Goal: Contribute content: Add original content to the website for others to see

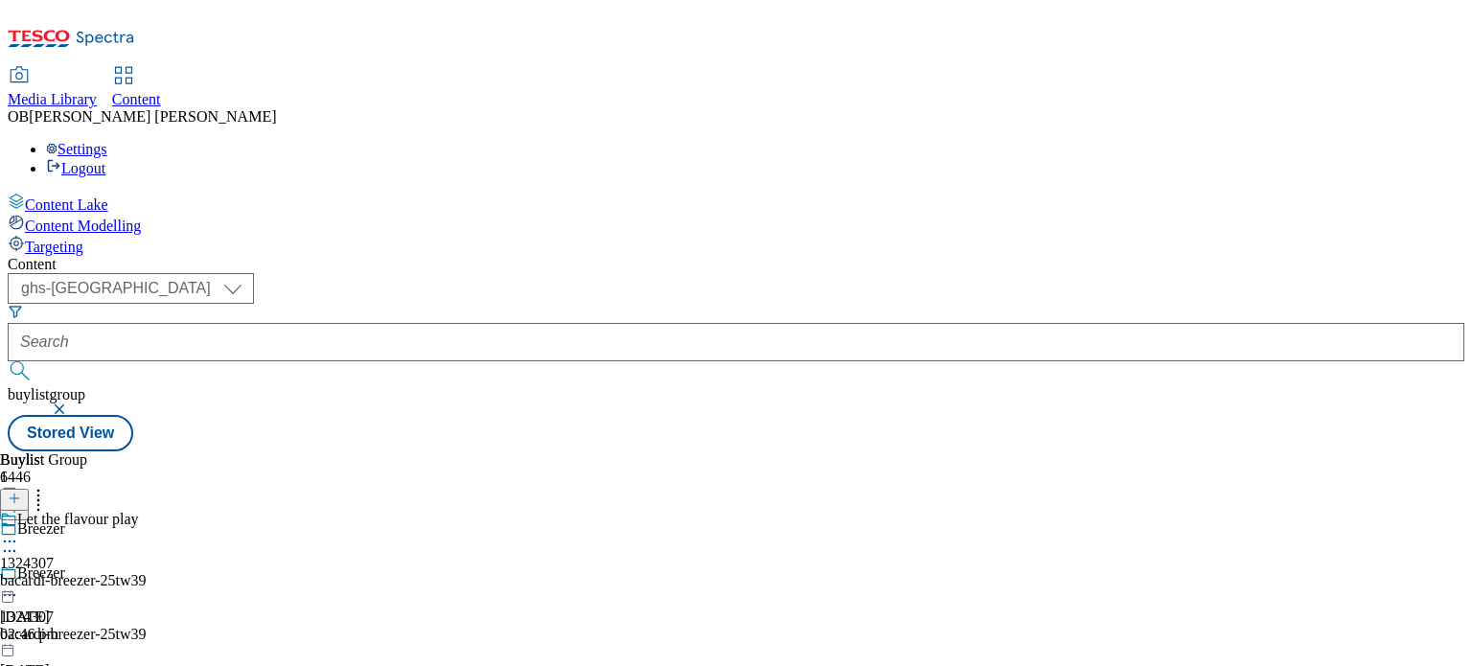
select select "ghs-[GEOGRAPHIC_DATA]"
click at [21, 501] on icon at bounding box center [14, 507] width 13 height 13
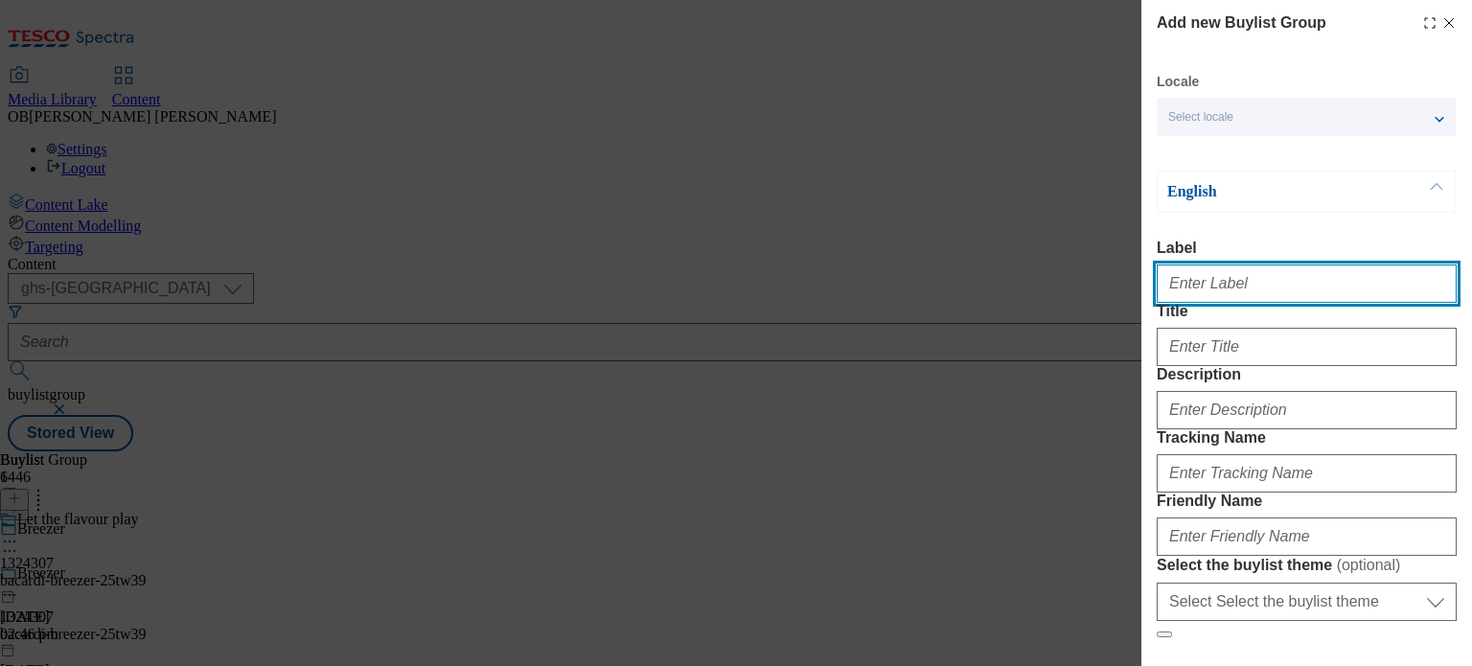
click at [1244, 290] on input "Label" at bounding box center [1307, 284] width 300 height 38
type input "1324307"
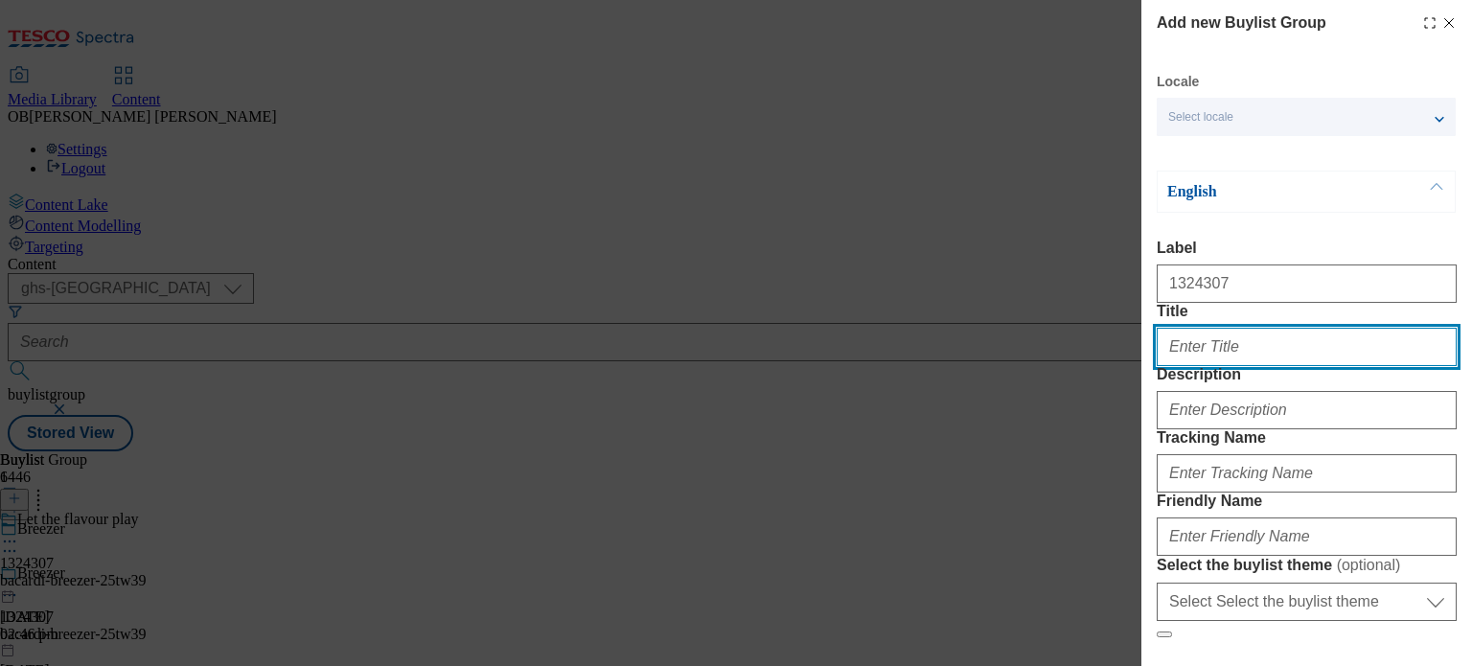
click at [1242, 366] on input "Title" at bounding box center [1307, 347] width 300 height 38
type input "P"
type input "Patron Tequila"
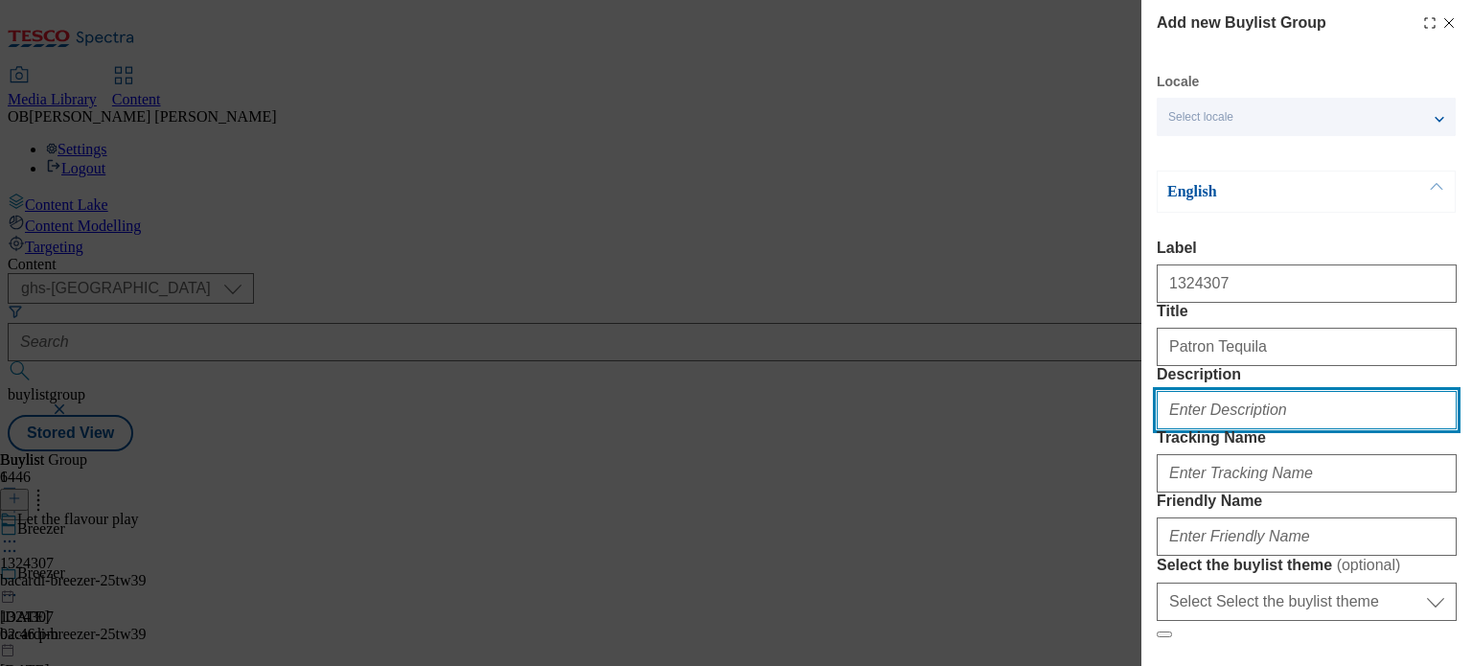
click at [1251, 429] on input "Description" at bounding box center [1307, 410] width 300 height 38
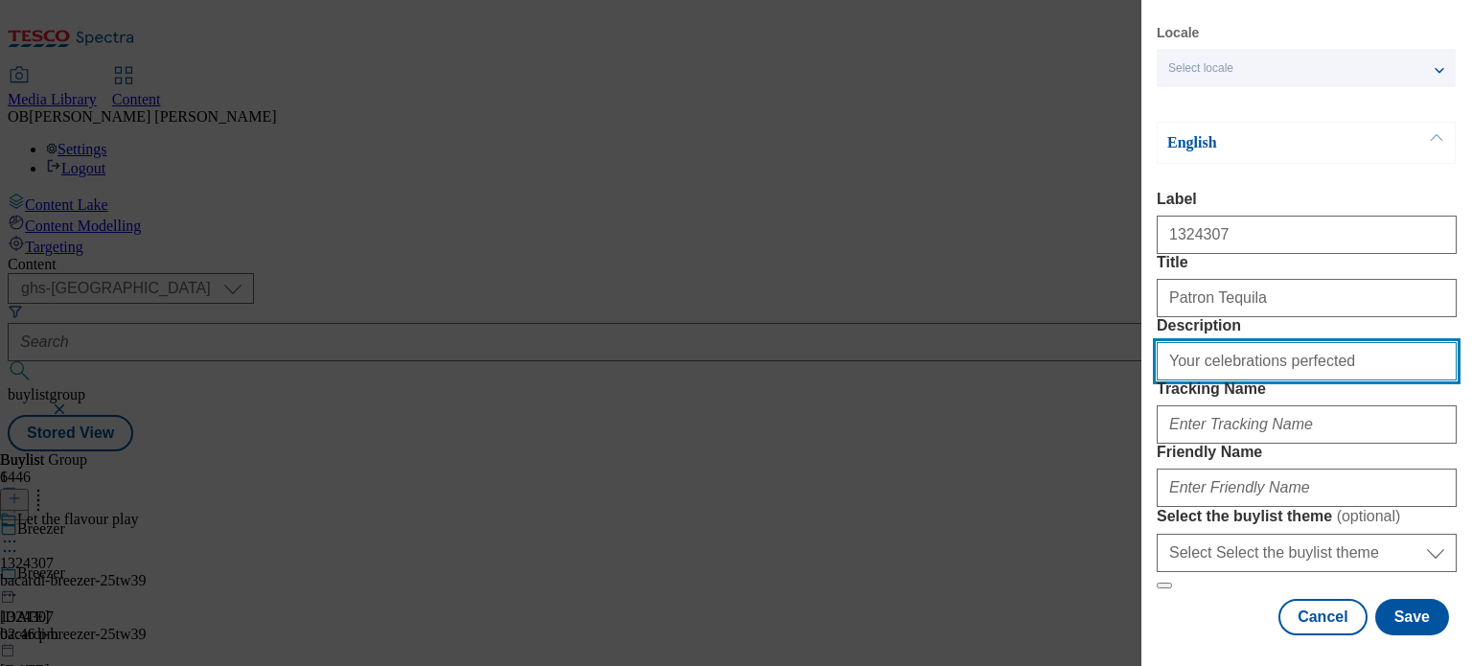
scroll to position [213, 0]
type input "Your celebrations perfected"
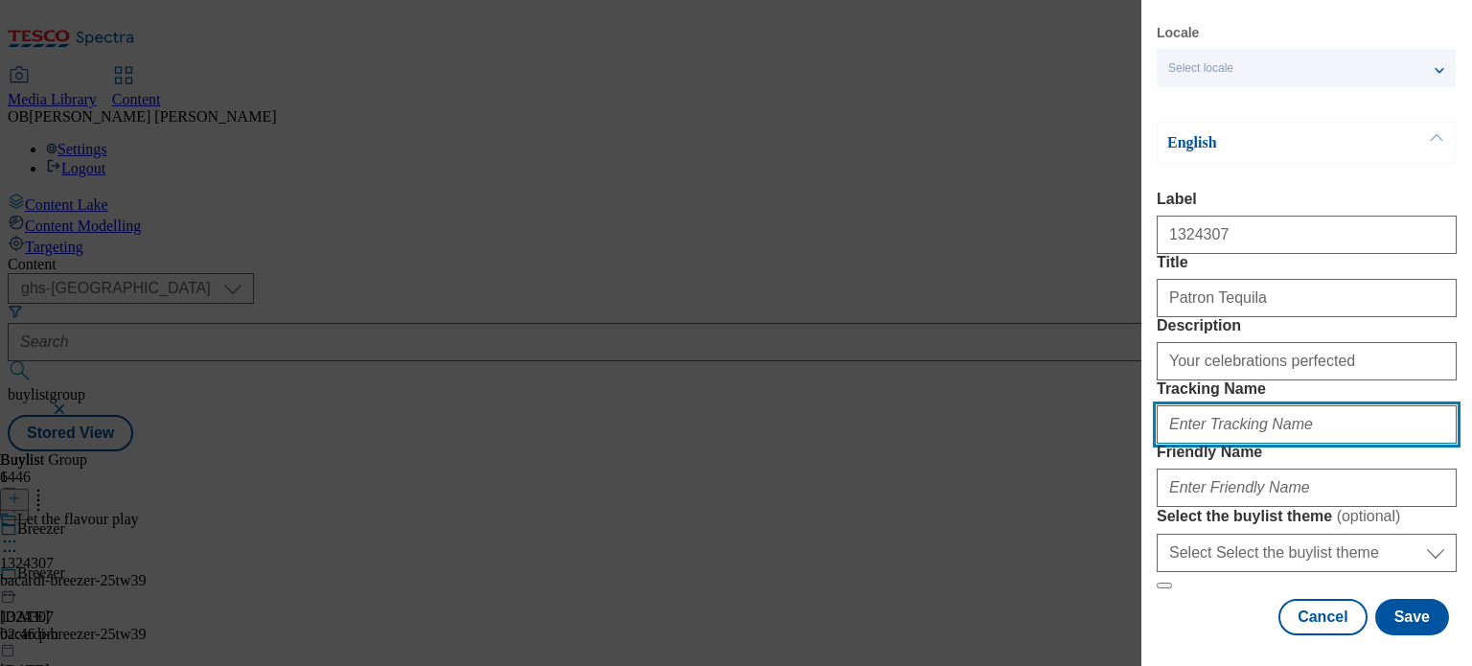
click at [1264, 405] on input "Tracking Name" at bounding box center [1307, 424] width 300 height 38
type input "DH_1324307"
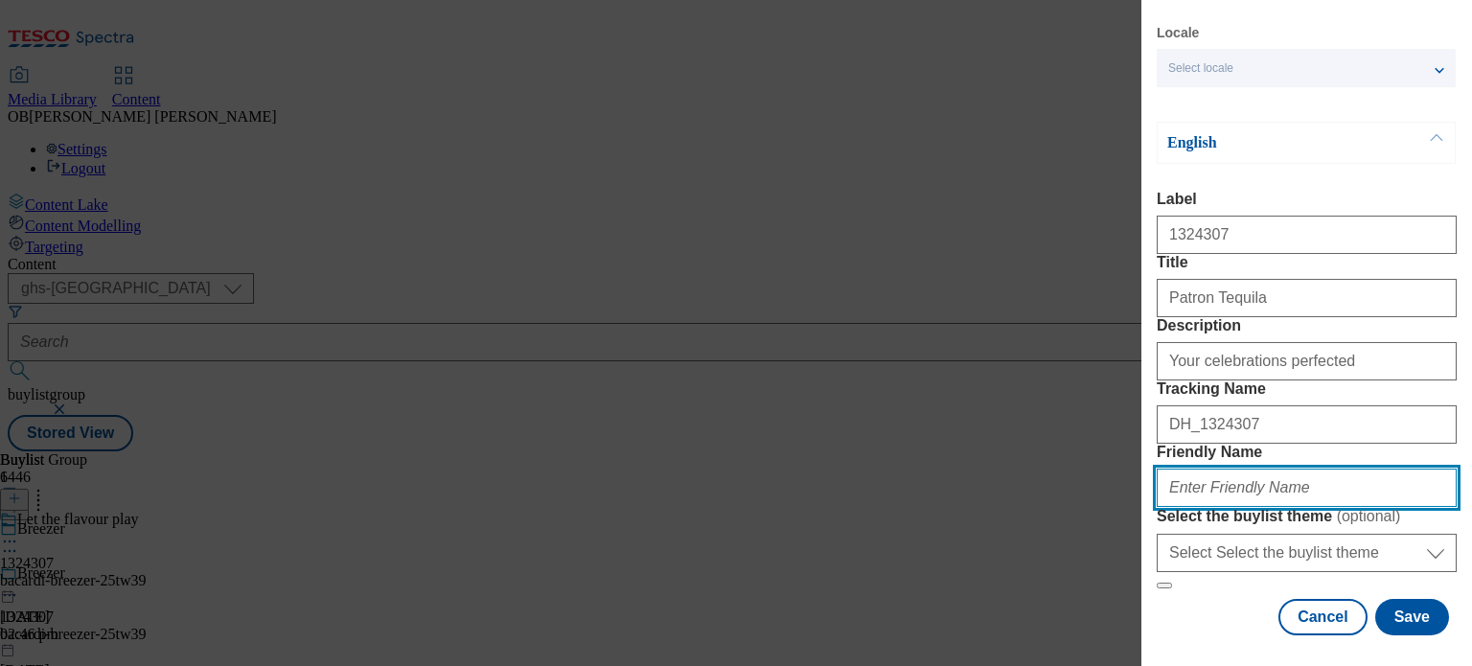
click at [1249, 469] on input "Friendly Name" at bounding box center [1307, 488] width 300 height 38
type input "bacardi-patron-25tw39"
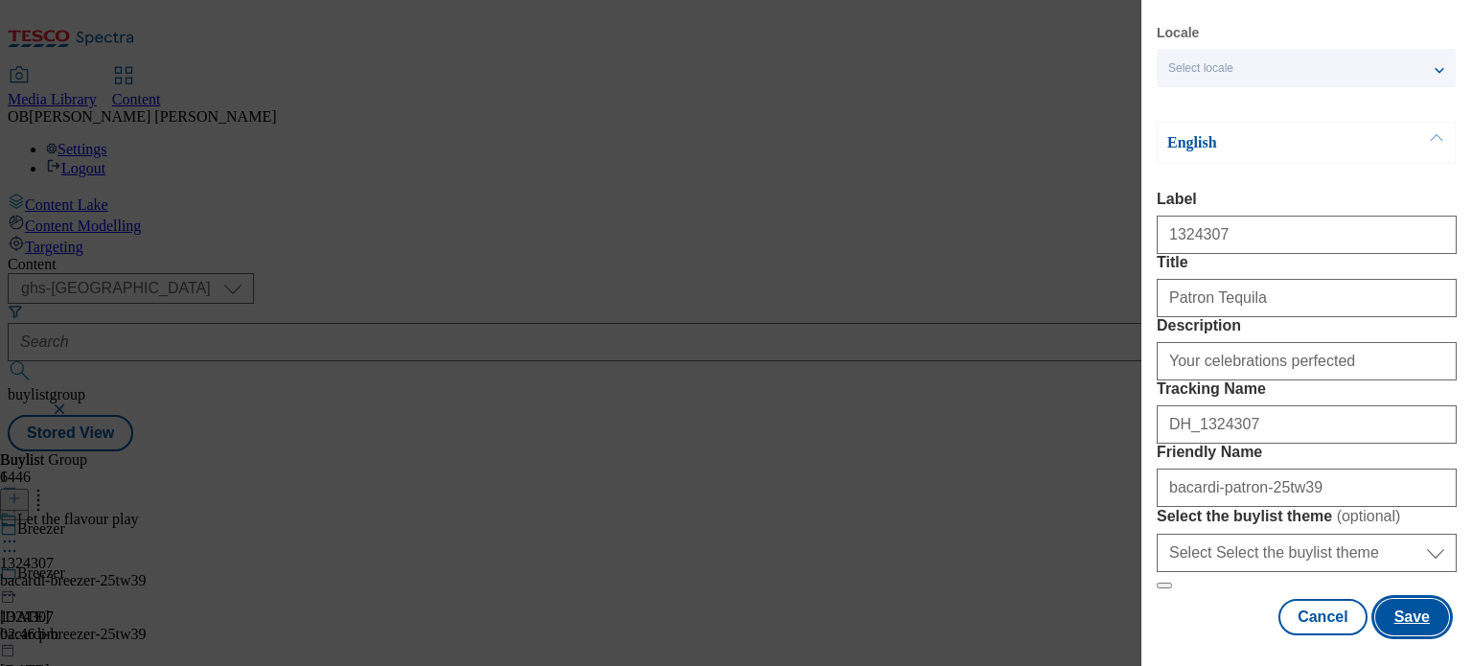
click at [1394, 599] on button "Save" at bounding box center [1412, 617] width 74 height 36
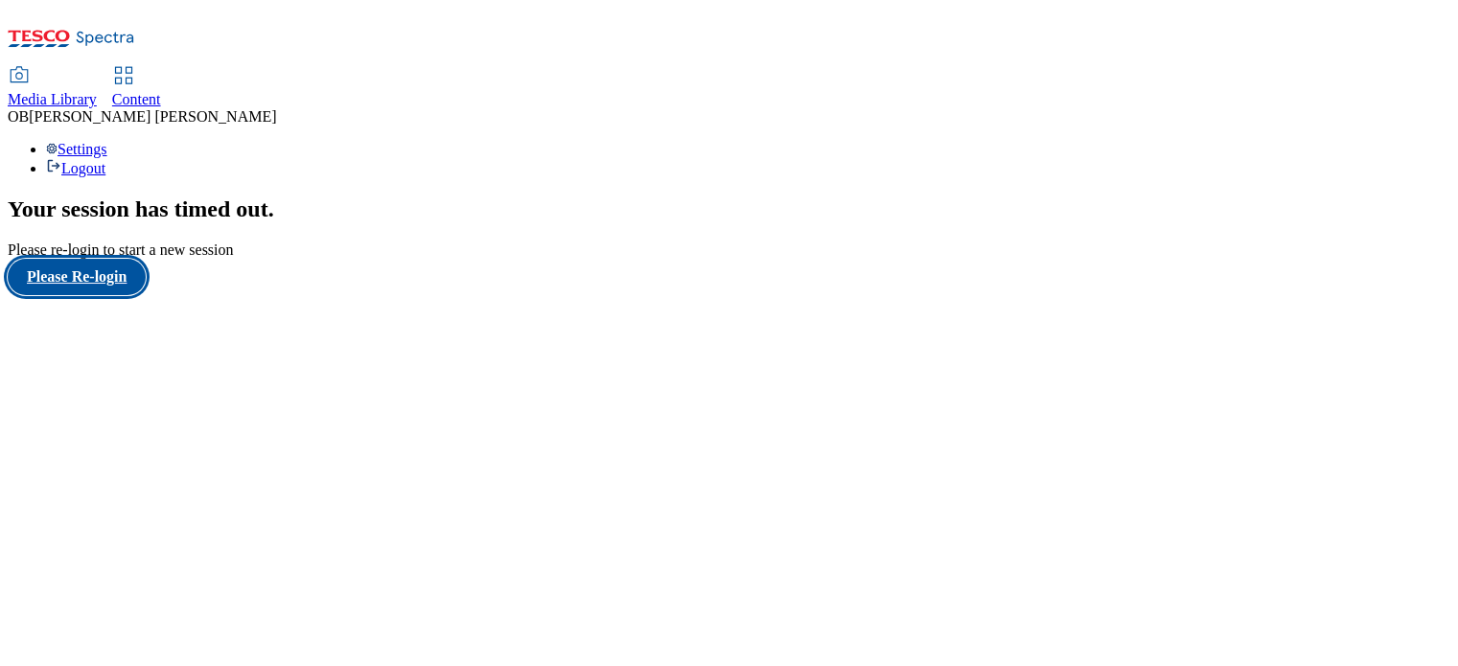
click at [136, 295] on button "Please Re-login" at bounding box center [77, 277] width 138 height 36
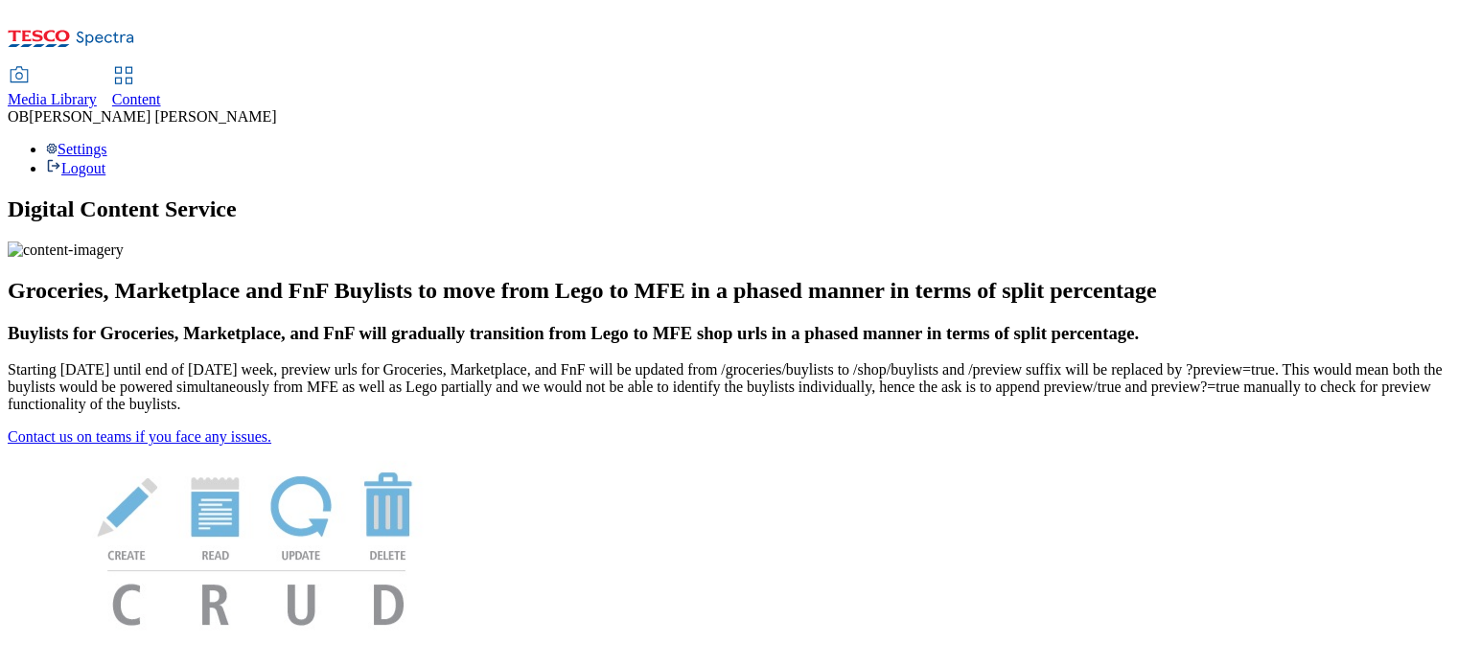
click at [161, 91] on span "Content" at bounding box center [136, 99] width 49 height 16
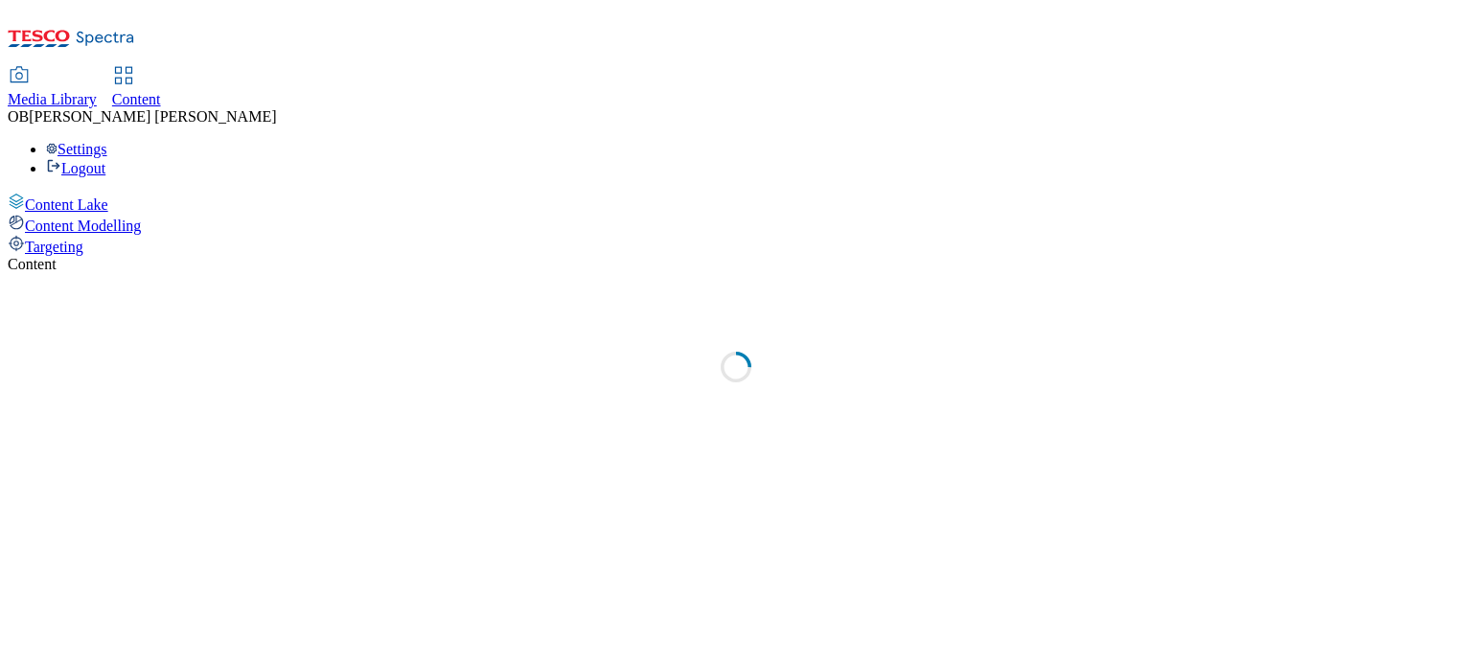
select select "ghs-[GEOGRAPHIC_DATA]"
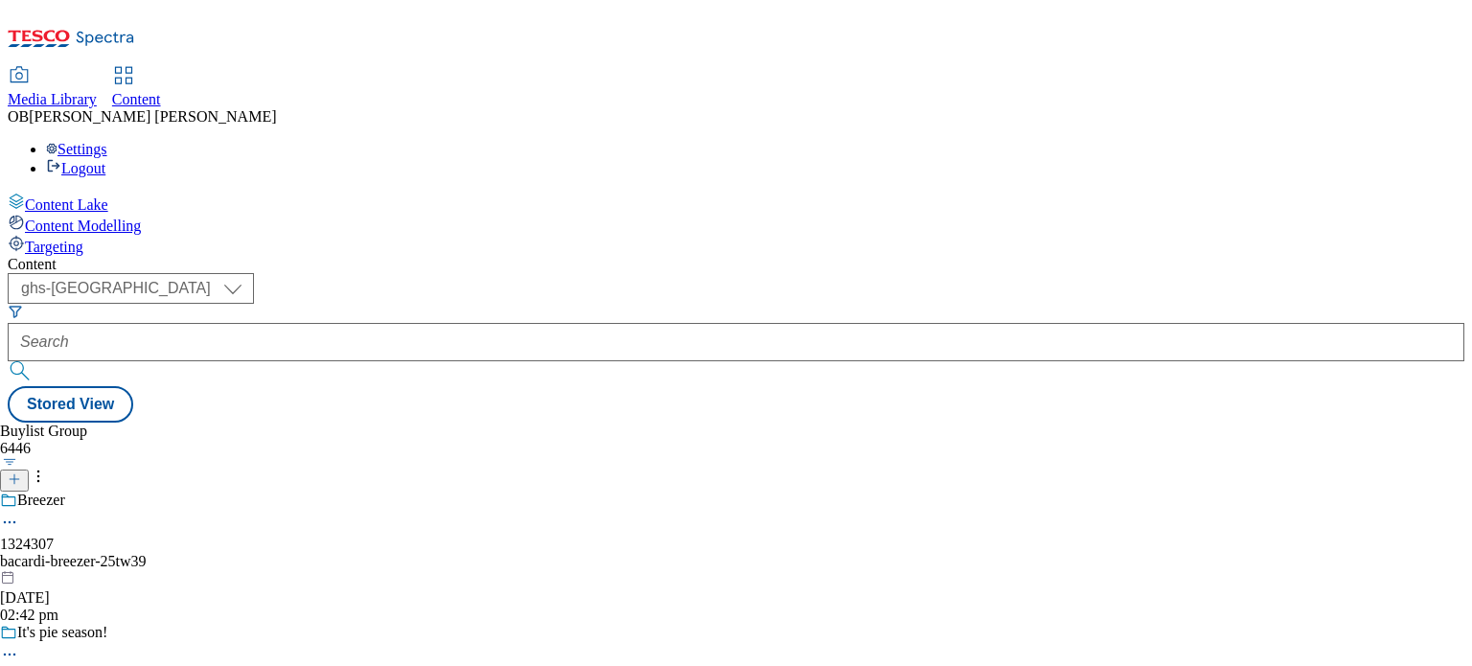
click at [21, 472] on icon at bounding box center [14, 478] width 13 height 13
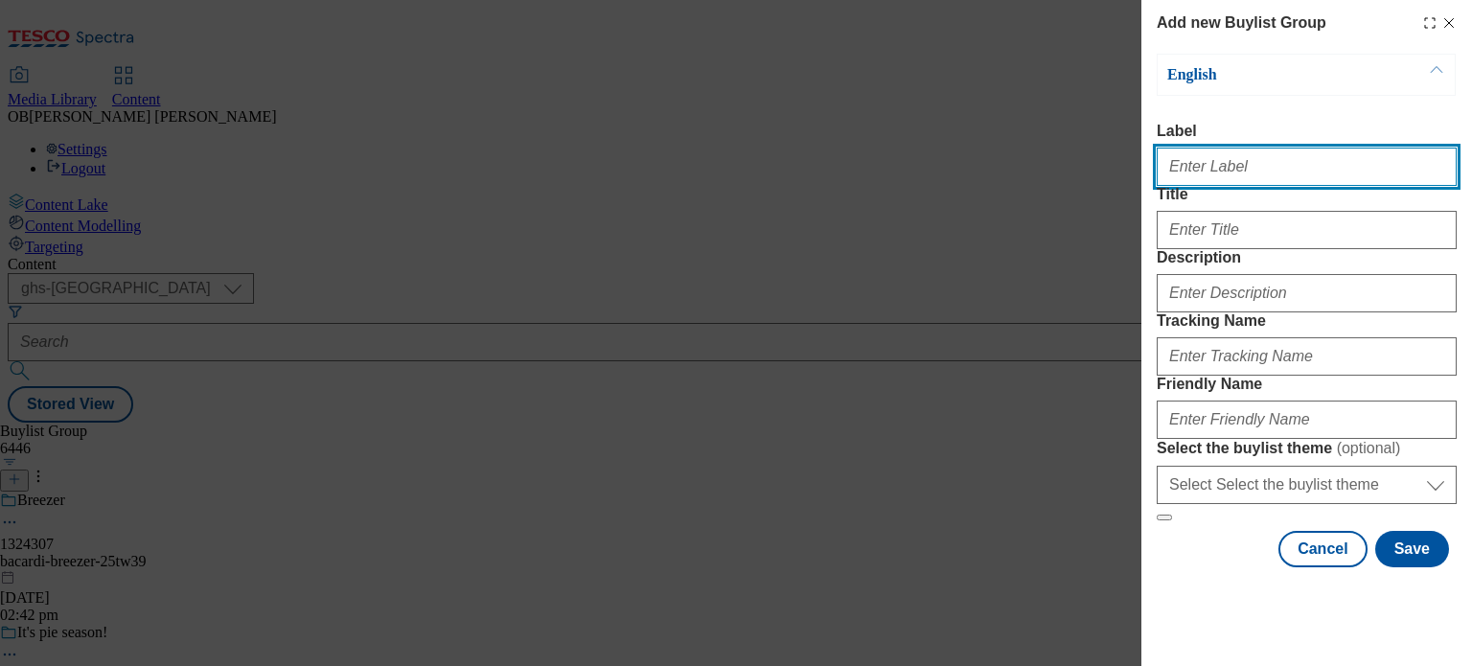
click at [1219, 164] on input "Label" at bounding box center [1307, 167] width 300 height 38
type input "1324307"
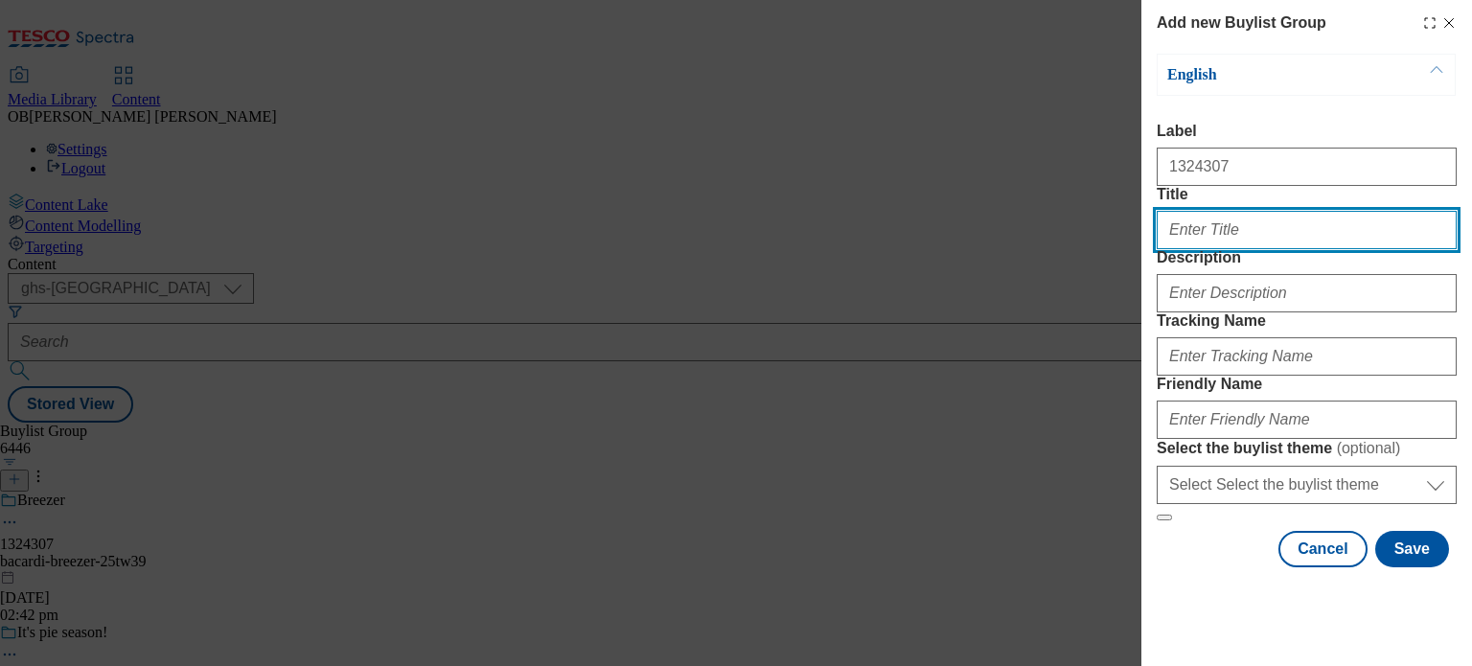
click at [1216, 249] on input "Title" at bounding box center [1307, 230] width 300 height 38
type input "Patron Tequila"
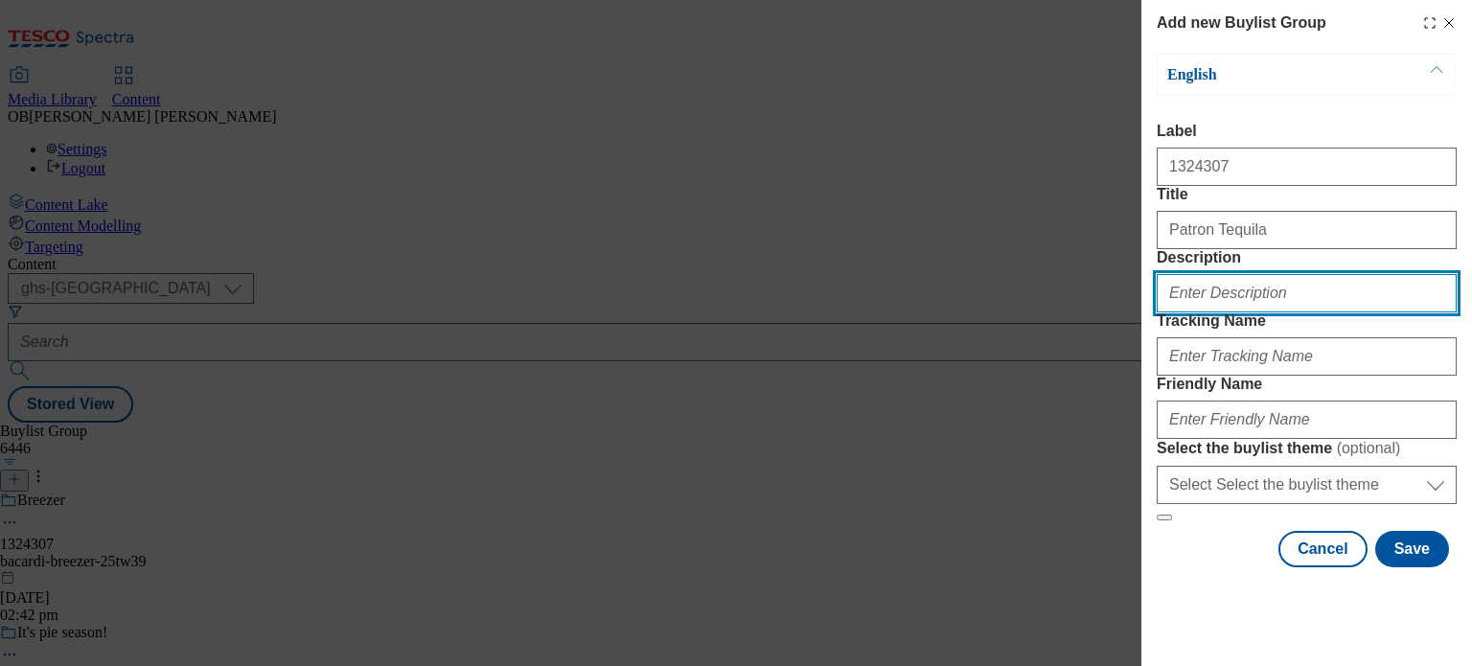
click at [1227, 312] on input "Description" at bounding box center [1307, 293] width 300 height 38
type input "{"
type input "Perfect your celebrations"
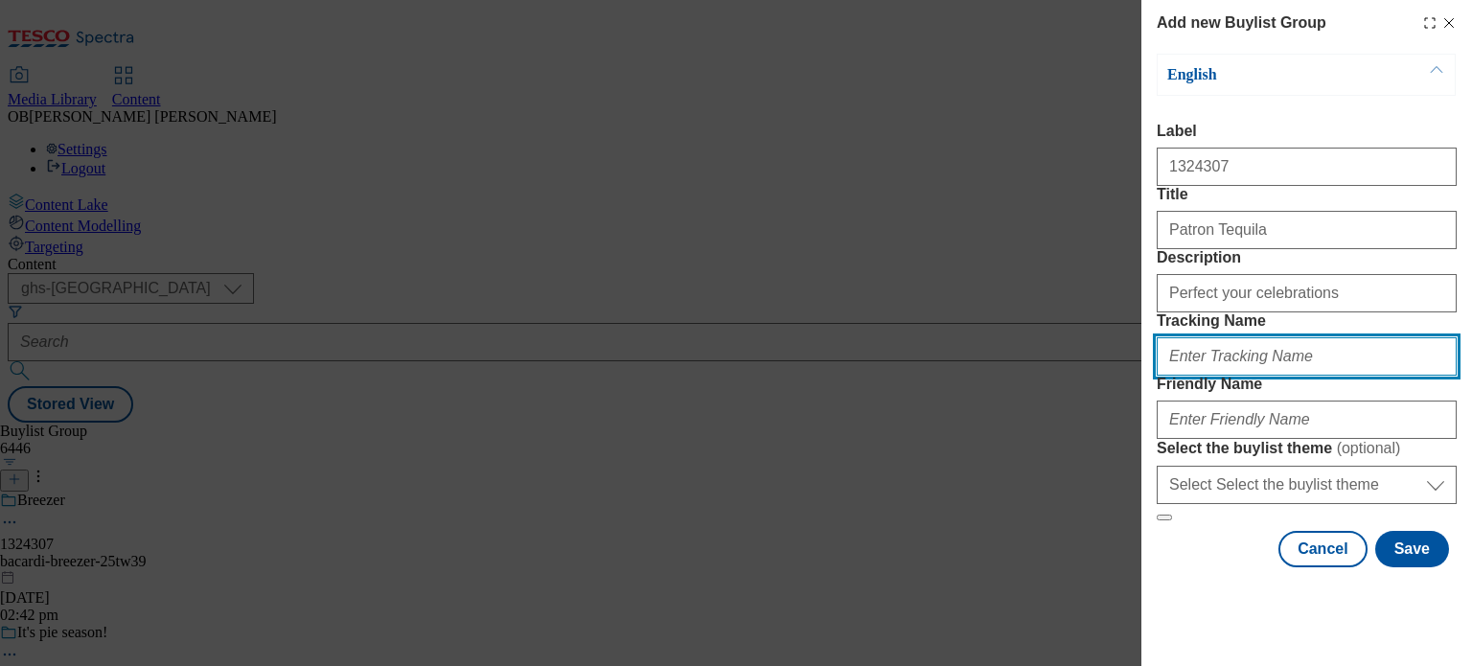
click at [1227, 376] on input "Tracking Name" at bounding box center [1307, 356] width 300 height 38
type input "DH_1324307"
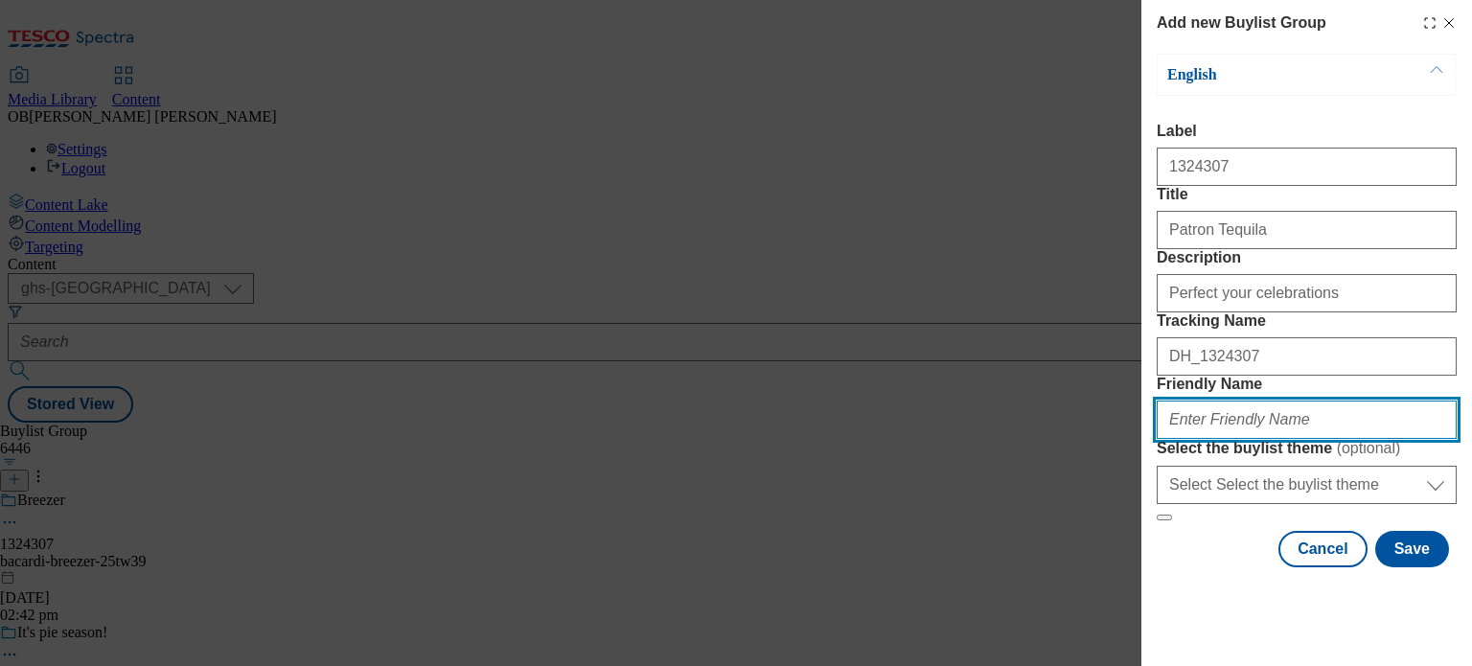
click at [1274, 433] on input "Friendly Name" at bounding box center [1307, 420] width 300 height 38
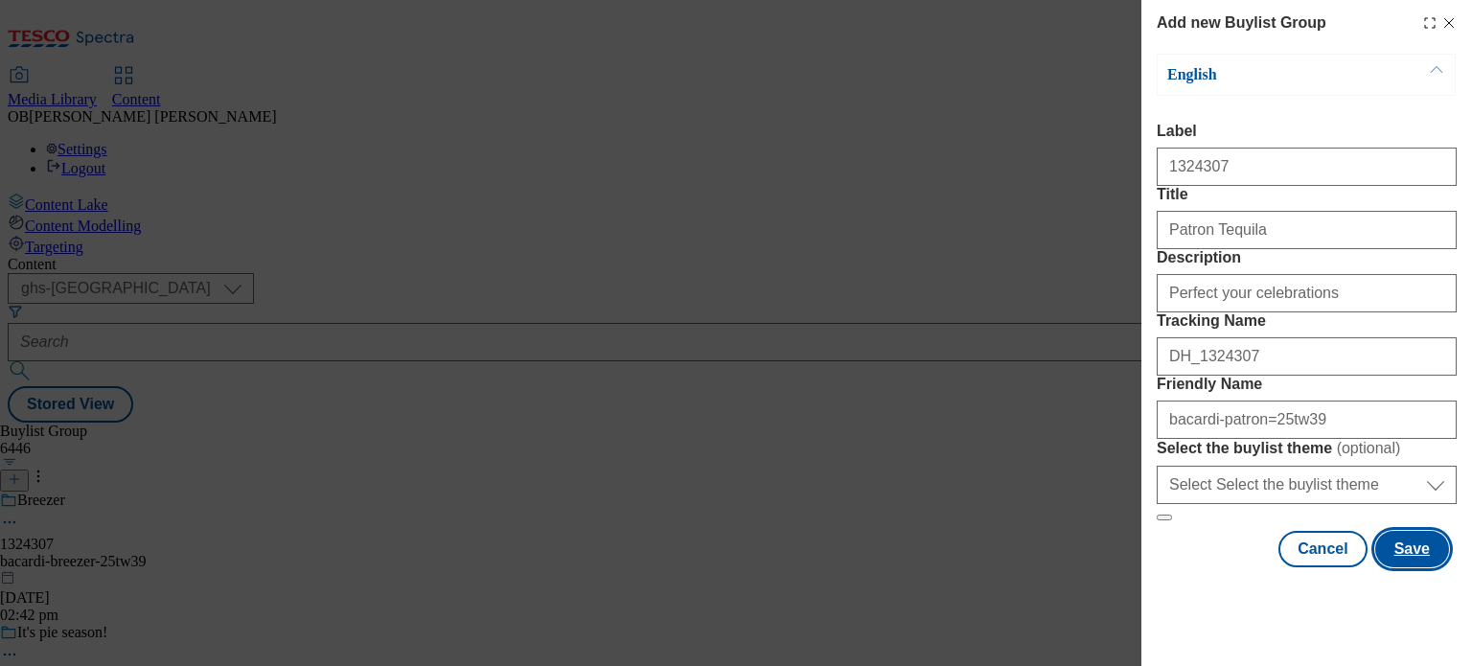
click at [1385, 567] on button "Save" at bounding box center [1412, 549] width 74 height 36
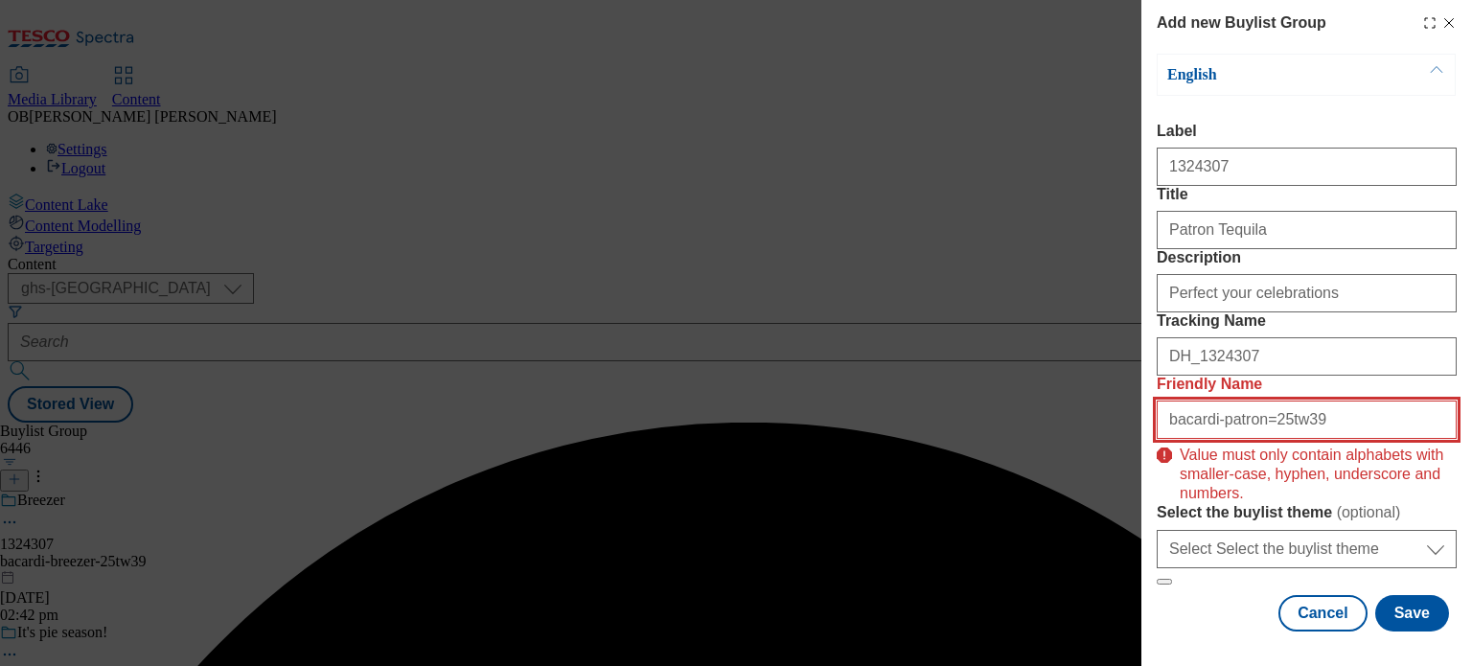
click at [1251, 436] on input "bacardi-patron=25tw39" at bounding box center [1307, 420] width 300 height 38
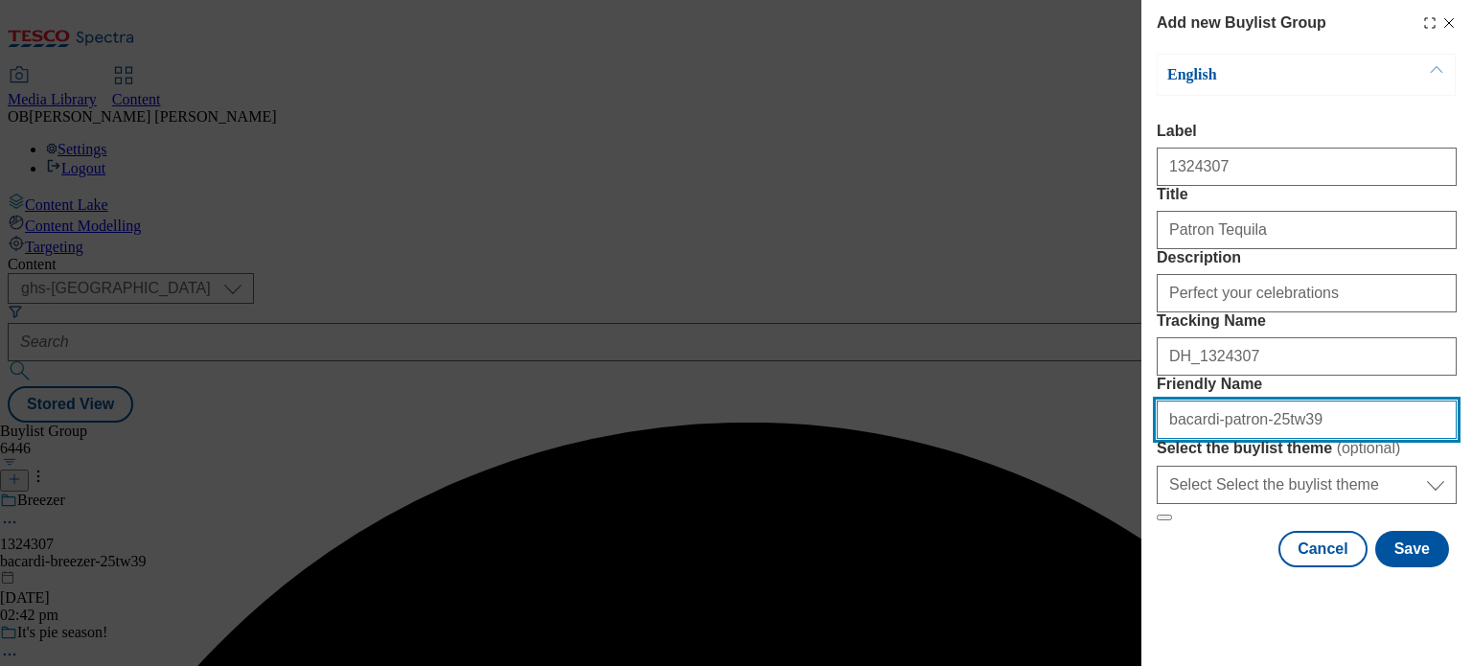
type input "bacardi-patron-25tw39"
click at [1157, 515] on button "Modal" at bounding box center [1164, 518] width 15 height 6
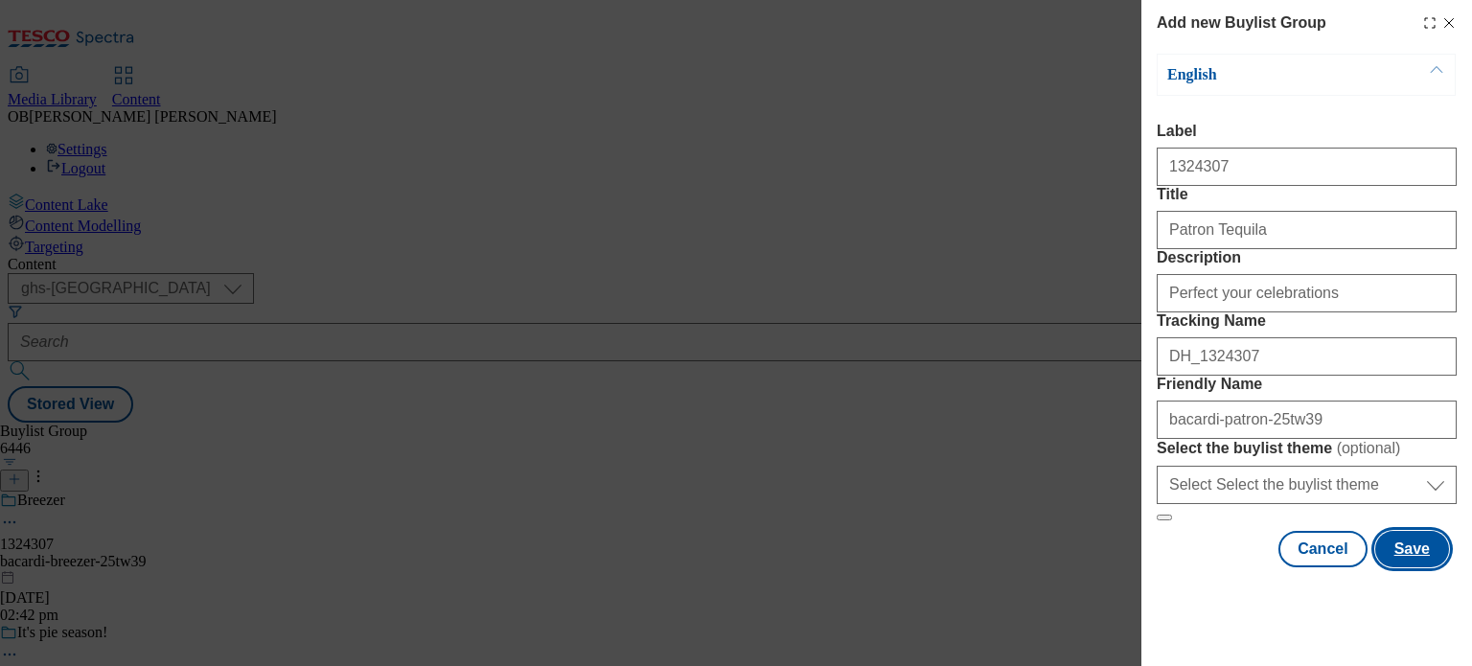
click at [1427, 567] on button "Save" at bounding box center [1412, 549] width 74 height 36
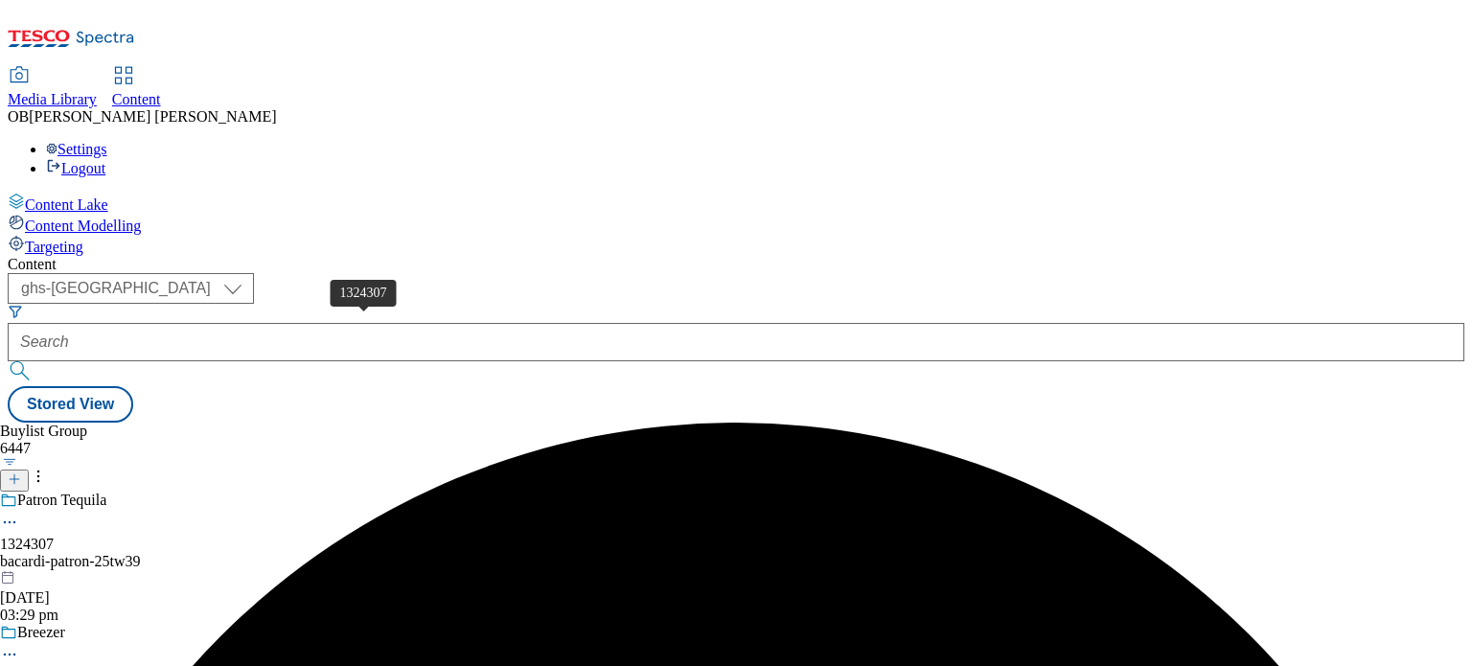
click at [54, 536] on div "1324307" at bounding box center [27, 544] width 54 height 17
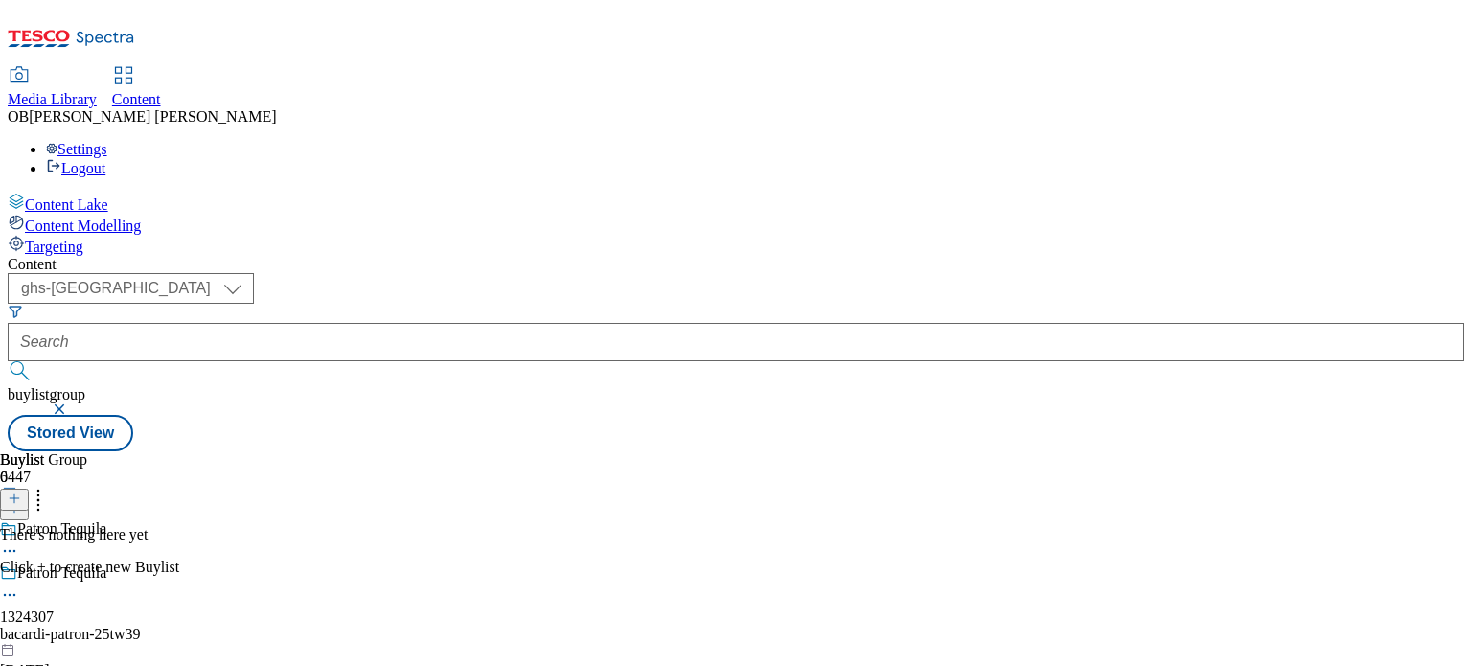
click at [267, 626] on div "bacardi-patron-25tw39" at bounding box center [133, 634] width 267 height 17
click at [21, 492] on icon at bounding box center [14, 498] width 13 height 13
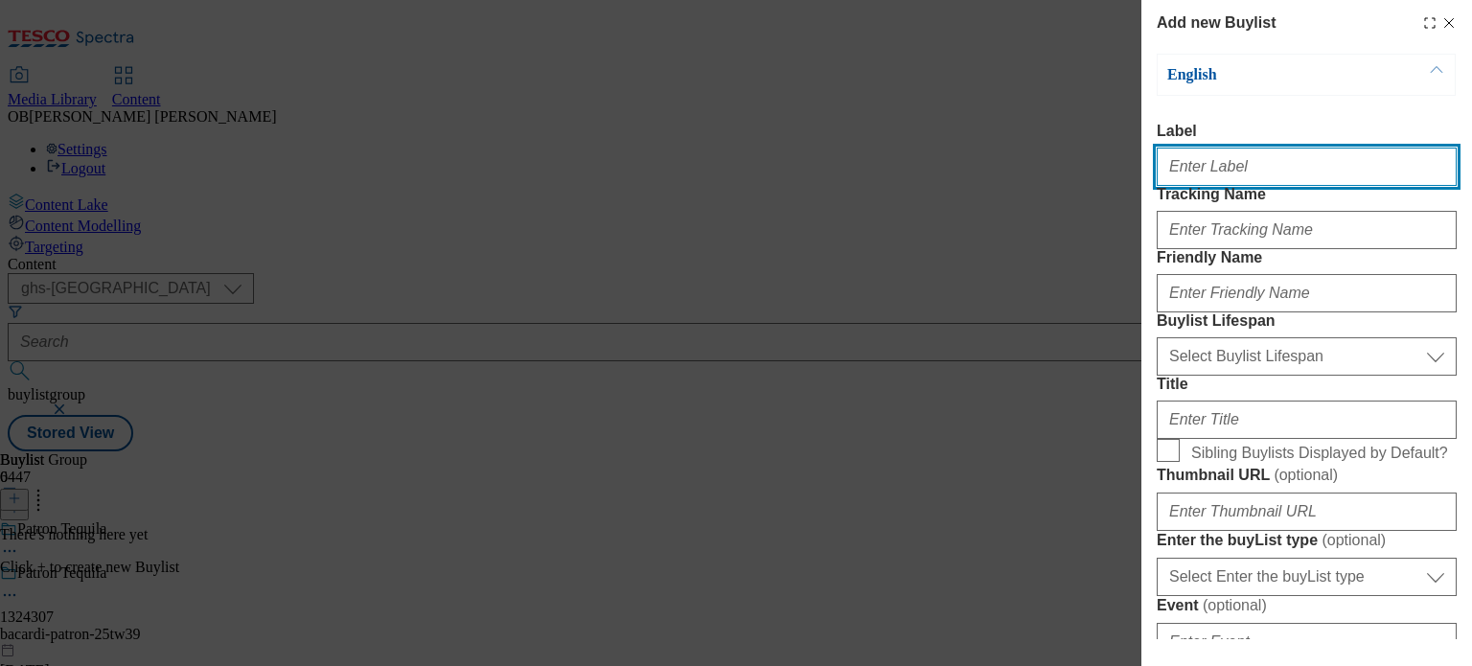
click at [1233, 173] on input "Label" at bounding box center [1307, 167] width 300 height 38
type input "1324307"
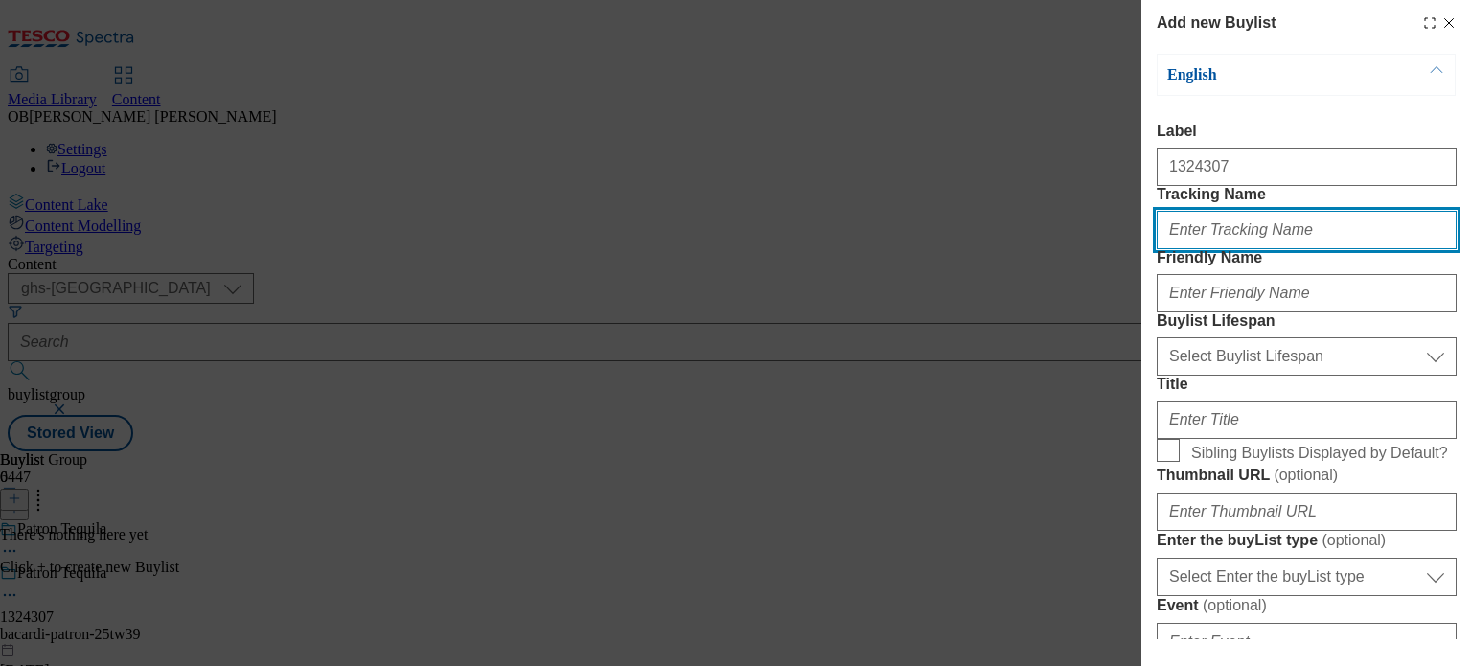
click at [1243, 249] on input "Tracking Name" at bounding box center [1307, 230] width 300 height 38
type input "DH_1324307"
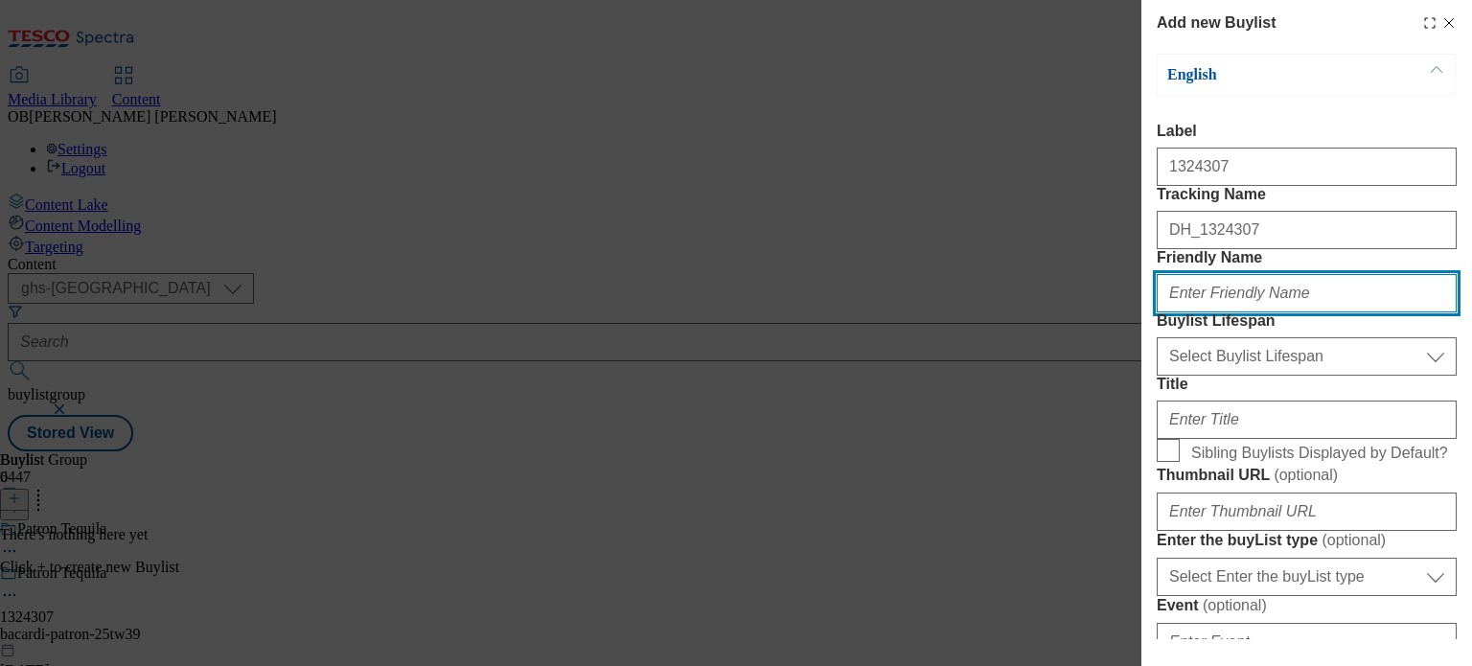
click at [1277, 312] on input "Friendly Name" at bounding box center [1307, 293] width 300 height 38
type input "bacardi-patron-25tw39"
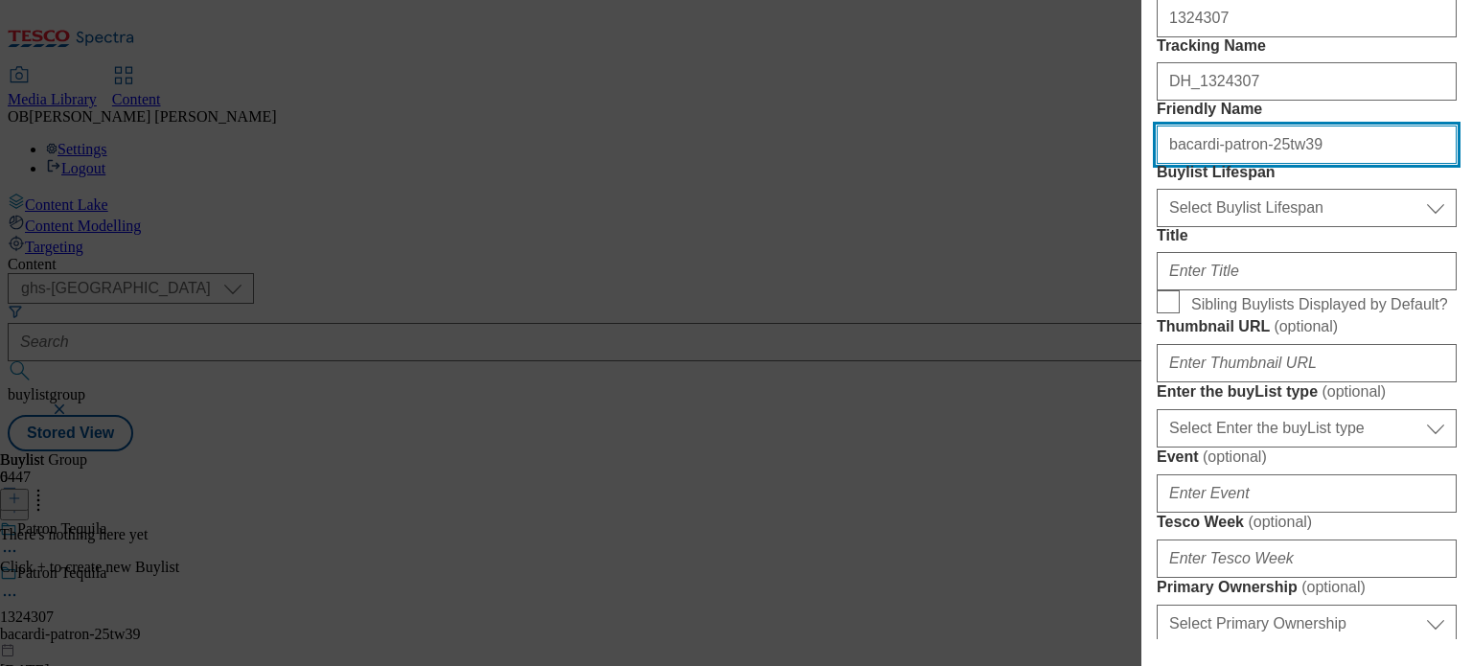
scroll to position [173, 0]
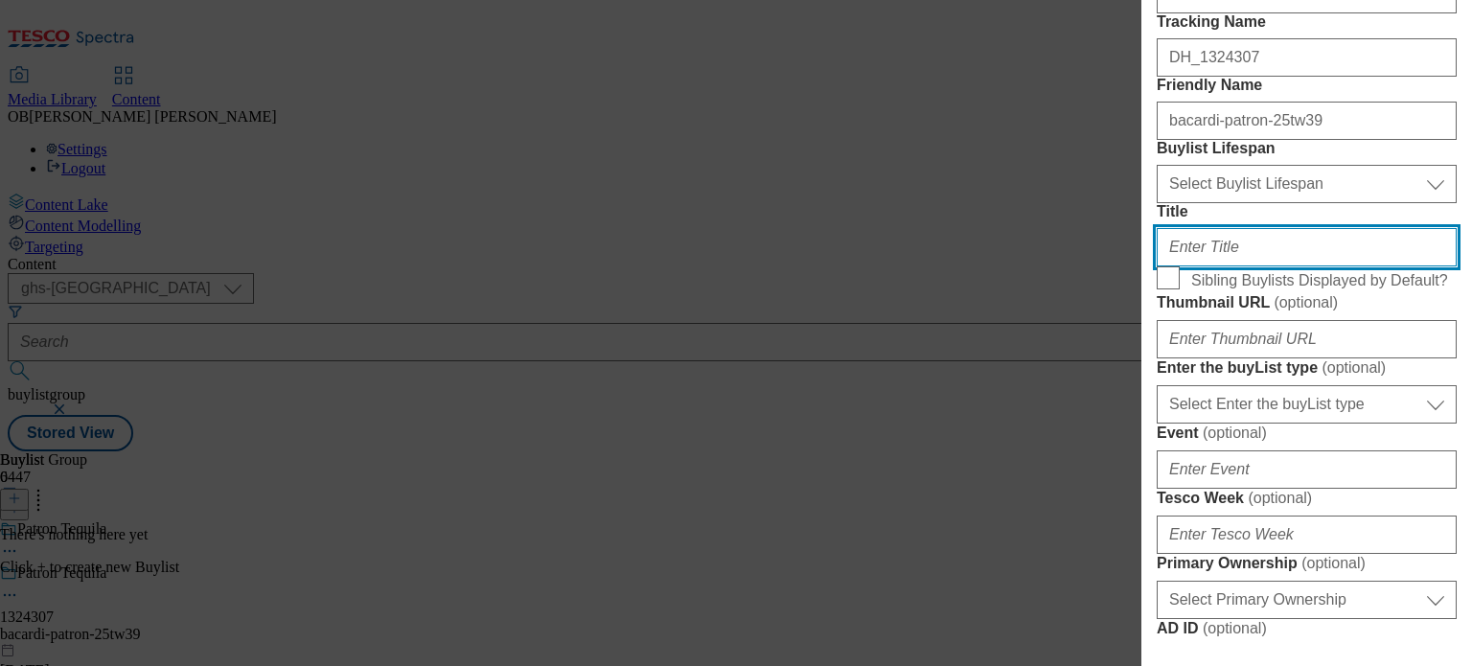
click at [1244, 266] on input "Title" at bounding box center [1307, 247] width 300 height 38
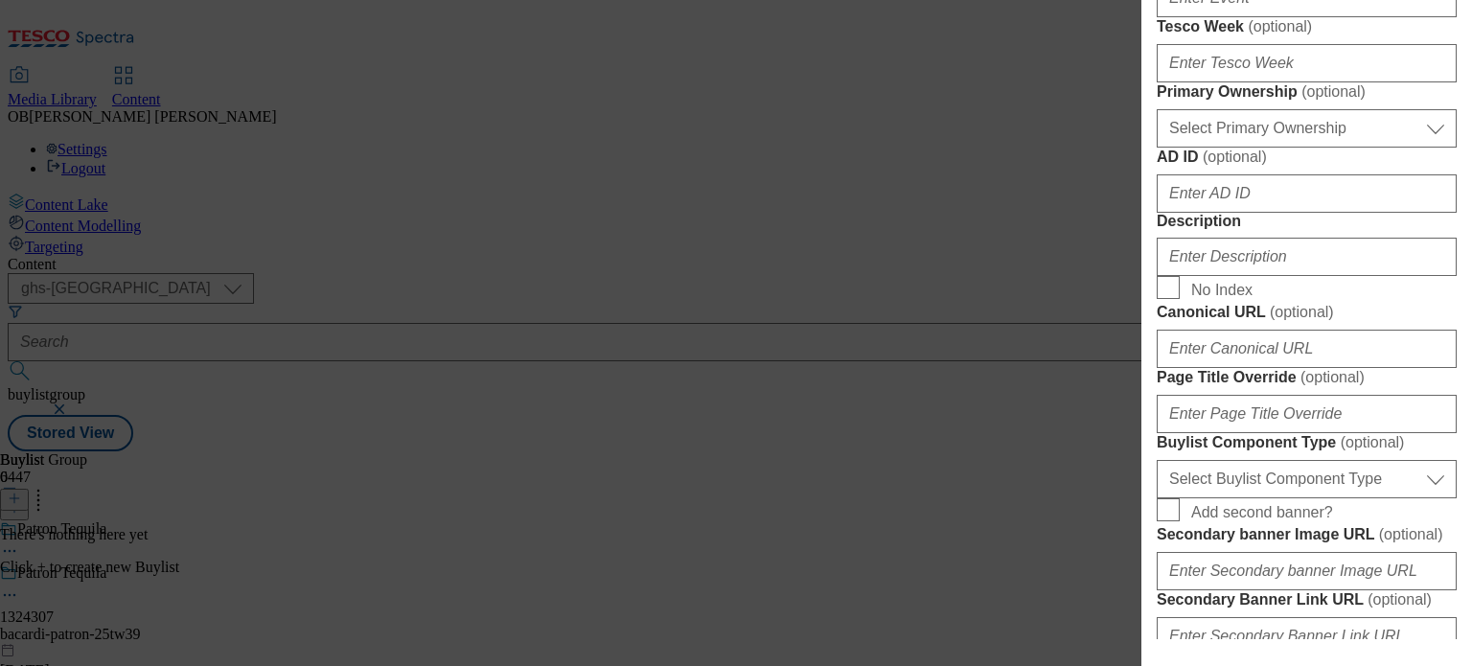
scroll to position [651, 0]
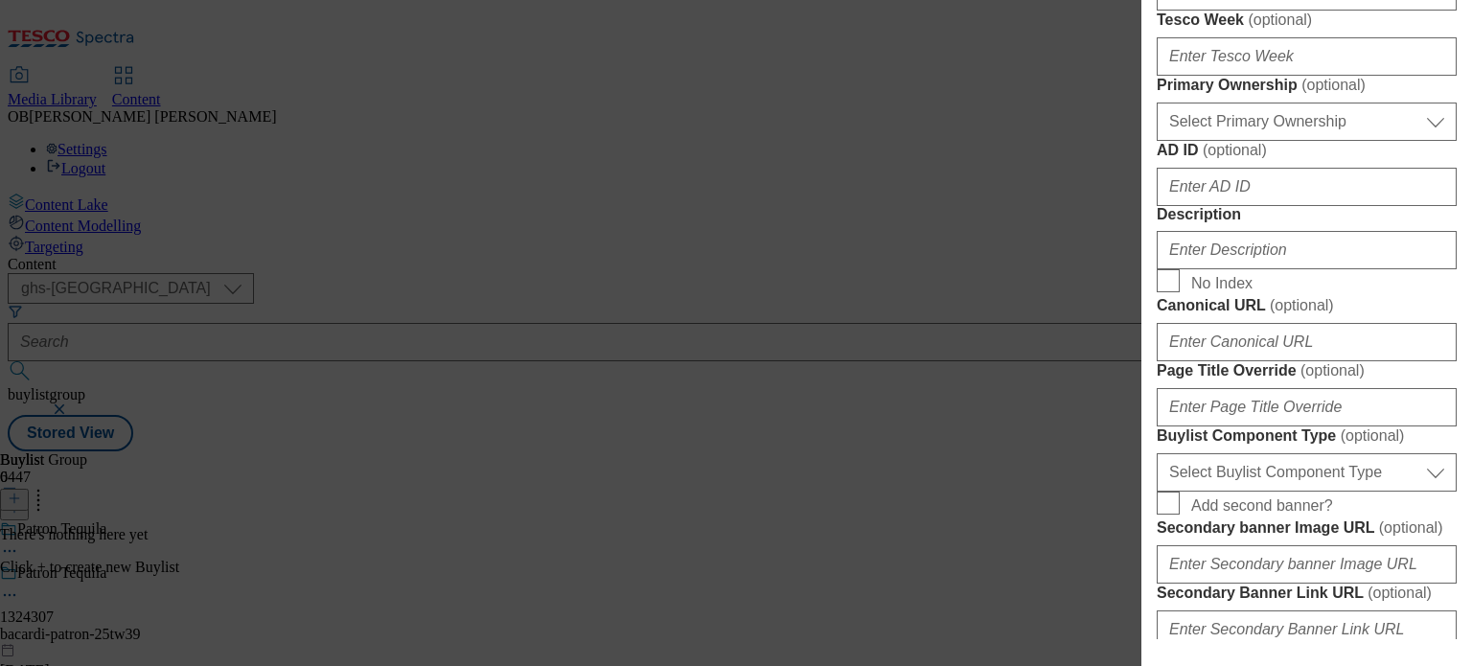
type input "Patron Tequila"
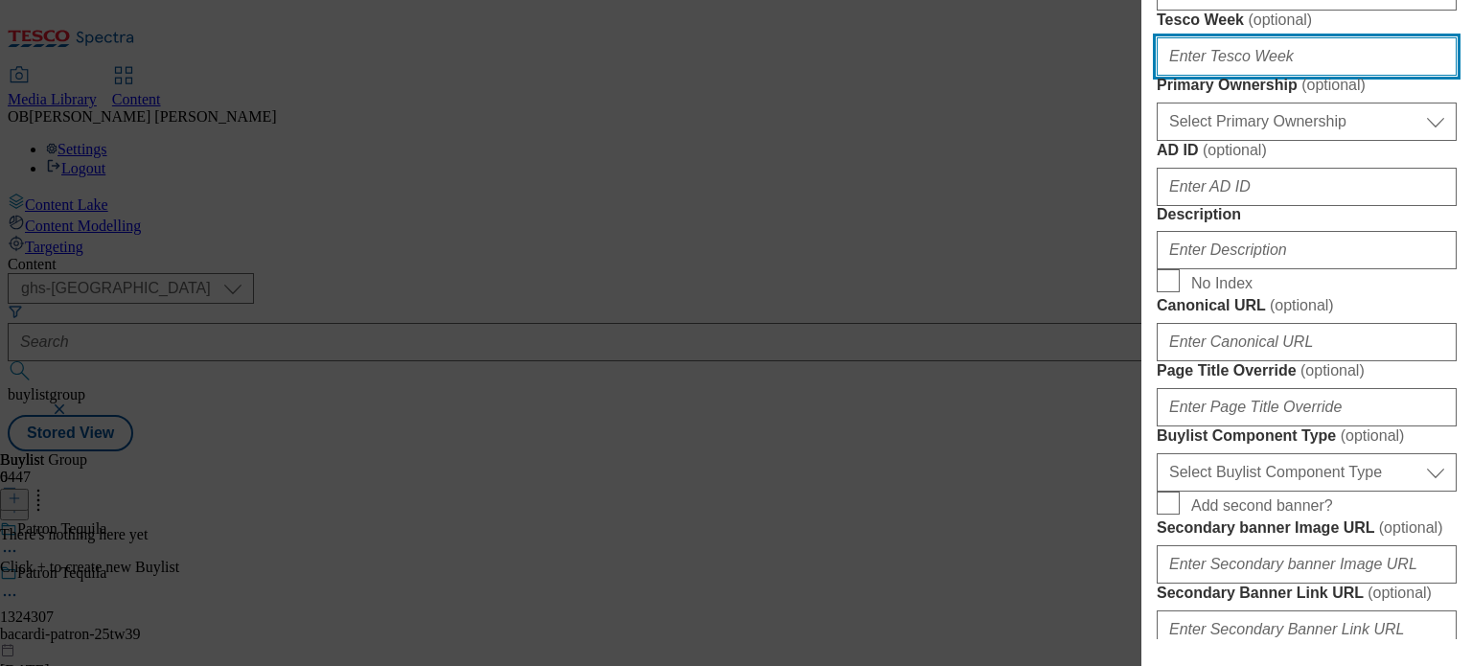
click at [1292, 76] on input "Tesco Week ( optional )" at bounding box center [1307, 56] width 300 height 38
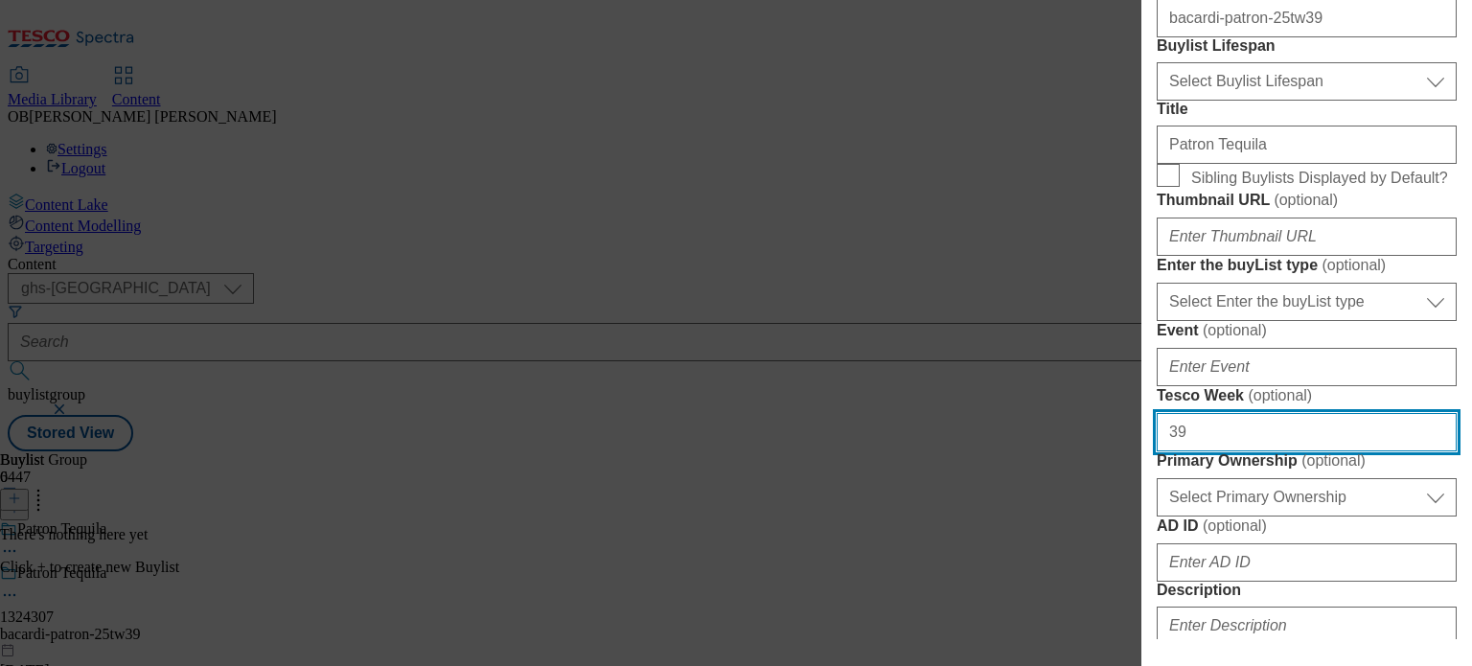
scroll to position [272, 0]
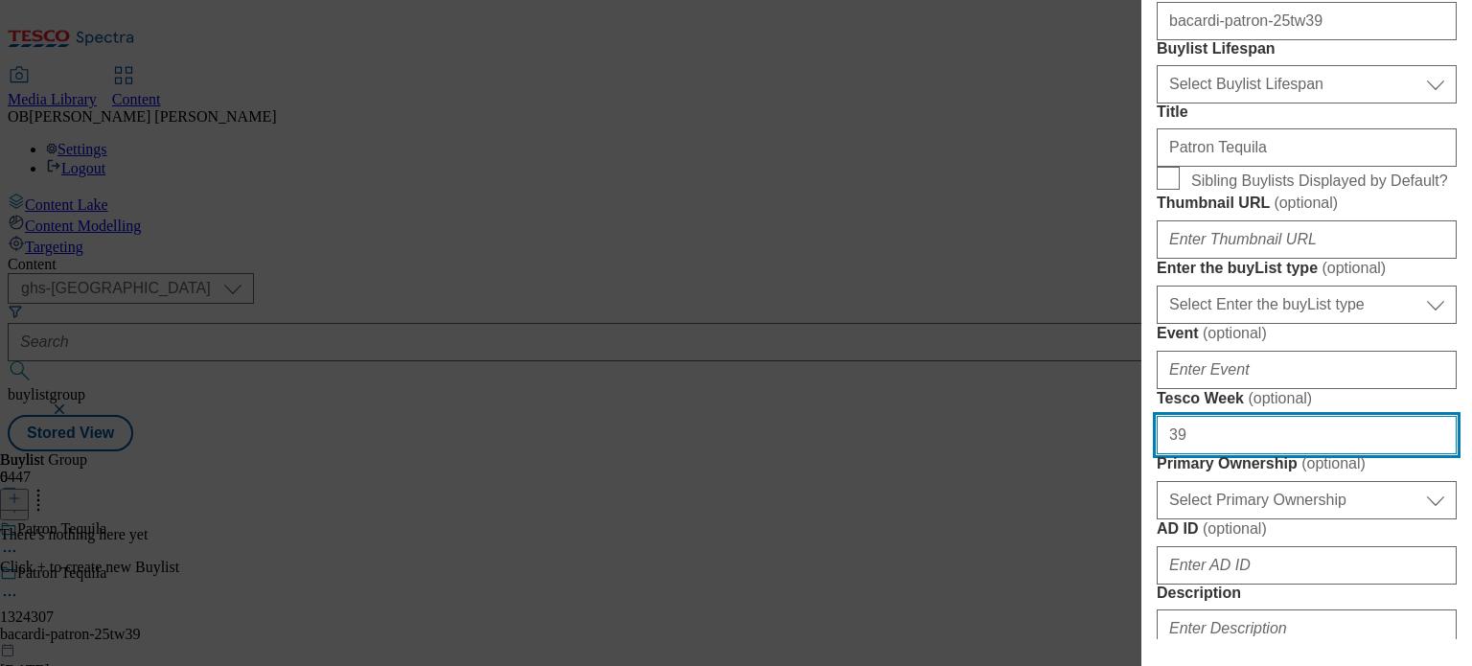
type input "39"
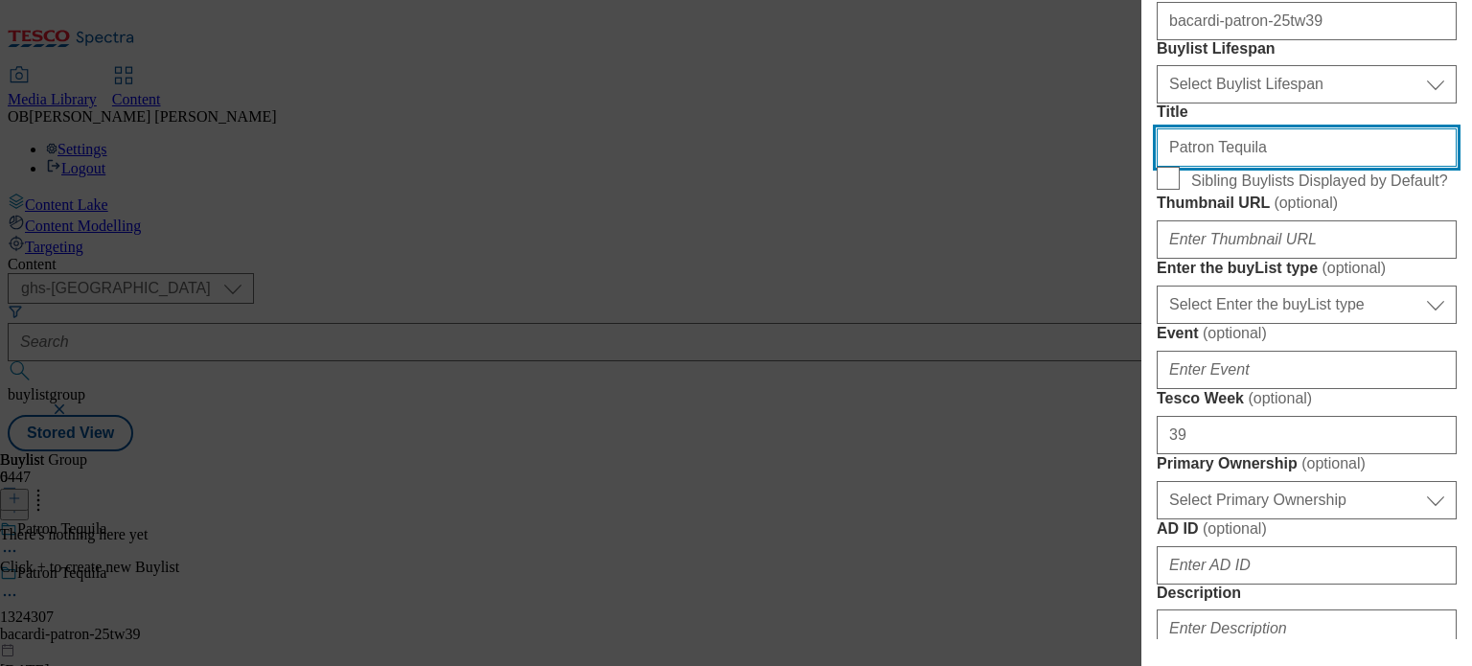
drag, startPoint x: 1313, startPoint y: 281, endPoint x: 1074, endPoint y: 276, distance: 238.7
click at [1074, 276] on div "Add new Buylist English Label 1324307 Tracking Name DH_1324307 Friendly Name ba…" at bounding box center [736, 333] width 1472 height 666
type input "Your celebrations perfected"
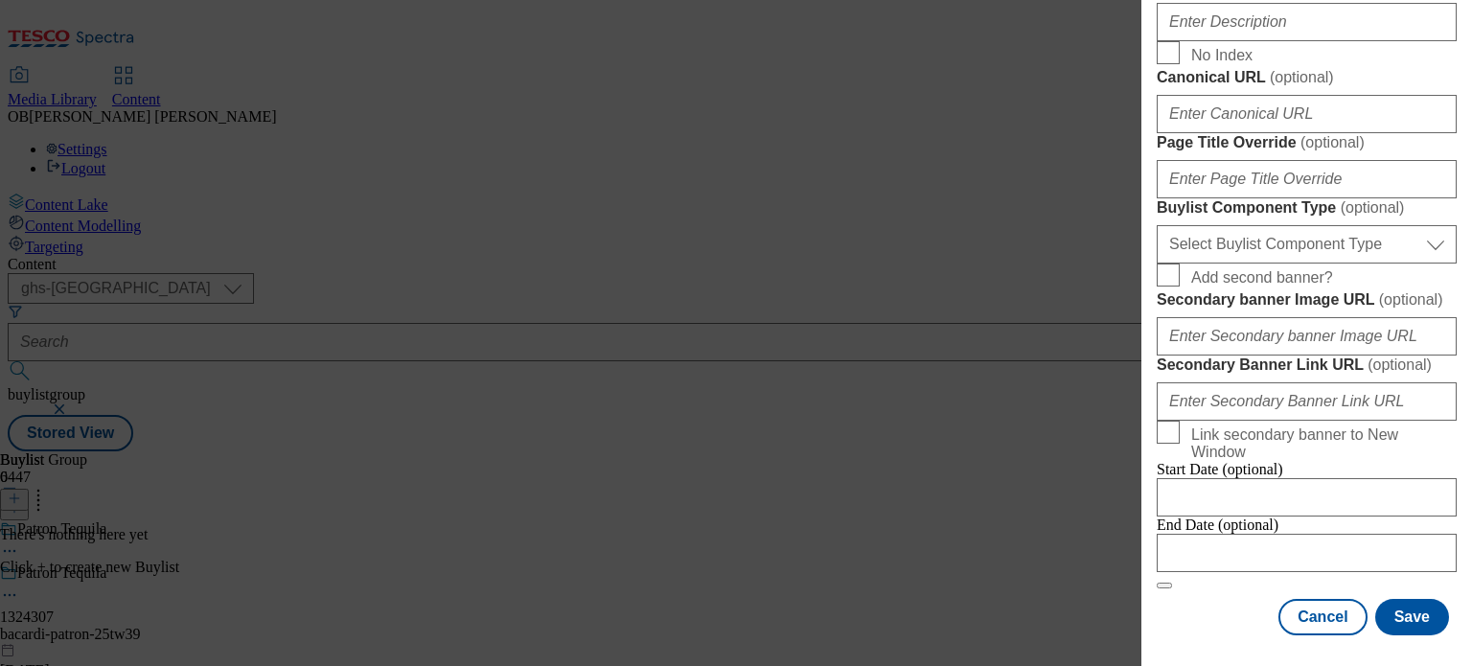
scroll to position [1035, 0]
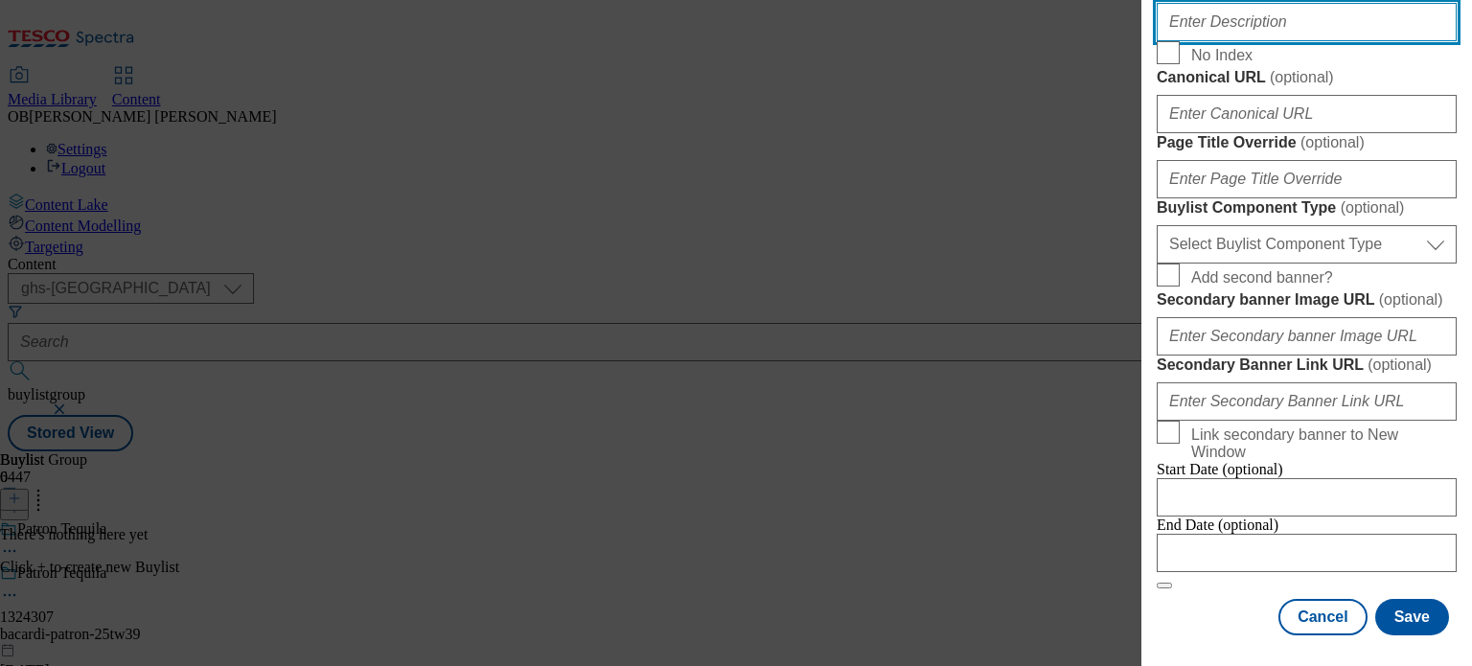
click at [1256, 41] on input "Description" at bounding box center [1307, 22] width 300 height 38
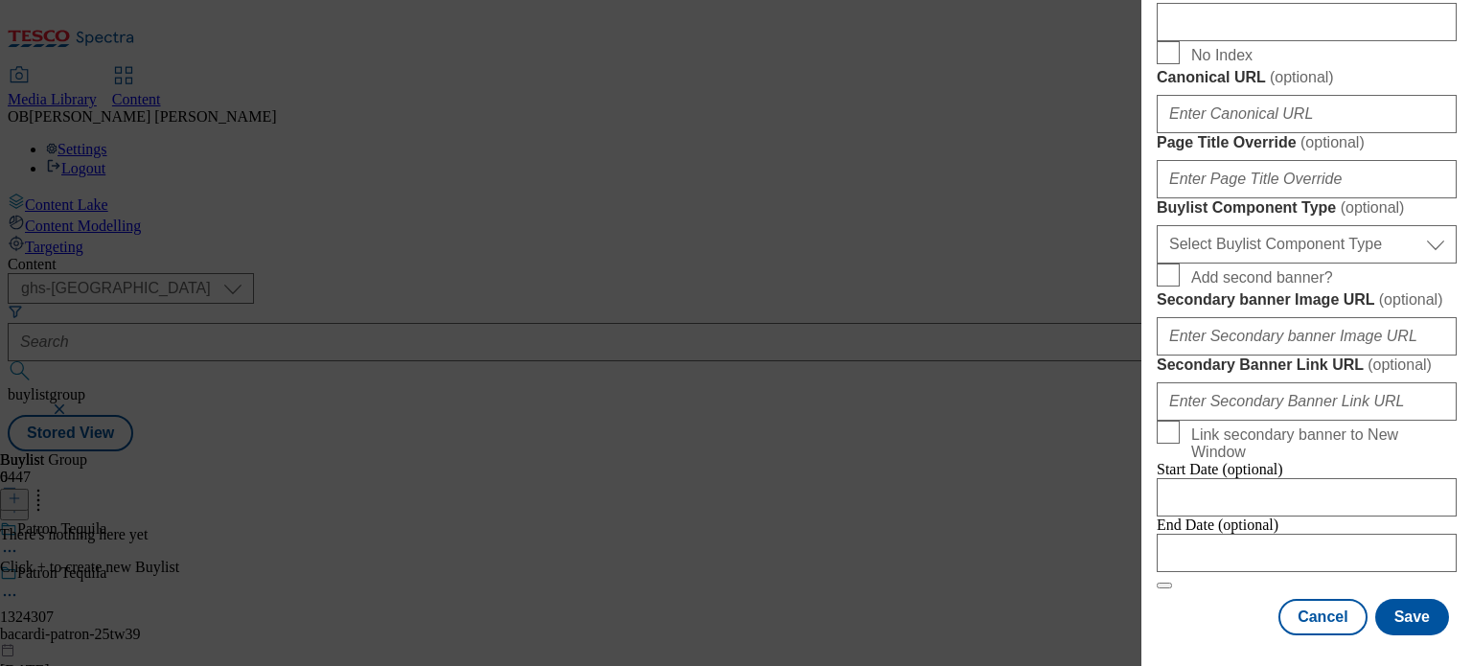
click at [1344, 64] on span "No Index" at bounding box center [1320, 52] width 258 height 23
click at [1180, 64] on input "No Index" at bounding box center [1168, 52] width 23 height 23
checkbox input "true"
click at [1302, 461] on div "Start Date (optional)" at bounding box center [1307, 489] width 300 height 56
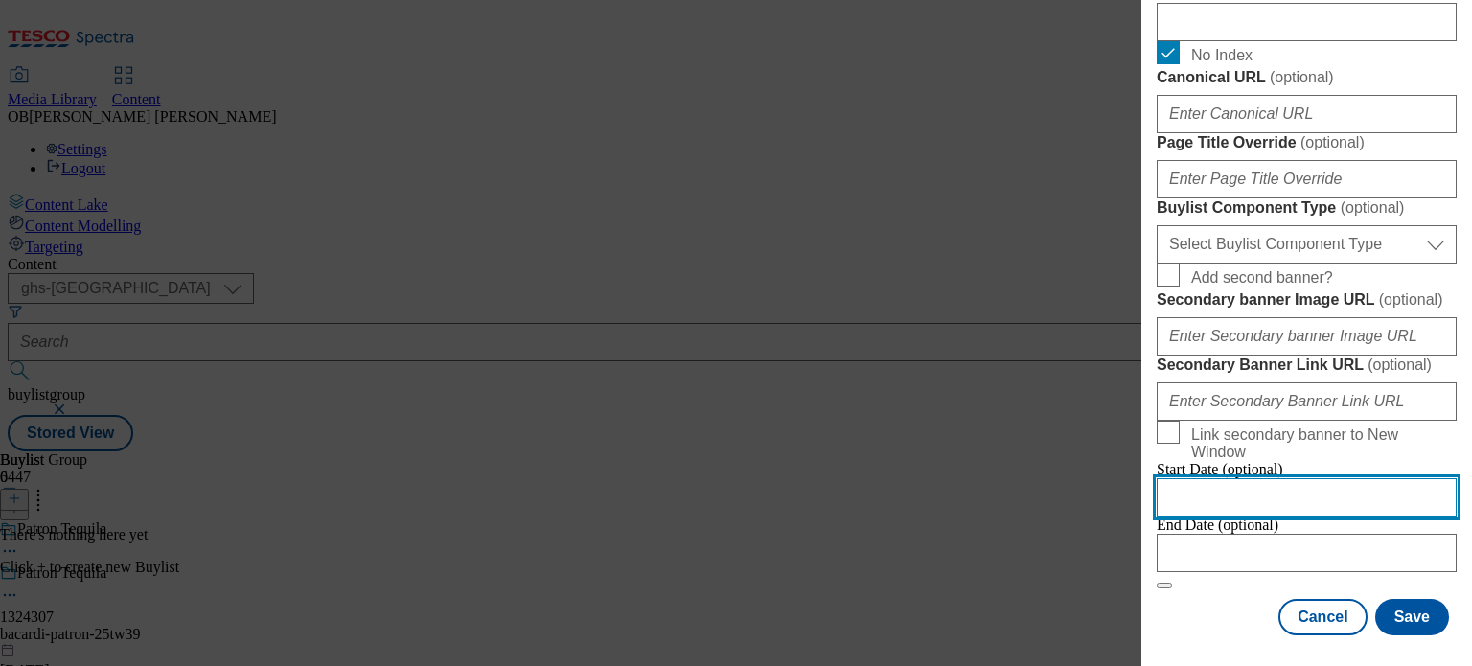
click at [1298, 478] on input "Modal" at bounding box center [1307, 497] width 300 height 38
select select "2025"
select select "October"
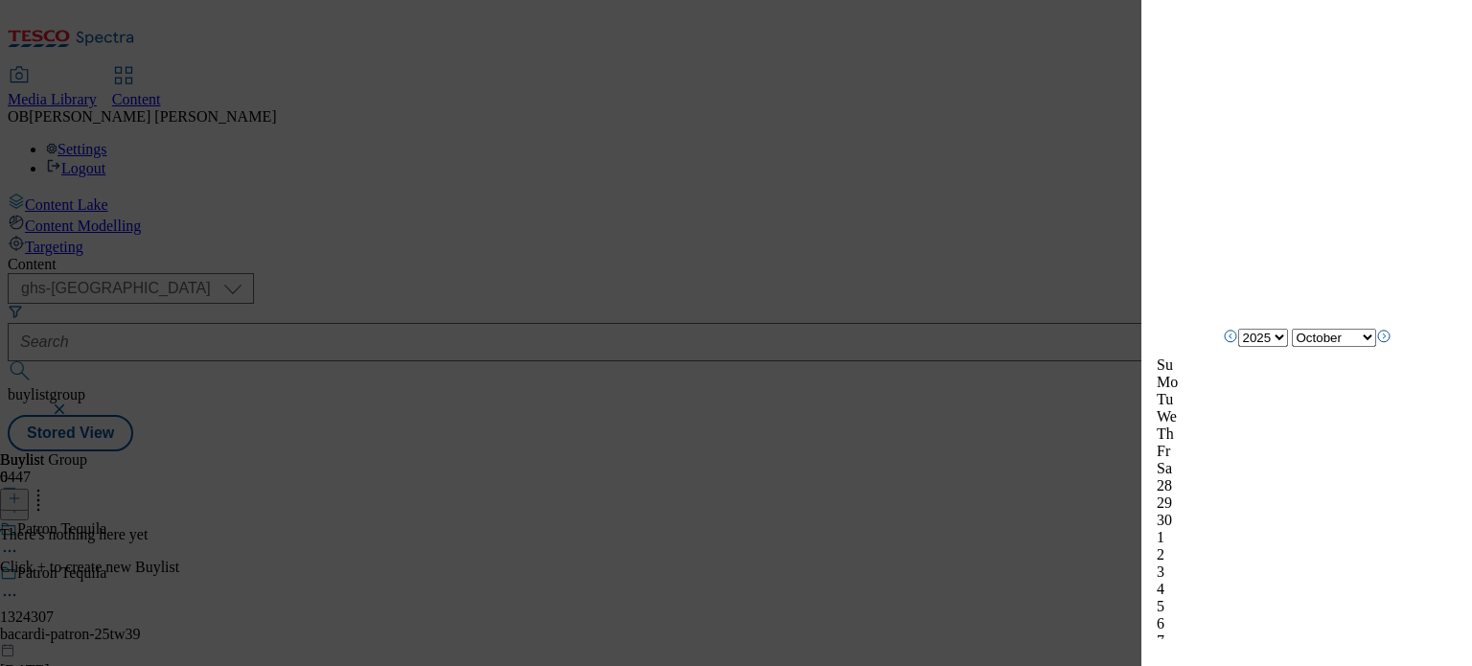
scroll to position [1727, 0]
click at [1217, 617] on div "6" at bounding box center [1307, 625] width 300 height 17
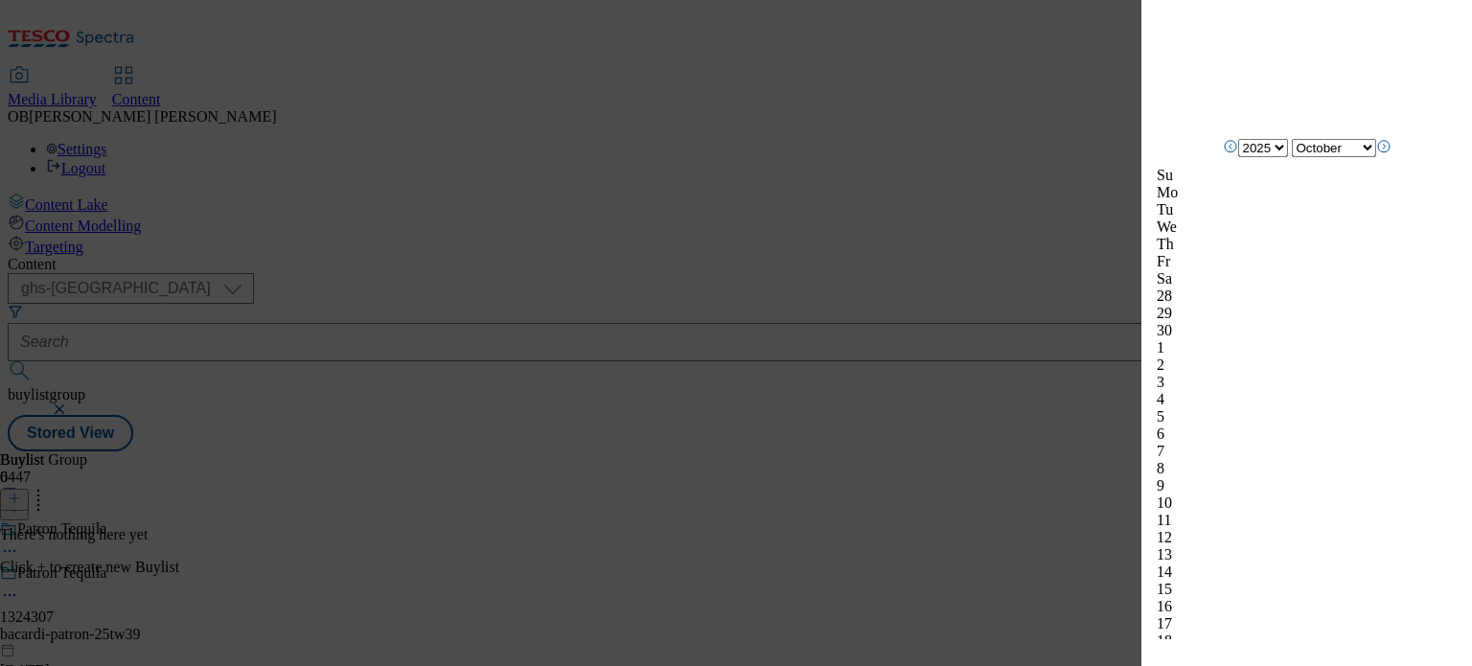
scroll to position [1921, 0]
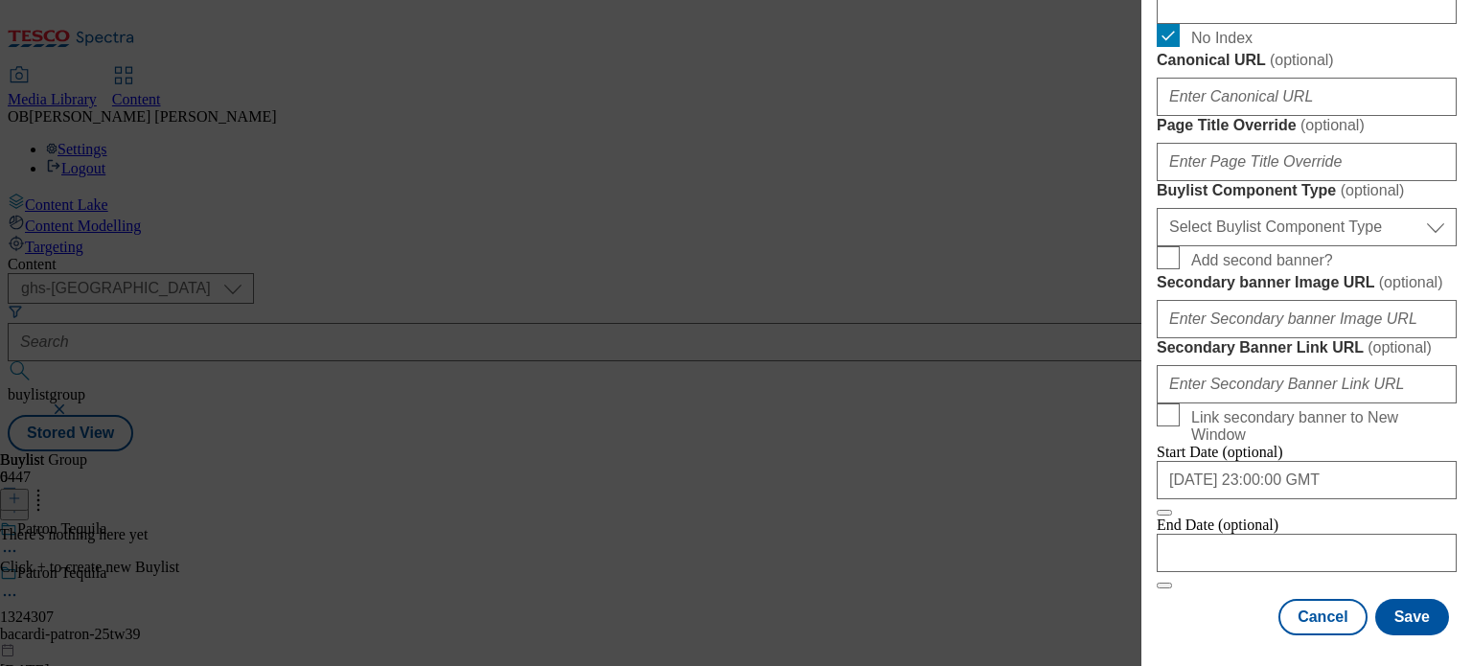
click at [1446, 334] on div "Add new Buylist English Label 1324307 Tracking Name DH_1324307 Friendly Name ba…" at bounding box center [1306, 319] width 331 height 639
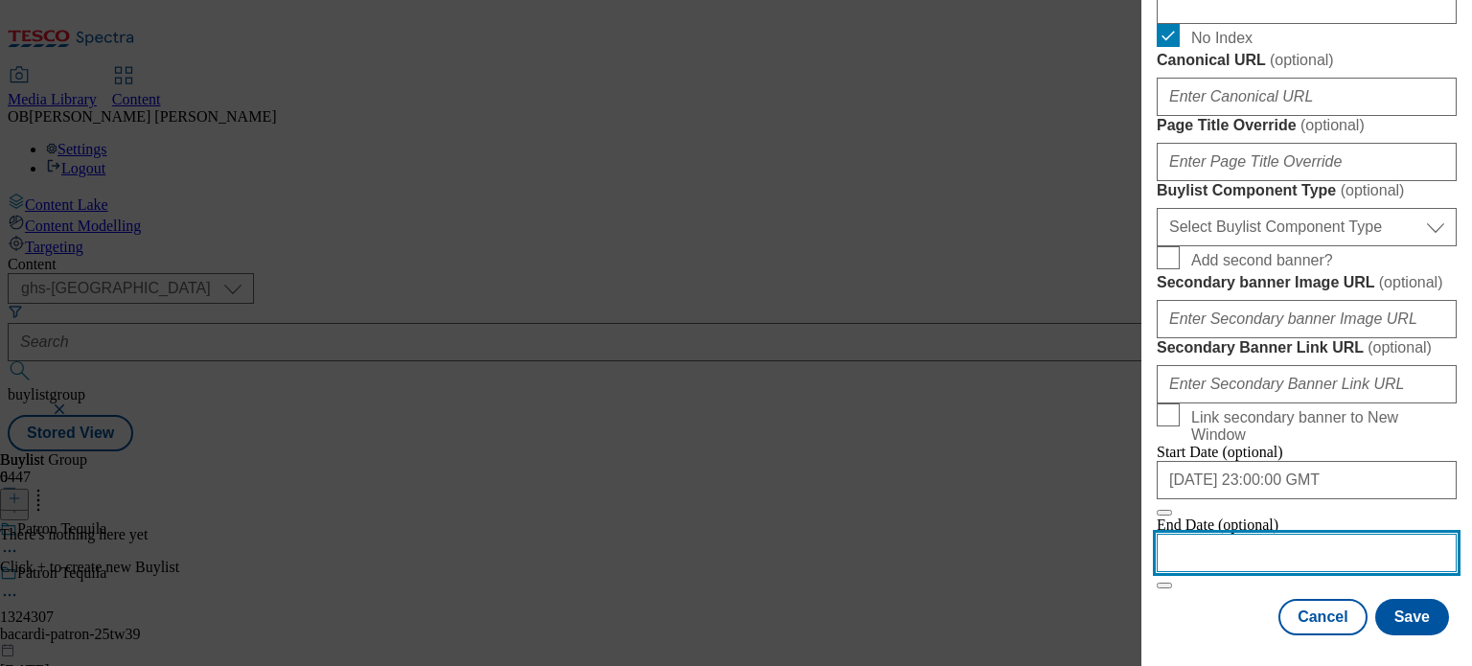
click at [1361, 540] on input "Modal" at bounding box center [1307, 553] width 300 height 38
select select "2025"
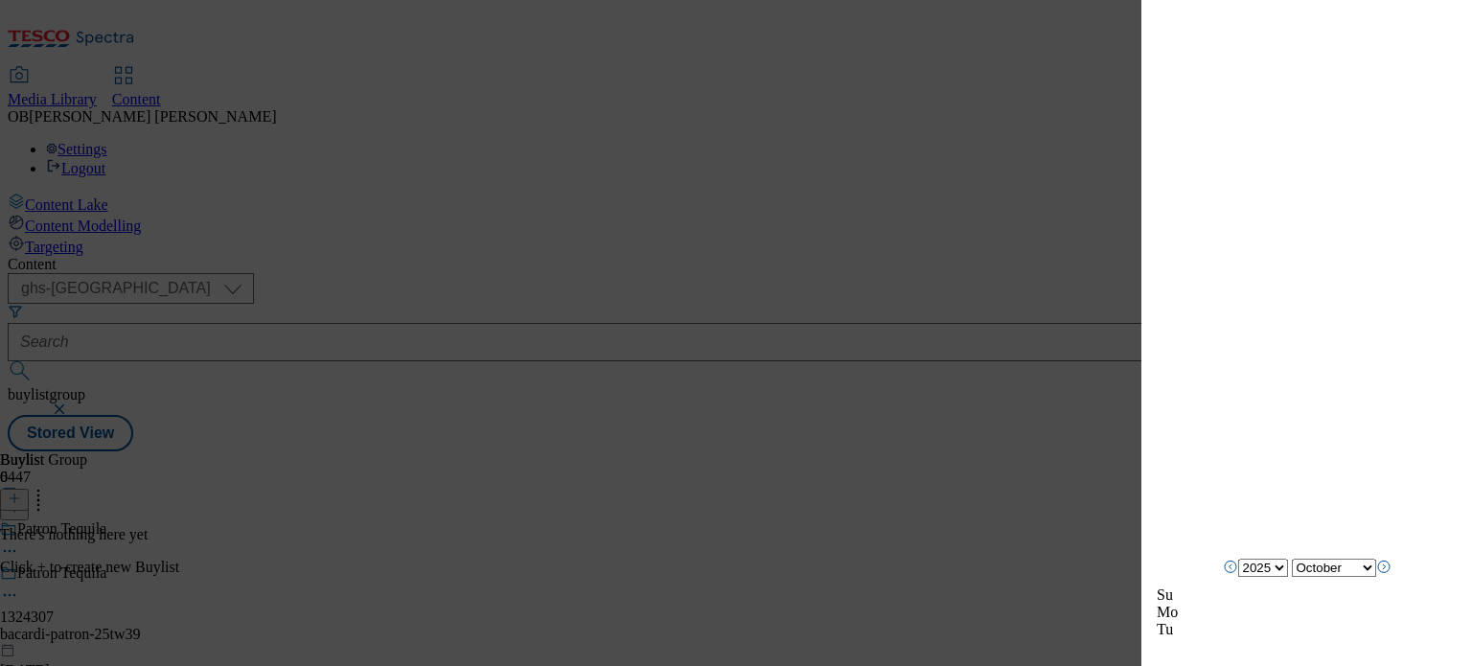
scroll to position [6547, 0]
click at [1392, 574] on icon "Next Month" at bounding box center [1383, 566] width 15 height 15
select select "December"
click at [1392, 591] on icon "Next Month" at bounding box center [1383, 583] width 15 height 15
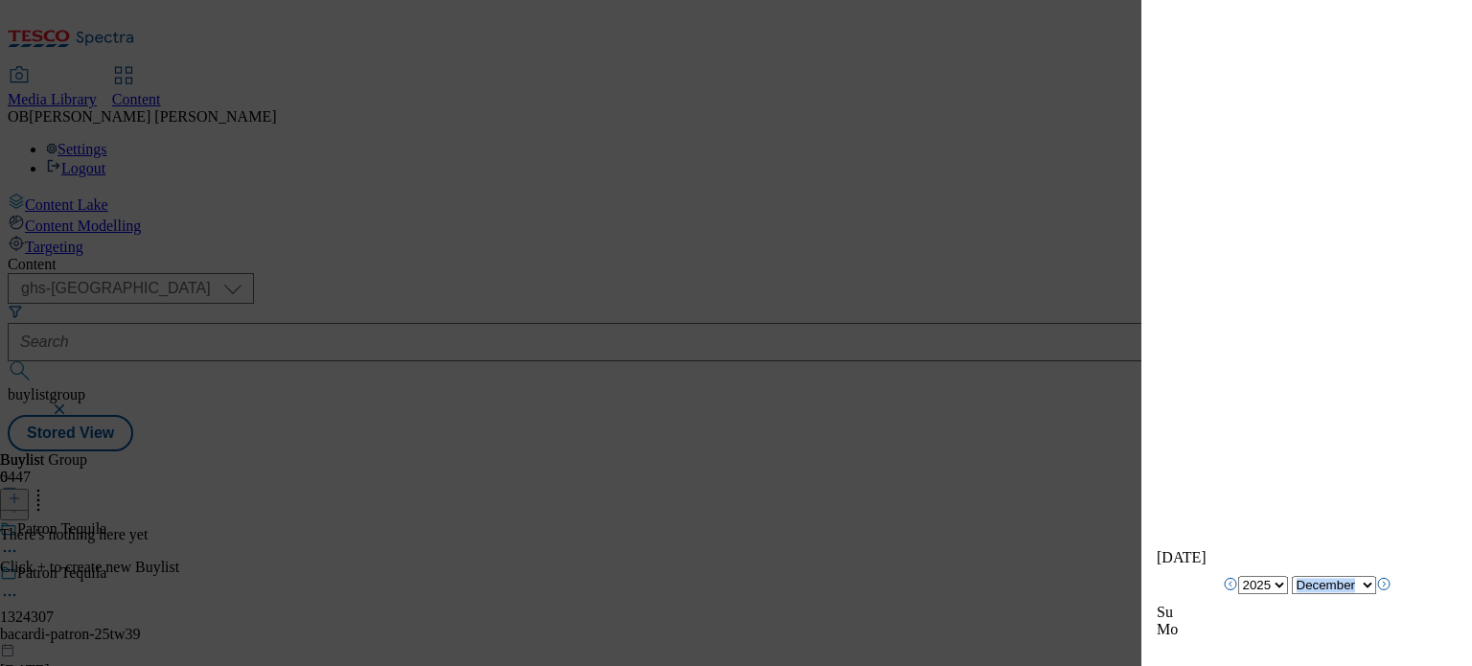
select select "2026"
click at [1392, 591] on icon "Next Month" at bounding box center [1383, 583] width 15 height 15
click at [1223, 586] on icon "Previous Month" at bounding box center [1230, 583] width 15 height 15
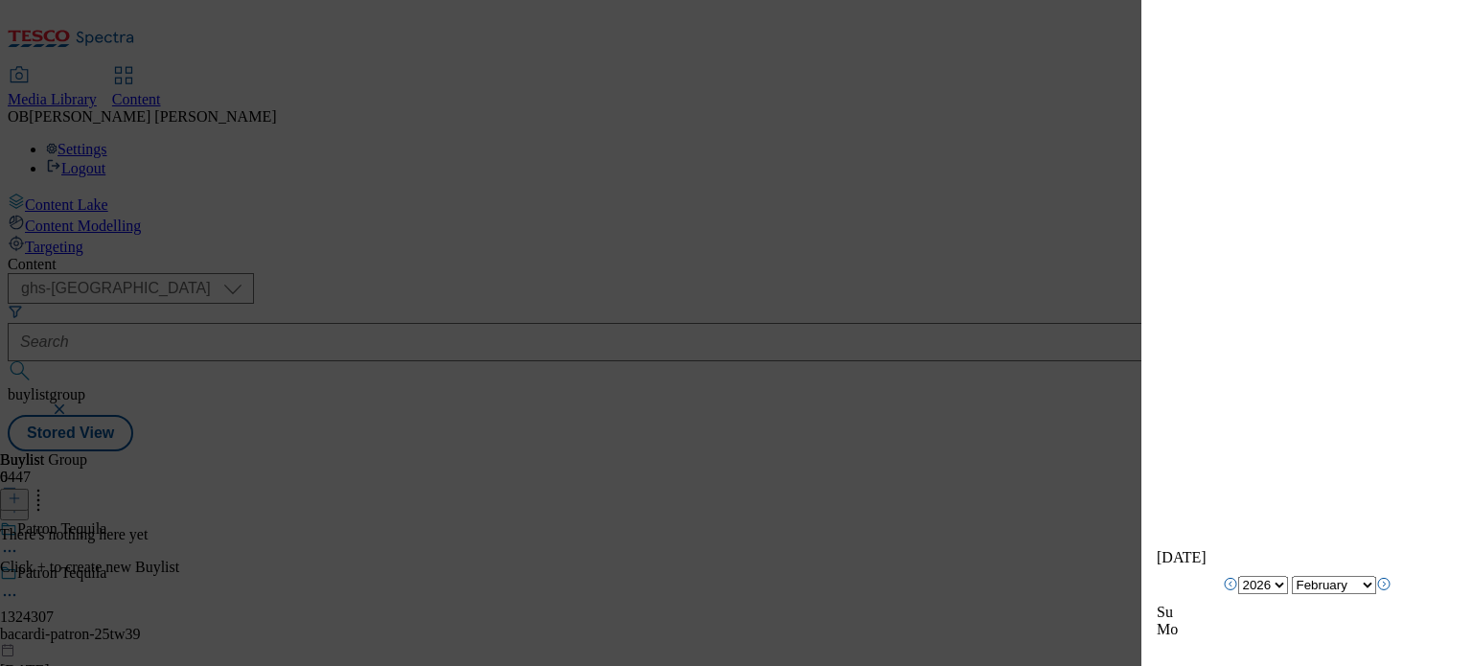
select select "January"
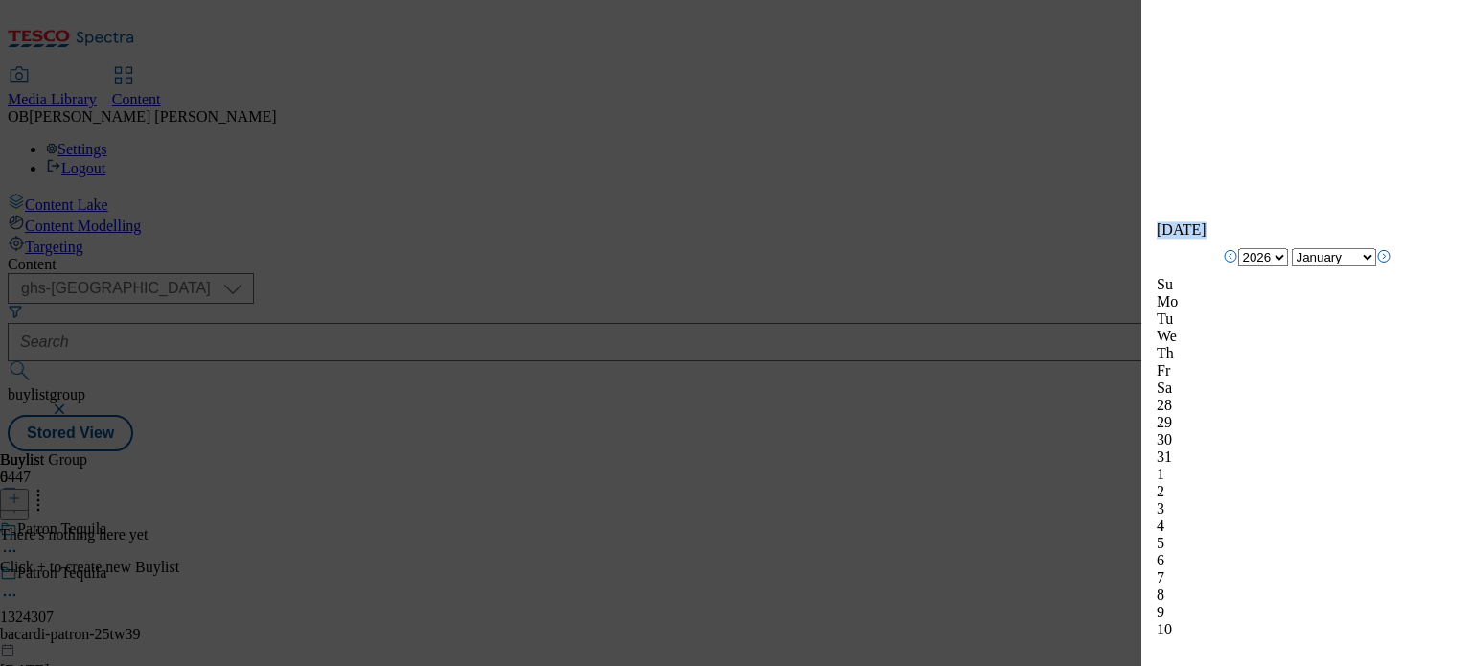
scroll to position [1915, 0]
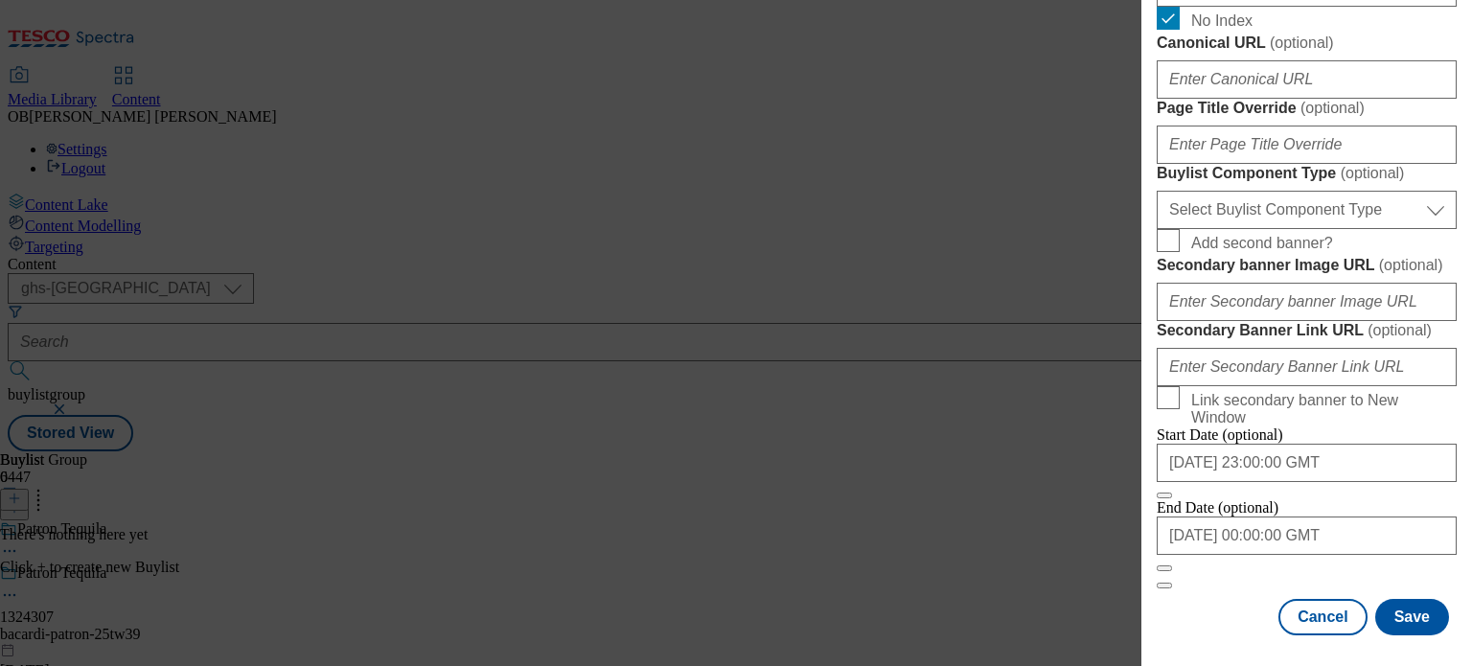
click at [1448, 426] on div "Add new Buylist English Label 1324307 Tracking Name DH_1324307 Friendly Name ba…" at bounding box center [1306, 319] width 331 height 639
click at [1402, 608] on button "Save" at bounding box center [1412, 617] width 74 height 36
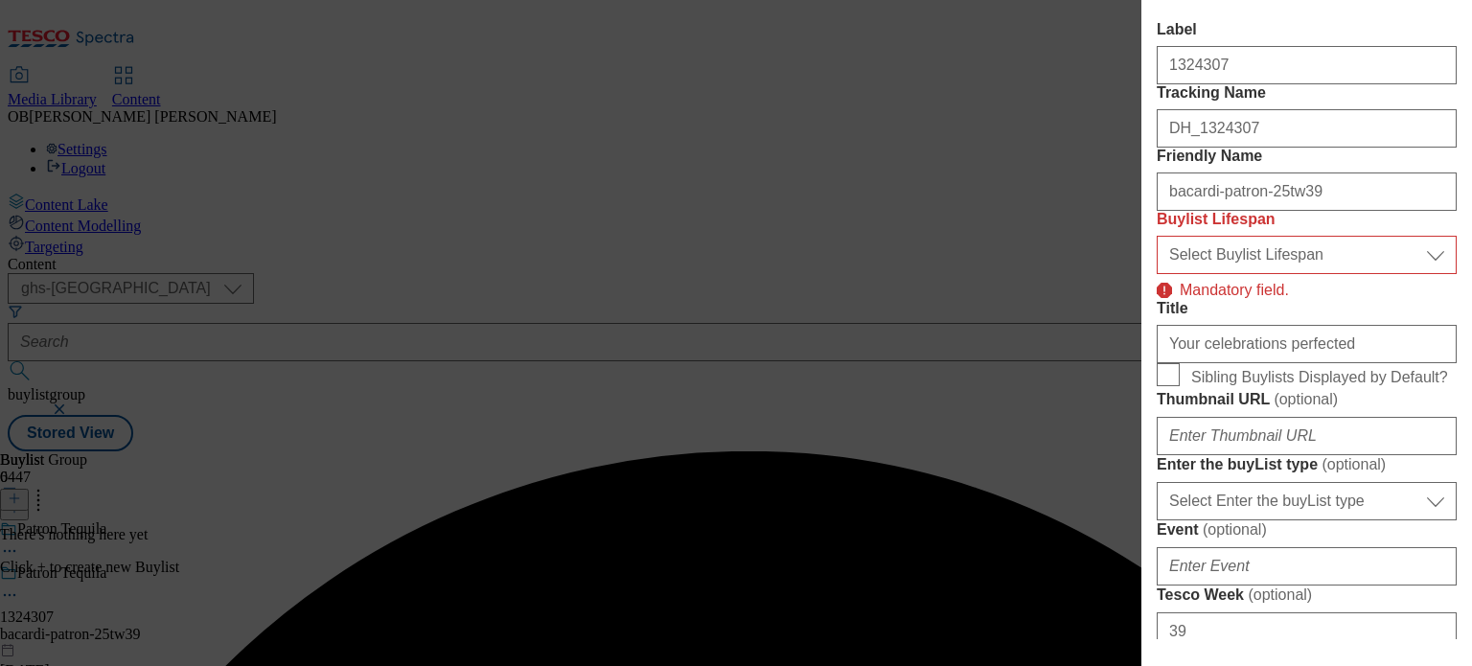
scroll to position [100, 0]
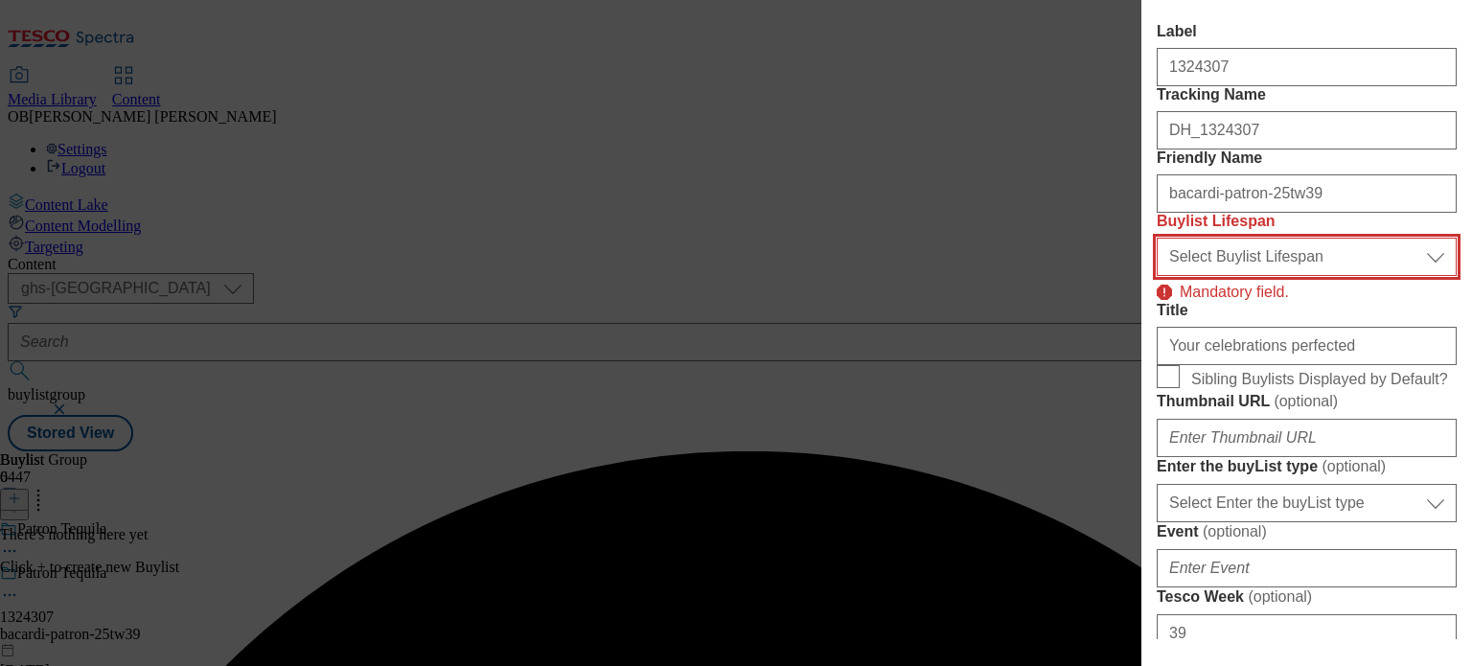
click at [1323, 276] on select "Select Buylist Lifespan evergreen seasonal tactical" at bounding box center [1307, 257] width 300 height 38
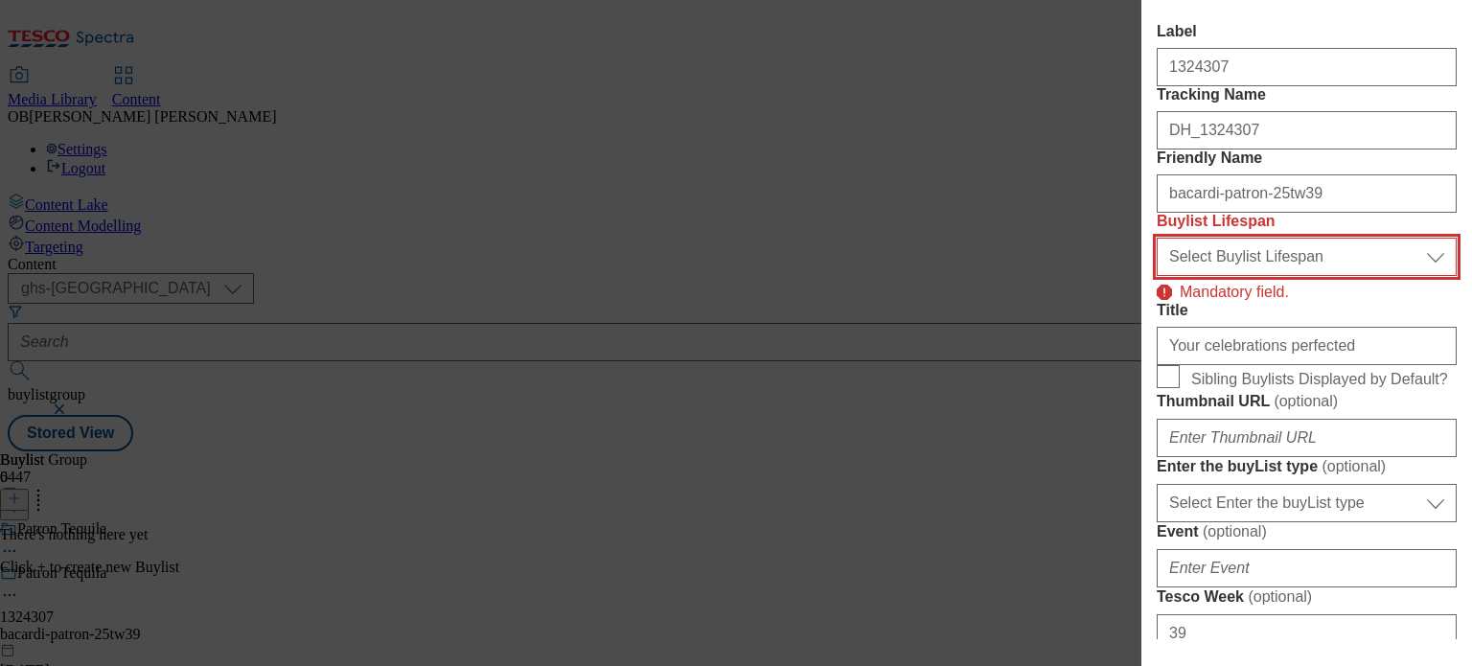
select select "evergreen"
click at [1157, 276] on select "Select Buylist Lifespan evergreen seasonal tactical" at bounding box center [1307, 257] width 300 height 38
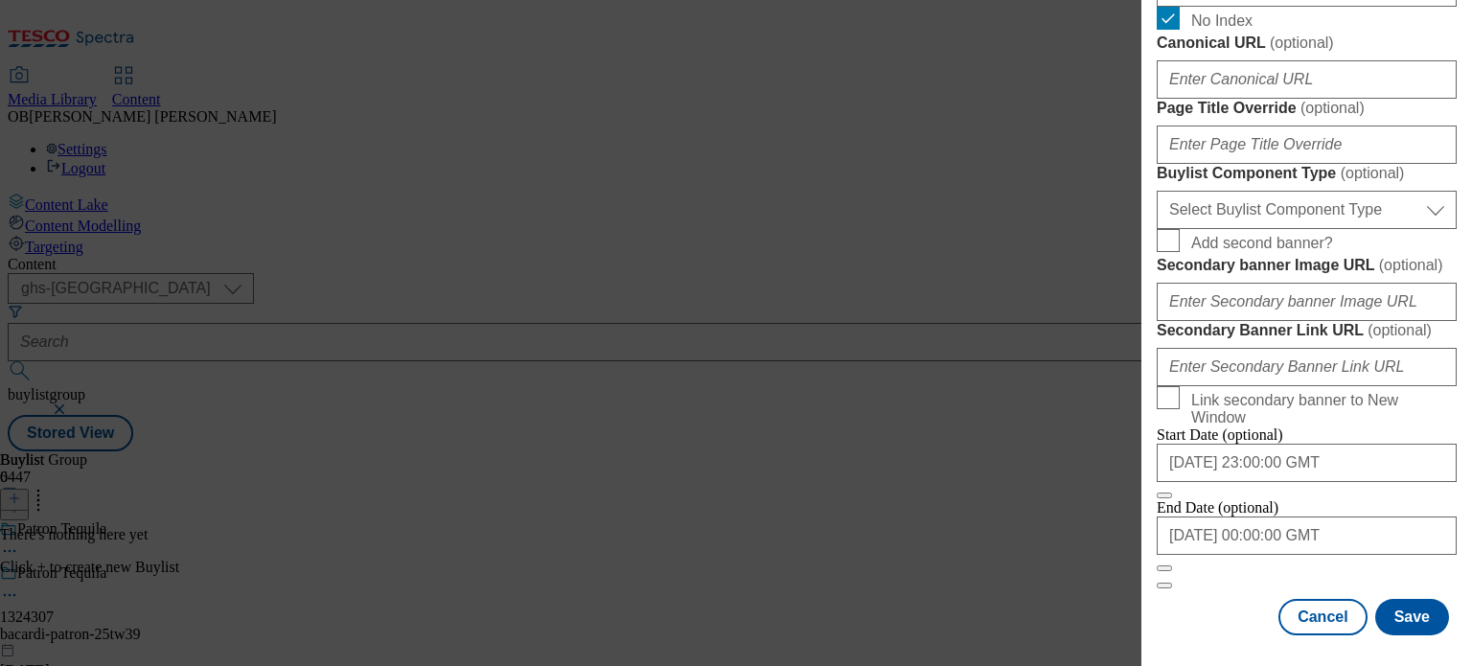
scroll to position [1588, 0]
click at [1394, 603] on button "Save" at bounding box center [1412, 617] width 74 height 36
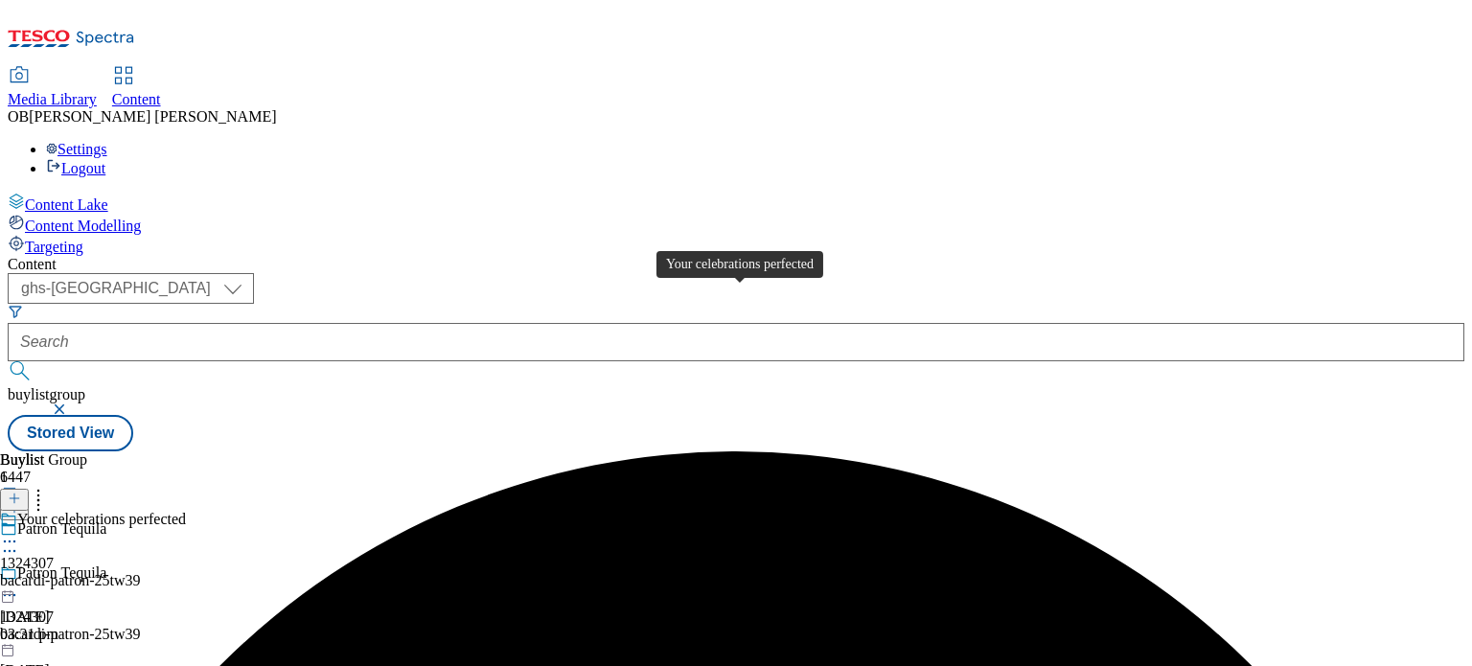
click at [186, 511] on div "Your celebrations perfected 1324307 bacardi-patron-25tw39 6 Oct 2025 03:31 pm" at bounding box center [93, 577] width 186 height 132
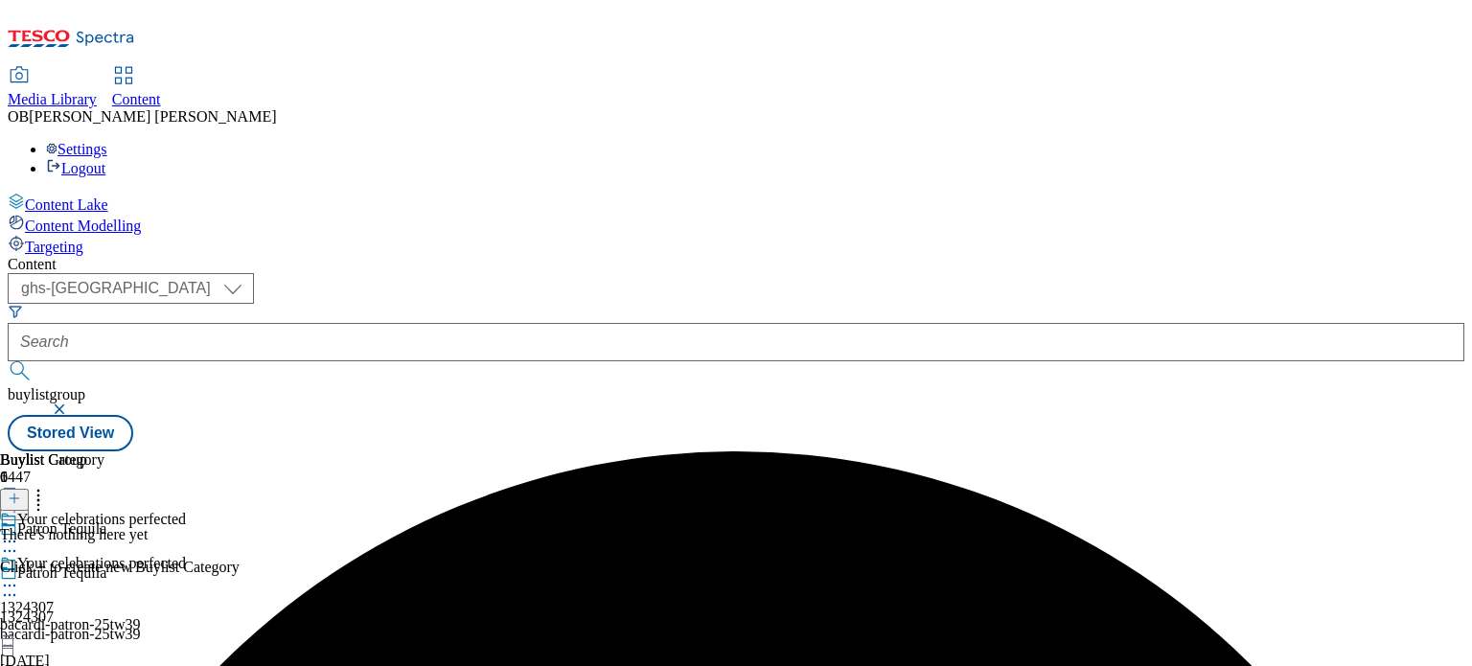
click at [14, 494] on line at bounding box center [14, 499] width 0 height 10
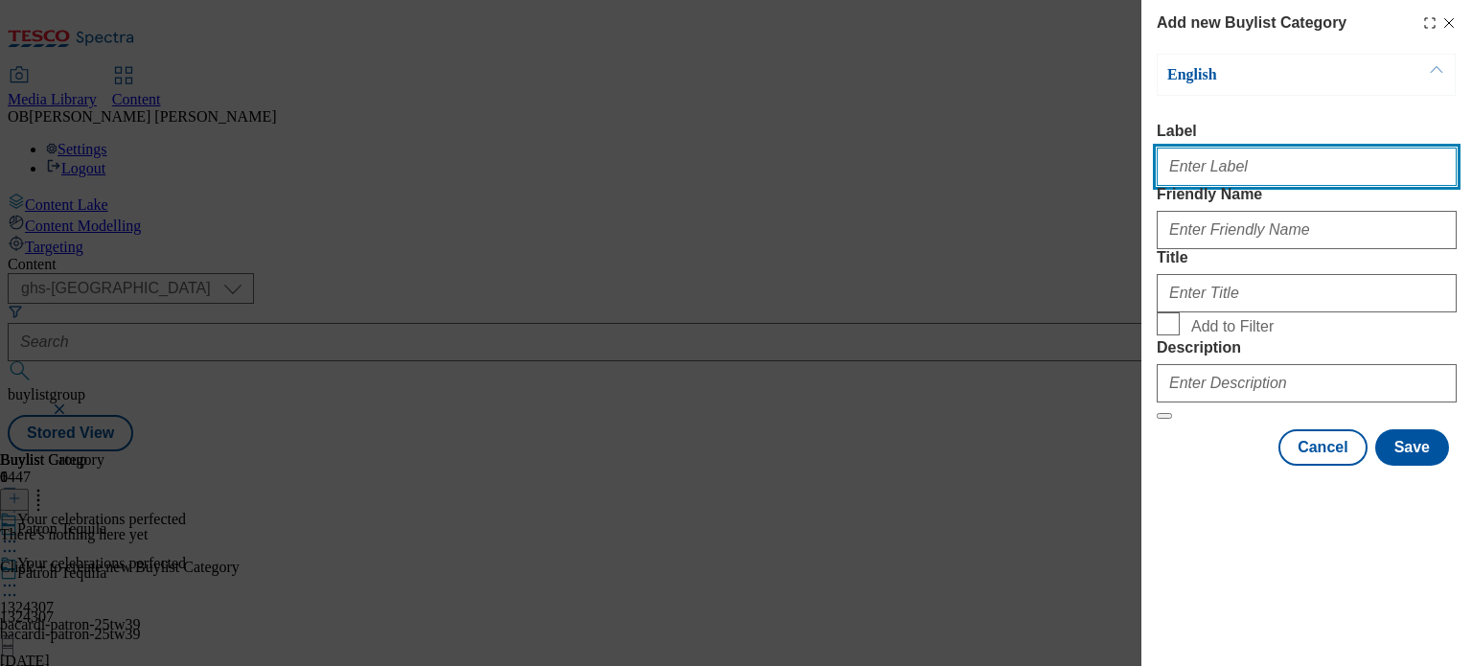
click at [1246, 167] on input "Label" at bounding box center [1307, 167] width 300 height 38
type input "1324307"
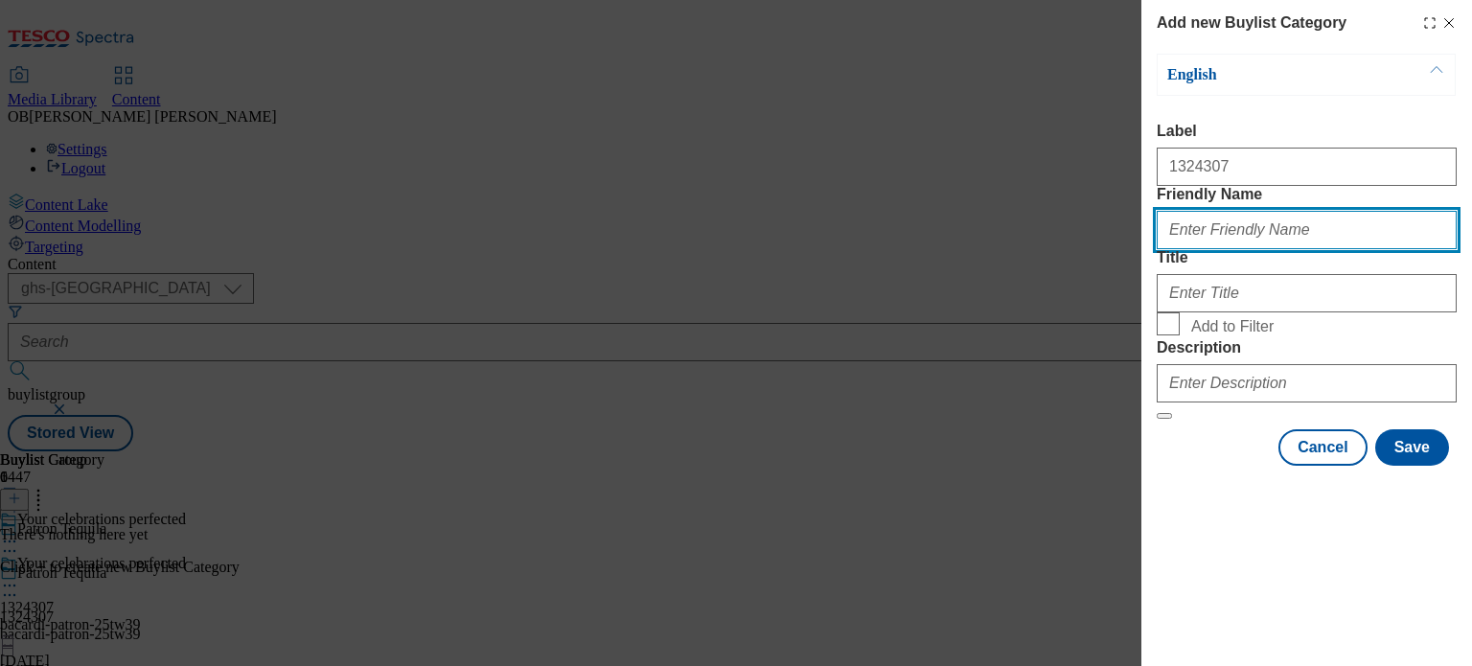
click at [1273, 249] on input "Friendly Name" at bounding box center [1307, 230] width 300 height 38
type input "bacardi-patron-25tw39"
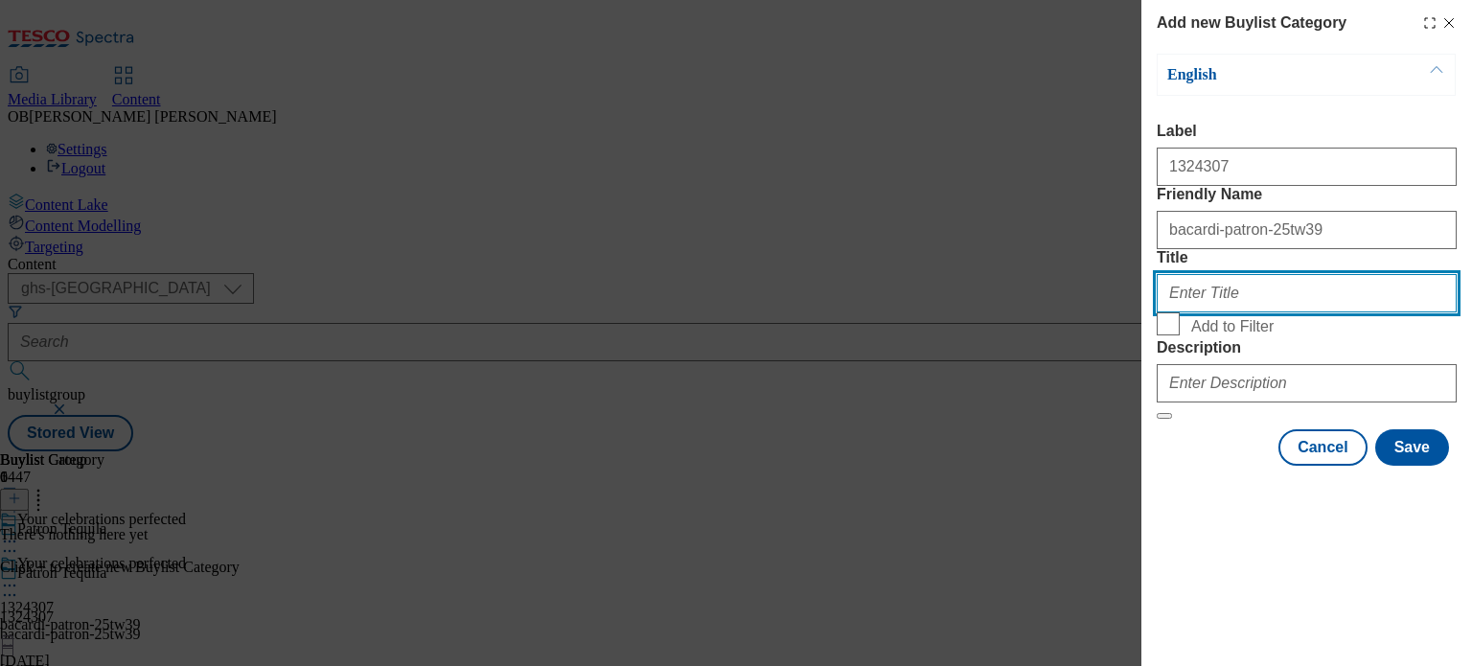
click at [1227, 312] on input "Title" at bounding box center [1307, 293] width 300 height 38
type input "Patron Tequila"
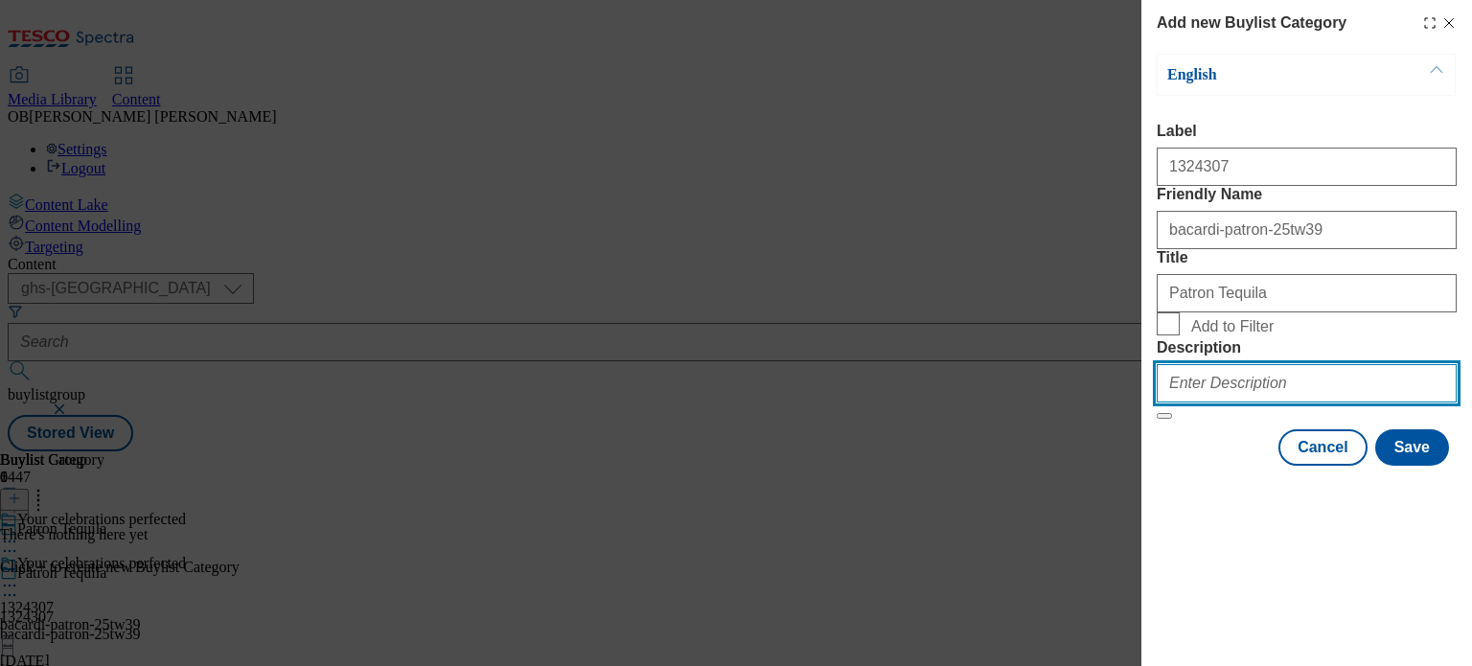
click at [1214, 403] on input "Description" at bounding box center [1307, 383] width 300 height 38
type input "You celebrations perfected"
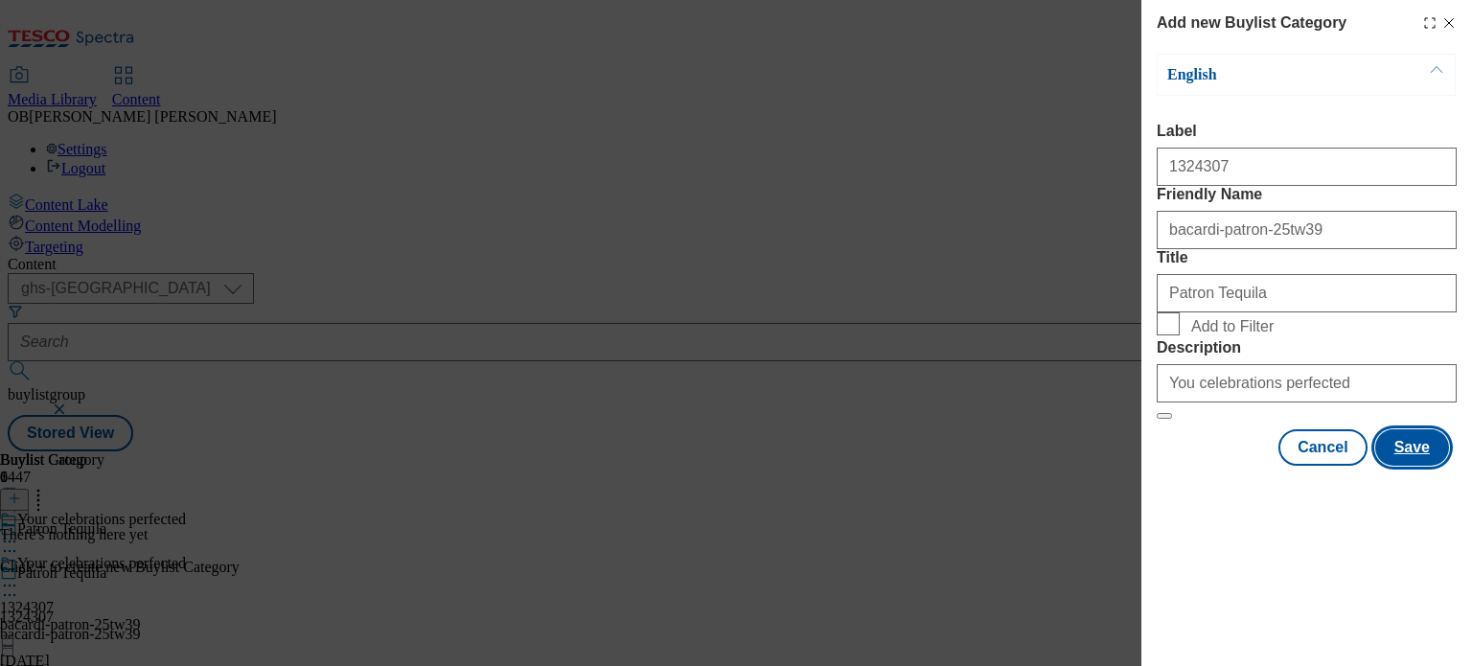
click at [1395, 466] on button "Save" at bounding box center [1412, 447] width 74 height 36
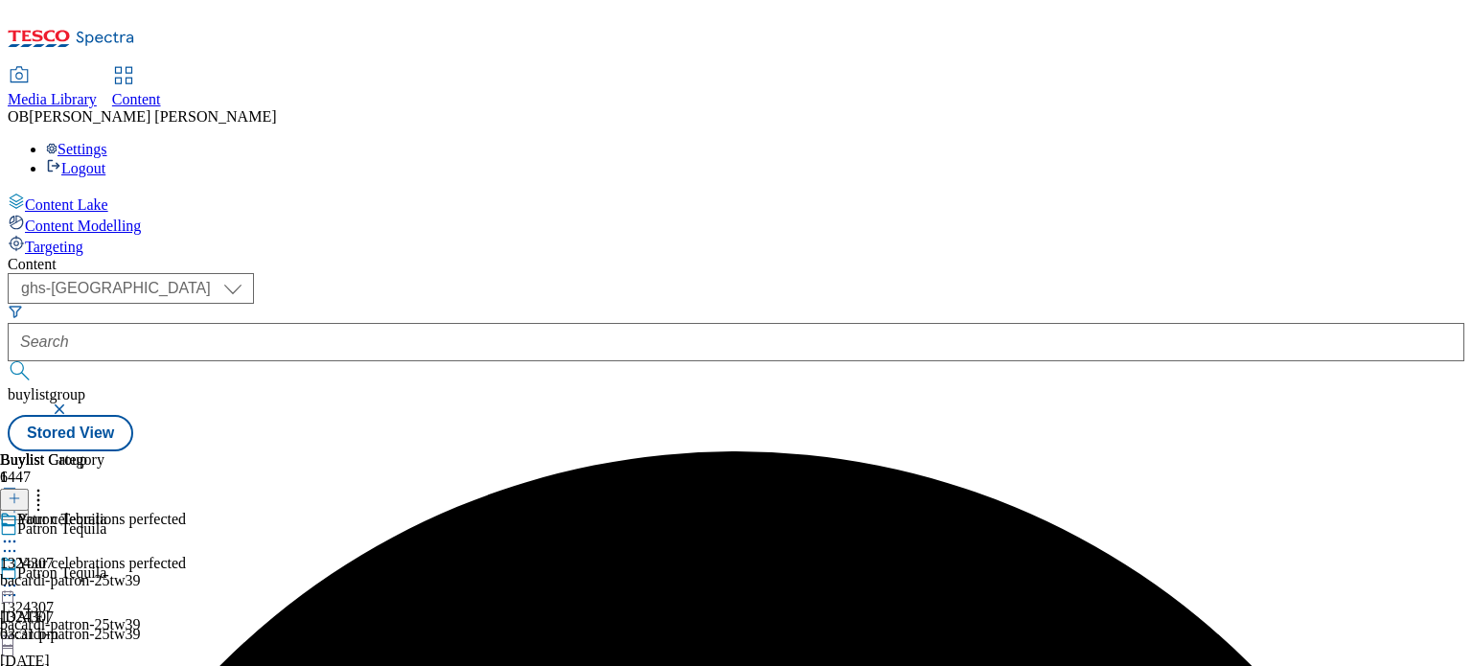
click at [141, 572] on div "bacardi-patron-25tw39" at bounding box center [70, 580] width 141 height 17
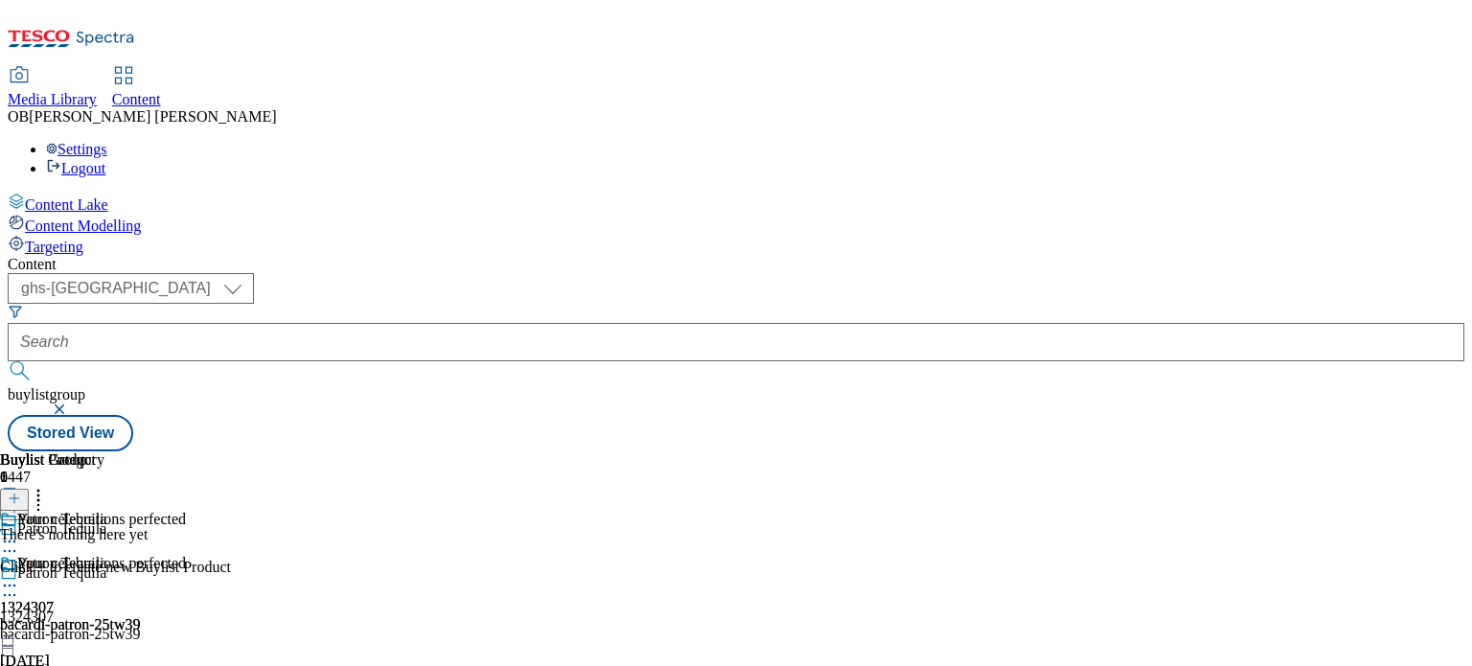
click at [14, 494] on line at bounding box center [14, 499] width 0 height 10
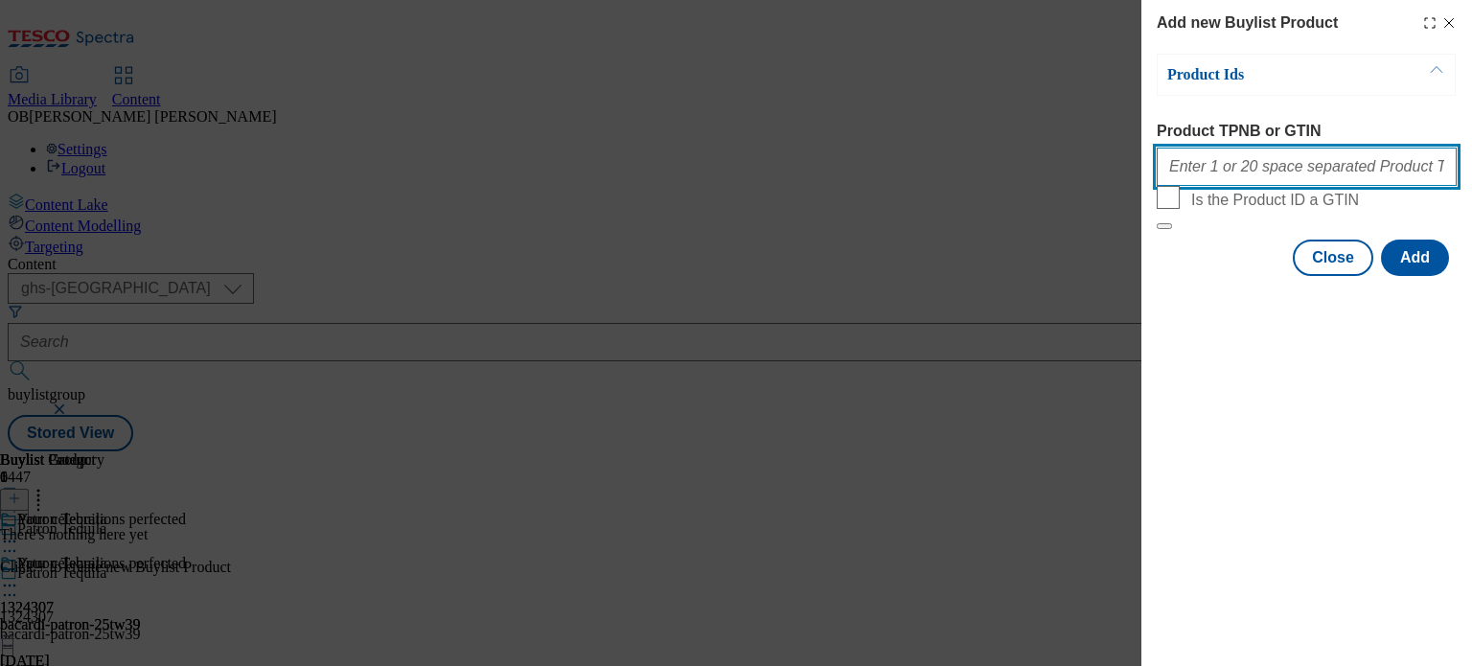
click at [1187, 154] on input "Product TPNB or GTIN" at bounding box center [1307, 167] width 300 height 38
paste input "91773553 84960132"
click at [1163, 169] on input "91773553 84960132" at bounding box center [1307, 167] width 300 height 38
type input "91773553 84960132"
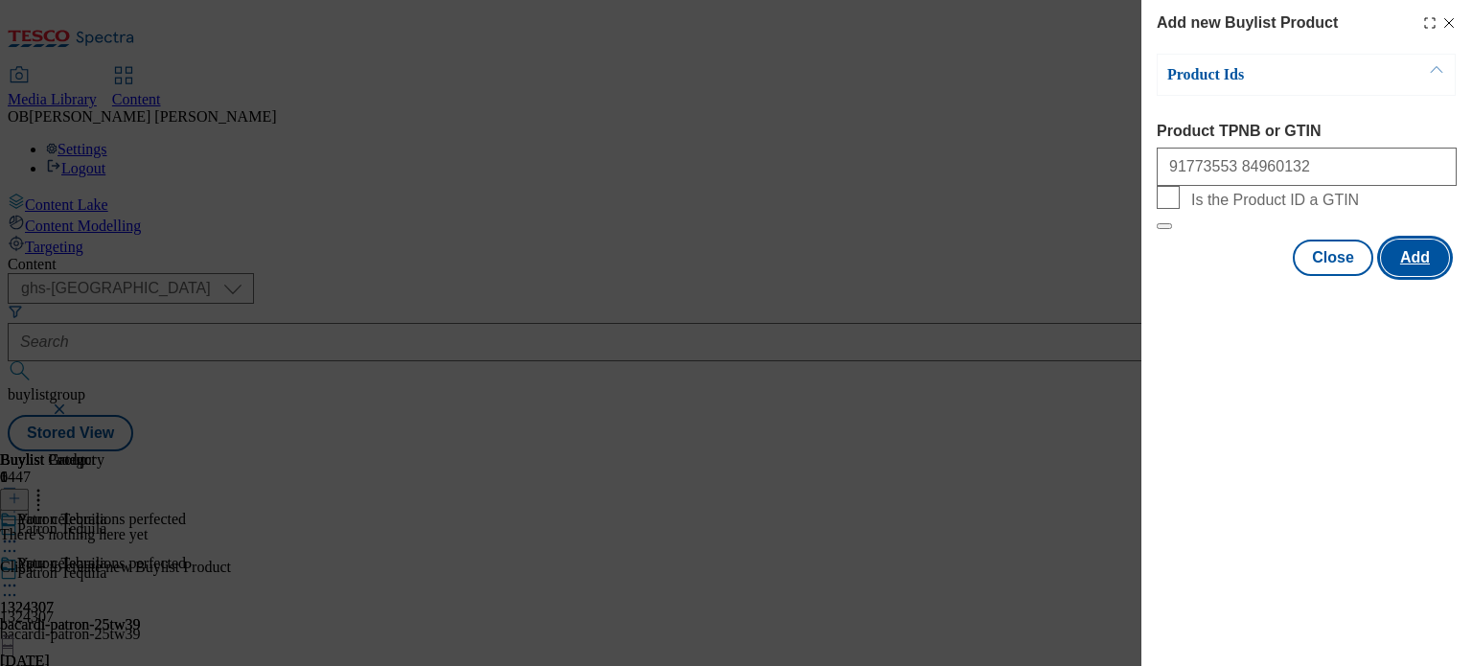
click at [1421, 276] on button "Add" at bounding box center [1415, 258] width 68 height 36
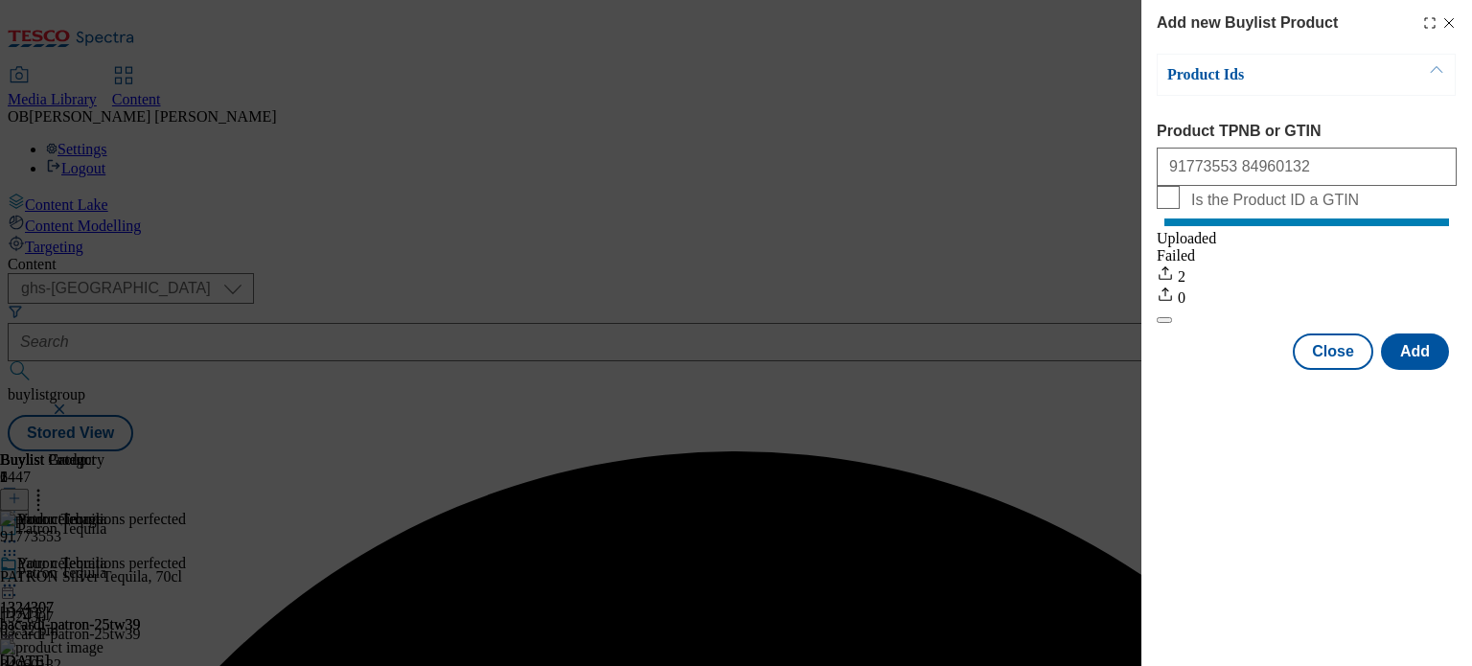
scroll to position [0, 0]
click at [1351, 370] on button "Close" at bounding box center [1333, 352] width 81 height 36
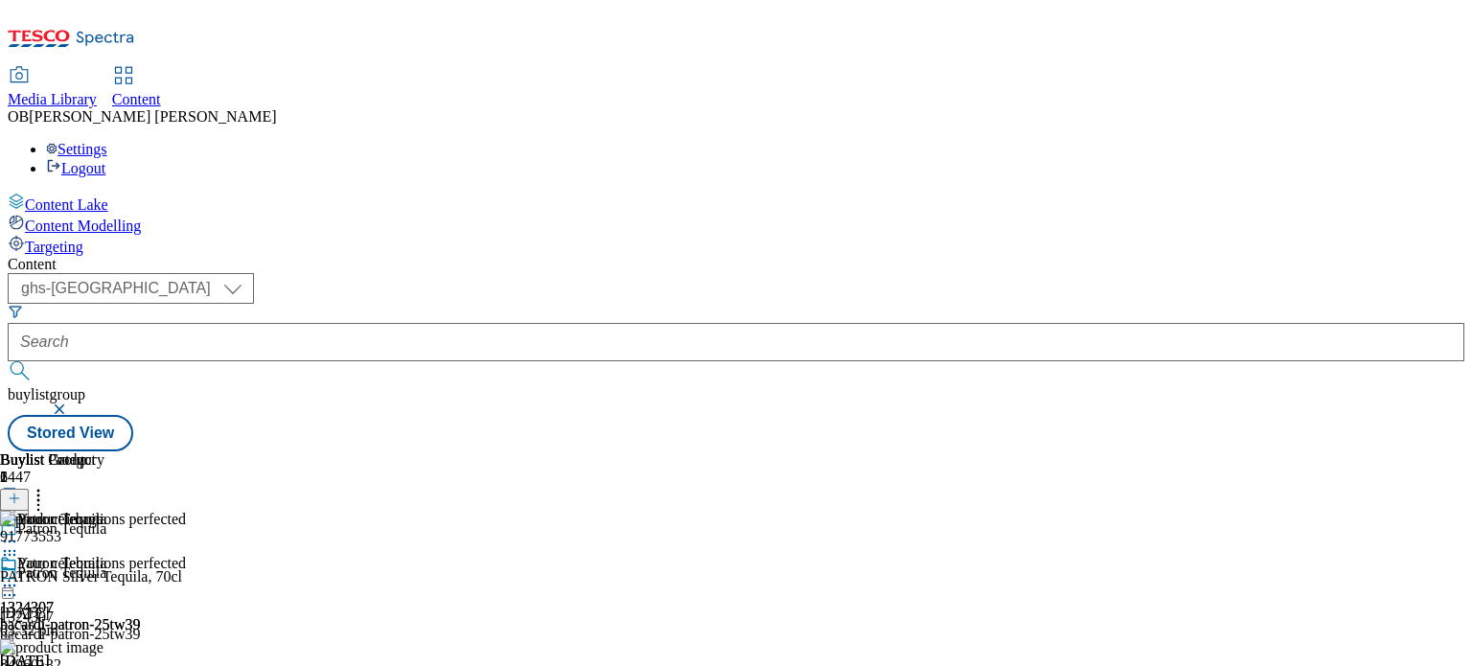
scroll to position [0, 98]
click at [19, 576] on icon at bounding box center [9, 585] width 19 height 19
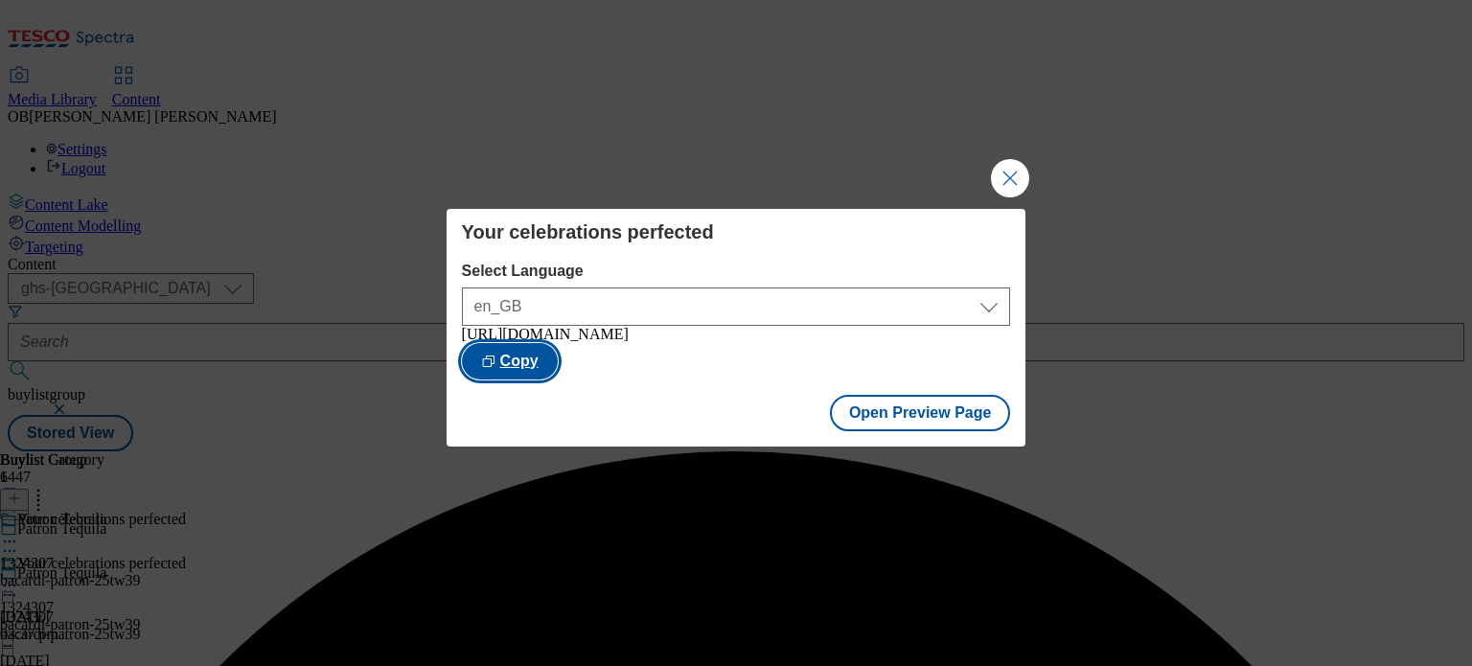
click at [558, 363] on button "Copy" at bounding box center [510, 361] width 96 height 36
click at [1181, 492] on div "Your celebrations perfected Select Language en_GB en_GB https://www.tesco.com/g…" at bounding box center [736, 333] width 1472 height 666
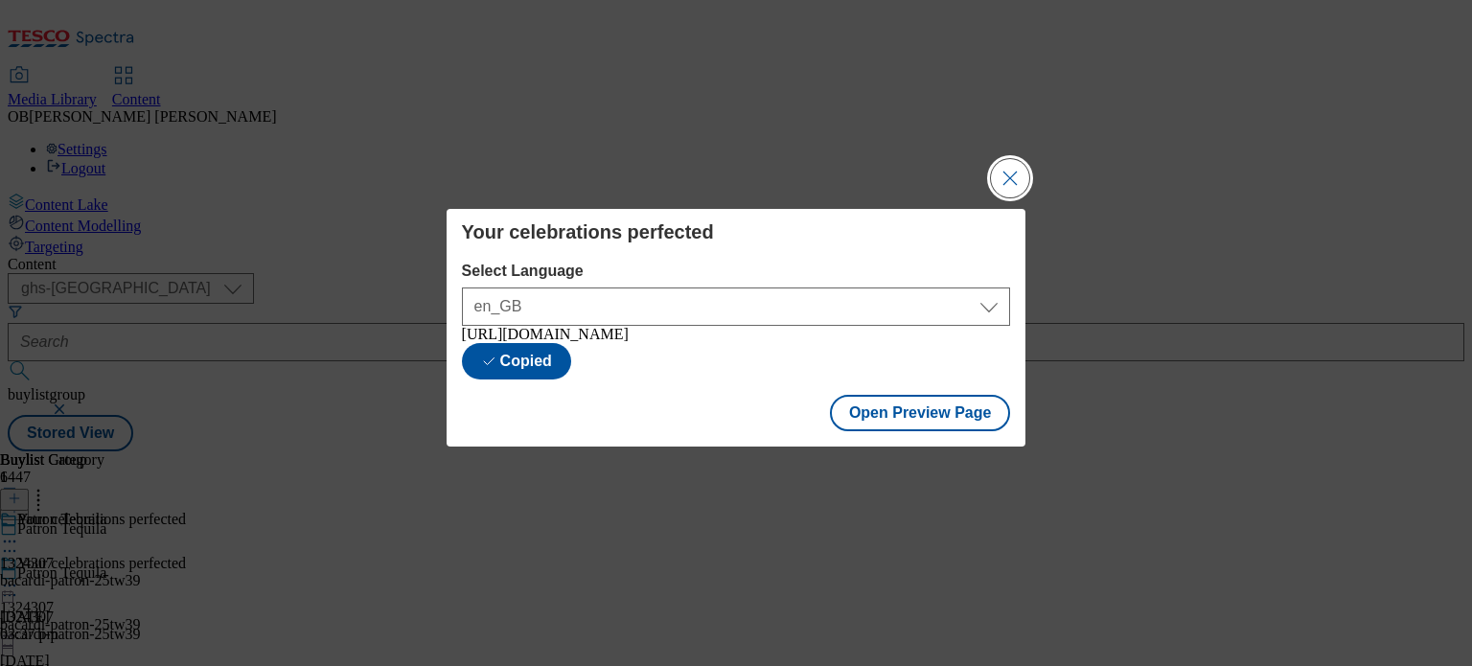
click at [997, 168] on button "Close Modal" at bounding box center [1010, 178] width 38 height 38
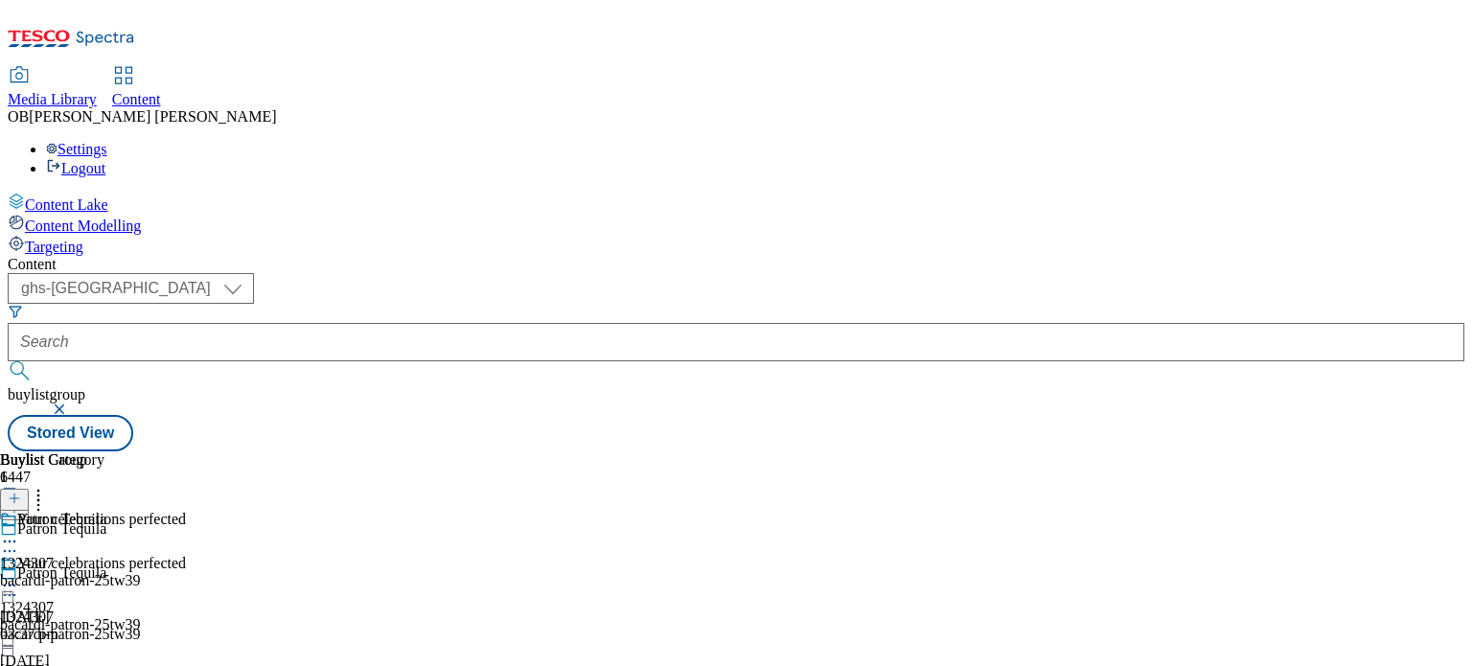
click at [186, 555] on div "Your celebrations perfected" at bounding box center [93, 577] width 186 height 44
click at [19, 576] on icon at bounding box center [9, 585] width 19 height 19
click at [141, 511] on div "Patron Tequila 1324307 bacardi-patron-25tw39 6 Oct 2025 03:37 pm" at bounding box center [70, 577] width 141 height 132
click at [19, 576] on icon at bounding box center [9, 585] width 19 height 19
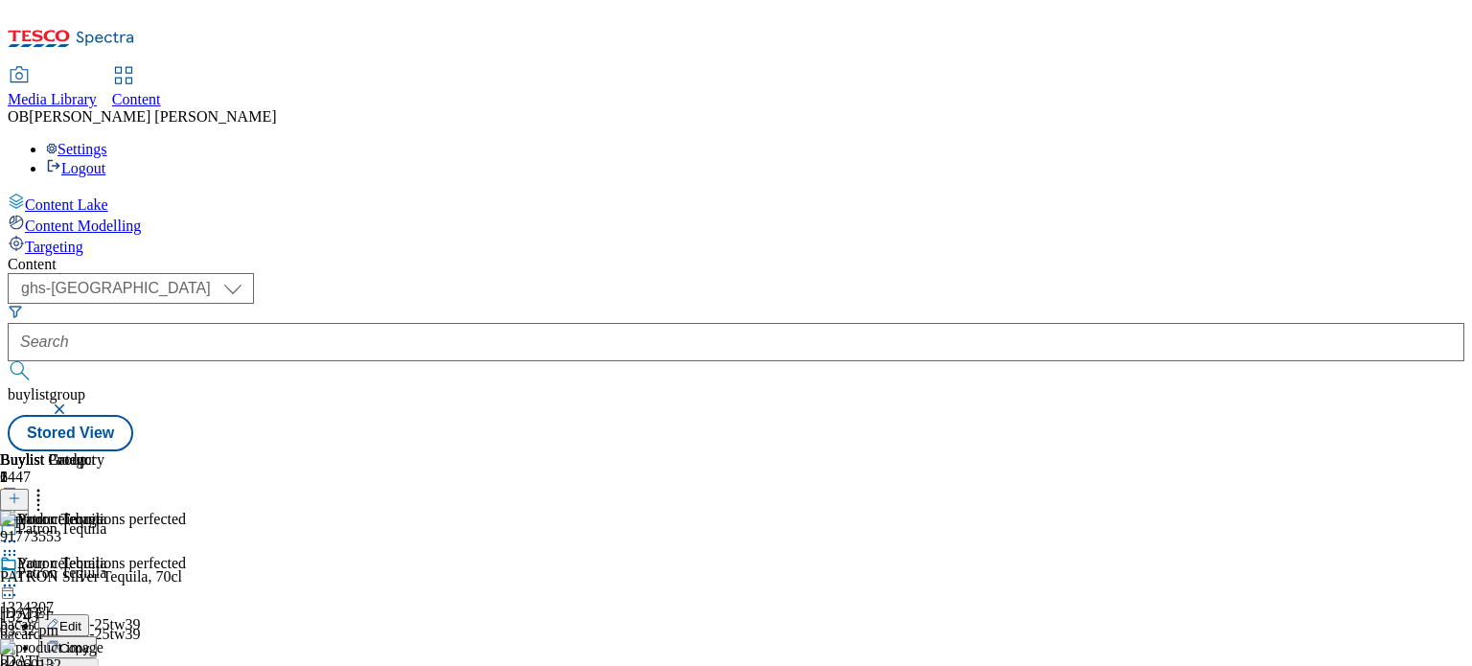
click at [141, 555] on div "Patron Tequila 1324307 bacardi-patron-25tw39 6 Oct 2025 03:37 pm" at bounding box center [70, 621] width 141 height 132
click at [19, 576] on icon at bounding box center [9, 585] width 19 height 19
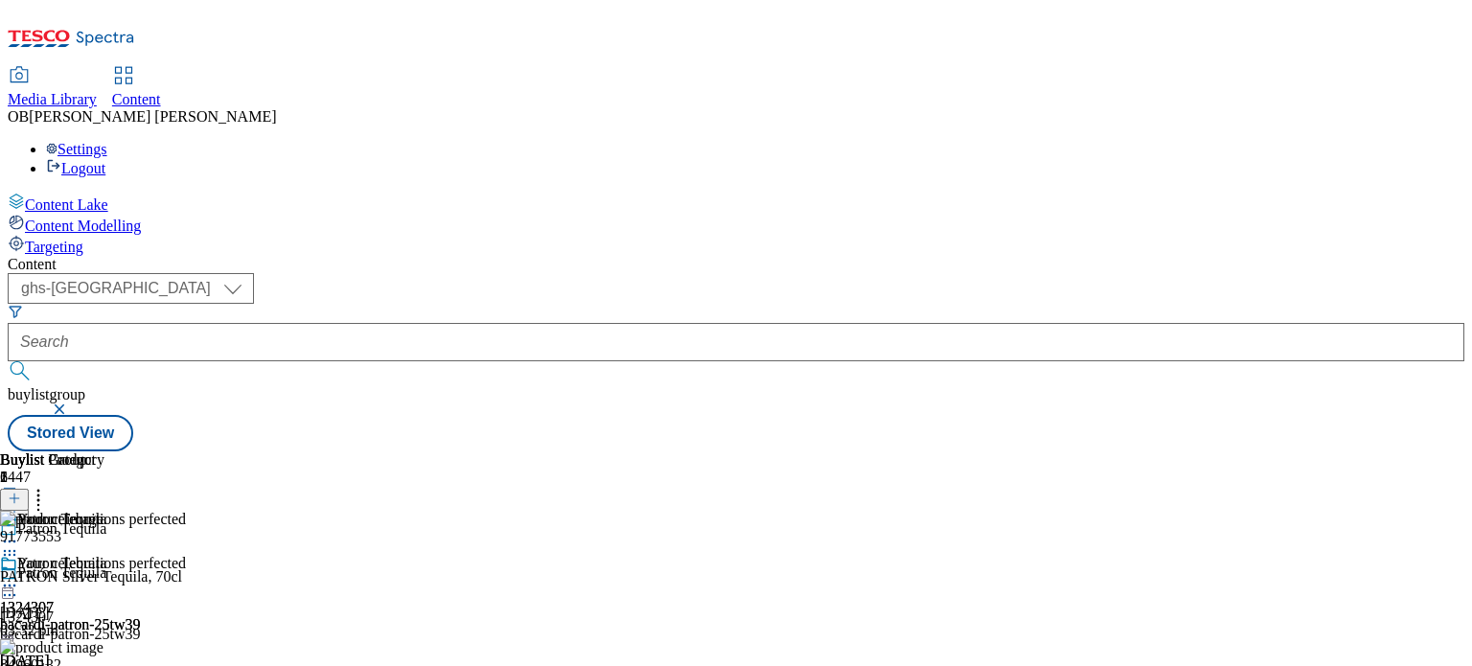
click at [19, 576] on icon at bounding box center [9, 585] width 19 height 19
click at [267, 586] on div at bounding box center [133, 597] width 267 height 23
click at [267, 624] on li "Edit" at bounding box center [152, 635] width 229 height 22
click at [267, 564] on div "Patron Tequila 1324307 bacardi-patron-25tw39 6 Oct 2025 03:29 pm" at bounding box center [133, 630] width 267 height 132
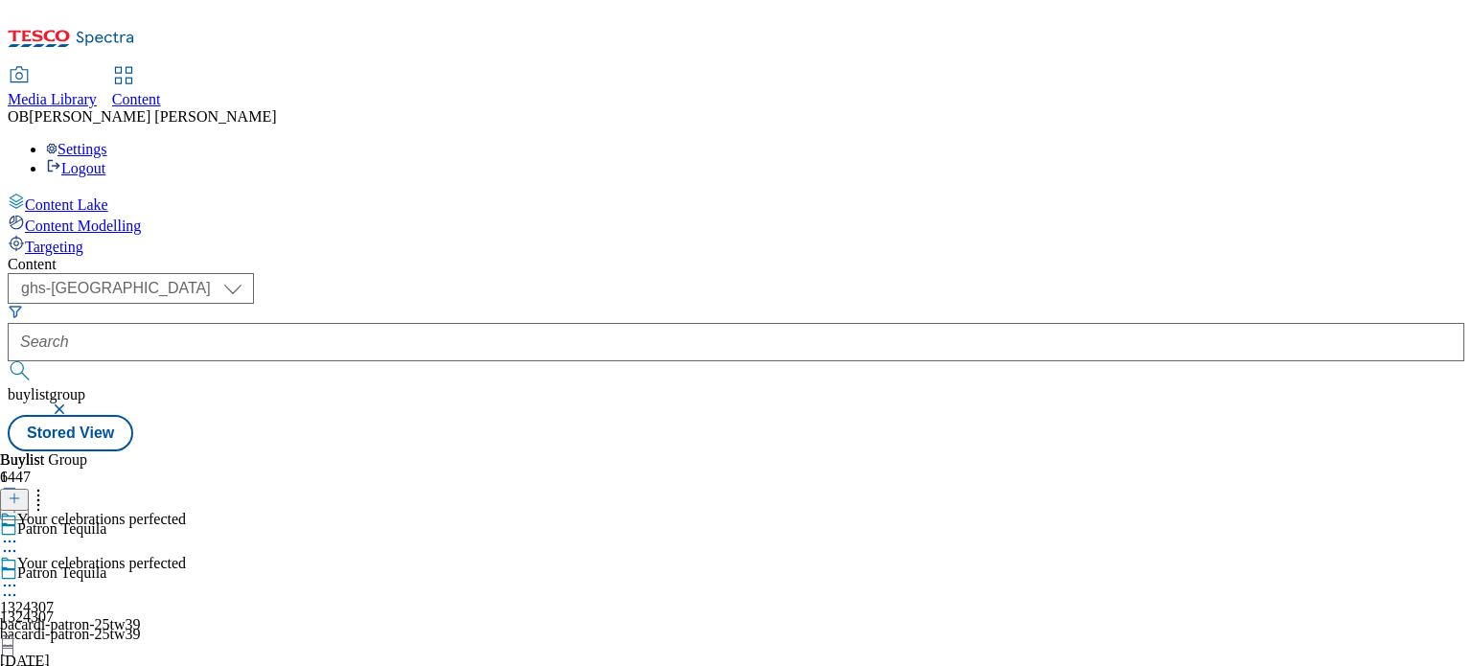
click at [19, 586] on icon at bounding box center [9, 595] width 19 height 19
click at [267, 624] on li "Edit" at bounding box center [152, 635] width 229 height 22
click at [19, 586] on icon at bounding box center [9, 595] width 19 height 19
click at [81, 629] on span "Edit" at bounding box center [70, 636] width 22 height 14
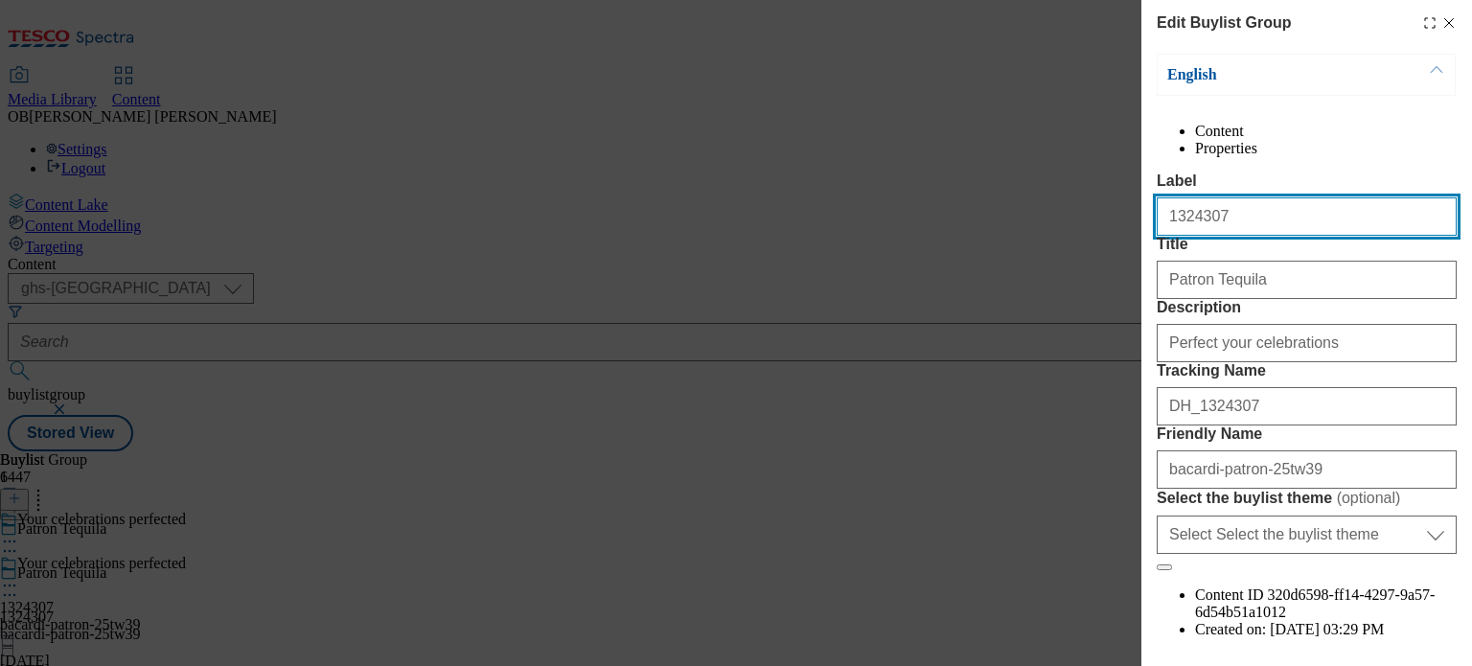
click at [1275, 236] on input "1324307" at bounding box center [1307, 216] width 300 height 38
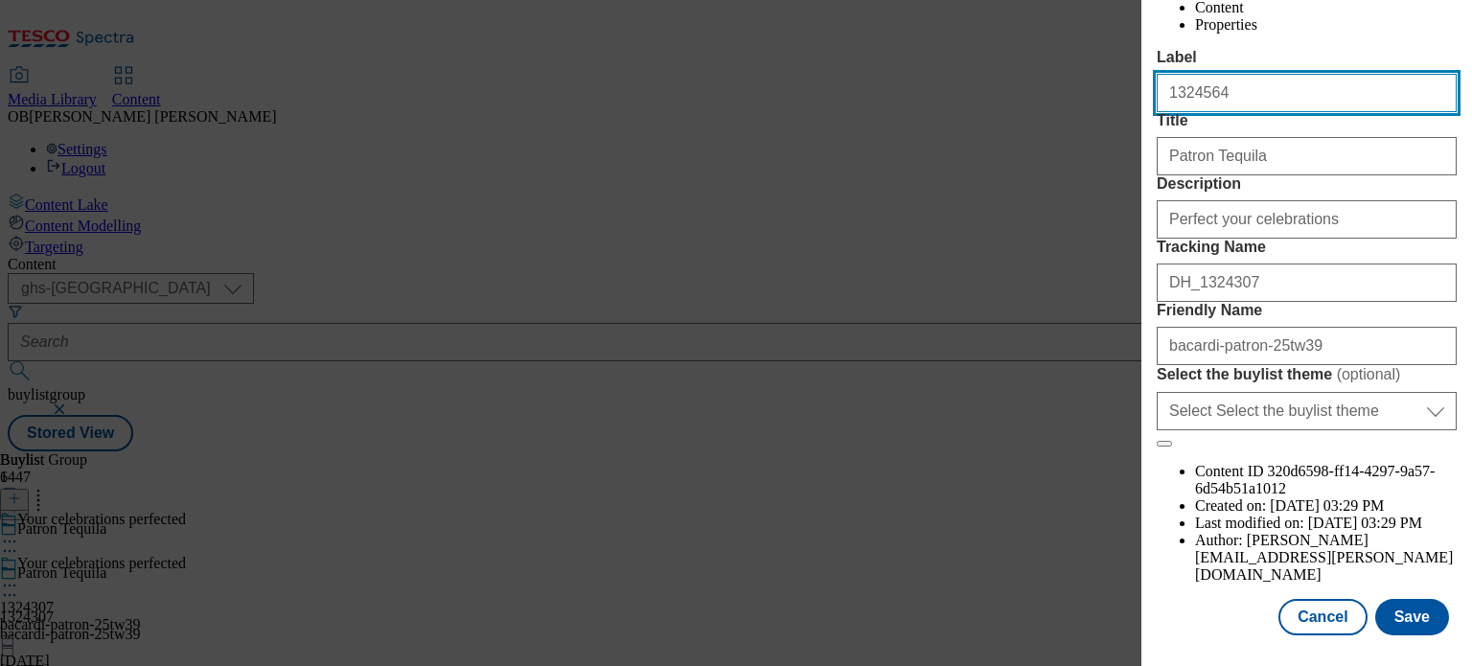
scroll to position [207, 0]
type input "1324564"
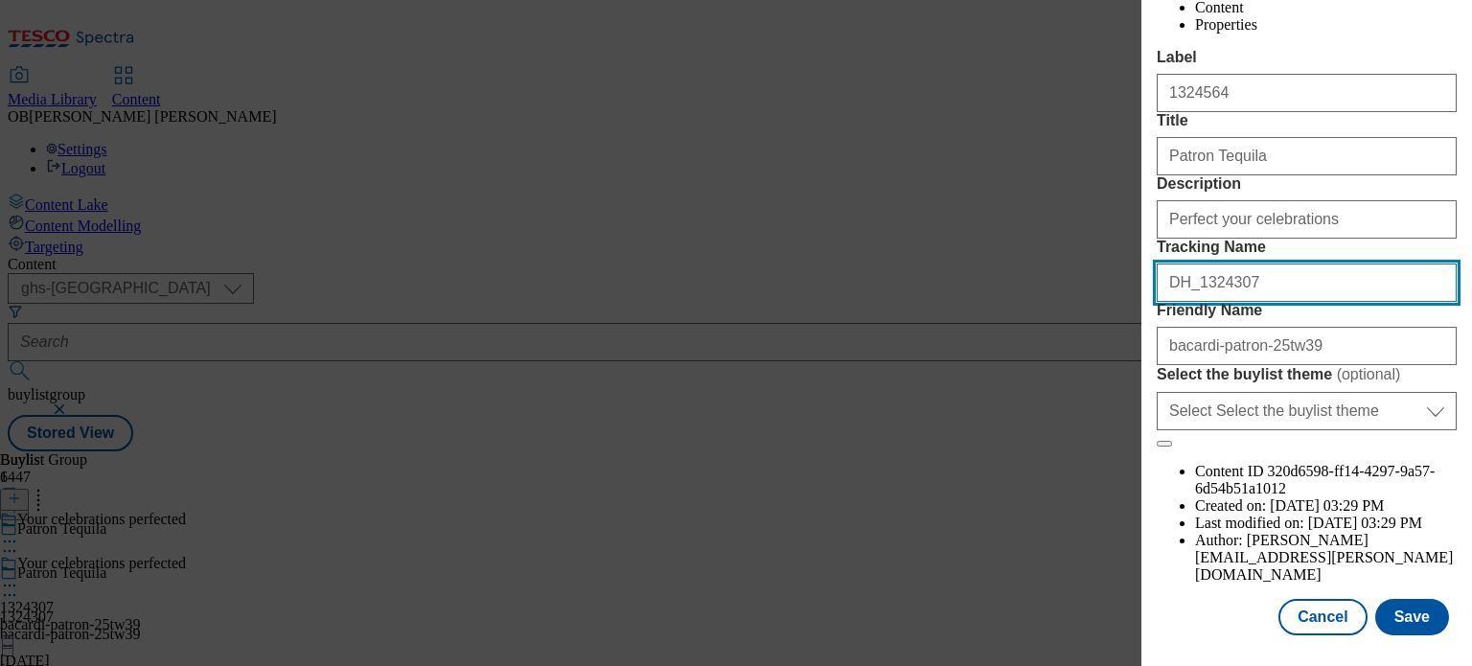
click at [1262, 302] on input "DH_1324307" at bounding box center [1307, 283] width 300 height 38
type input "DH_1324564"
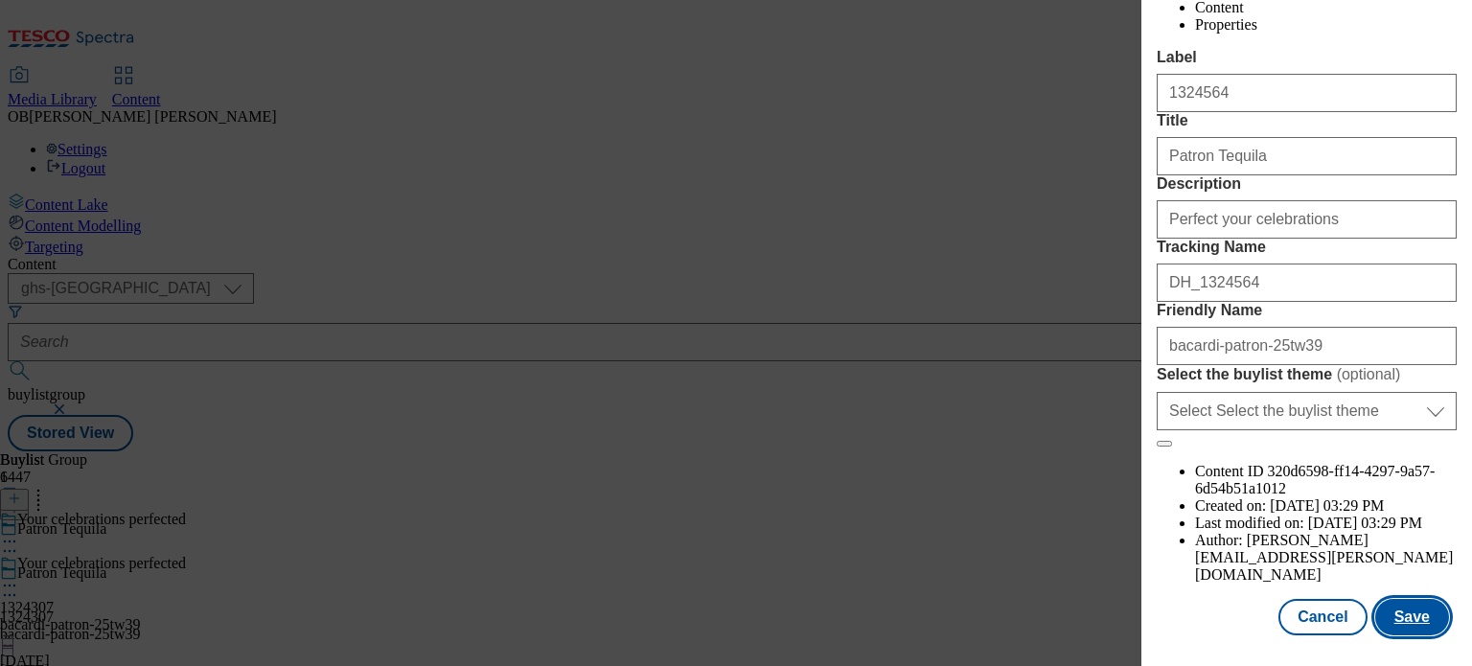
click at [1405, 610] on button "Save" at bounding box center [1412, 617] width 74 height 36
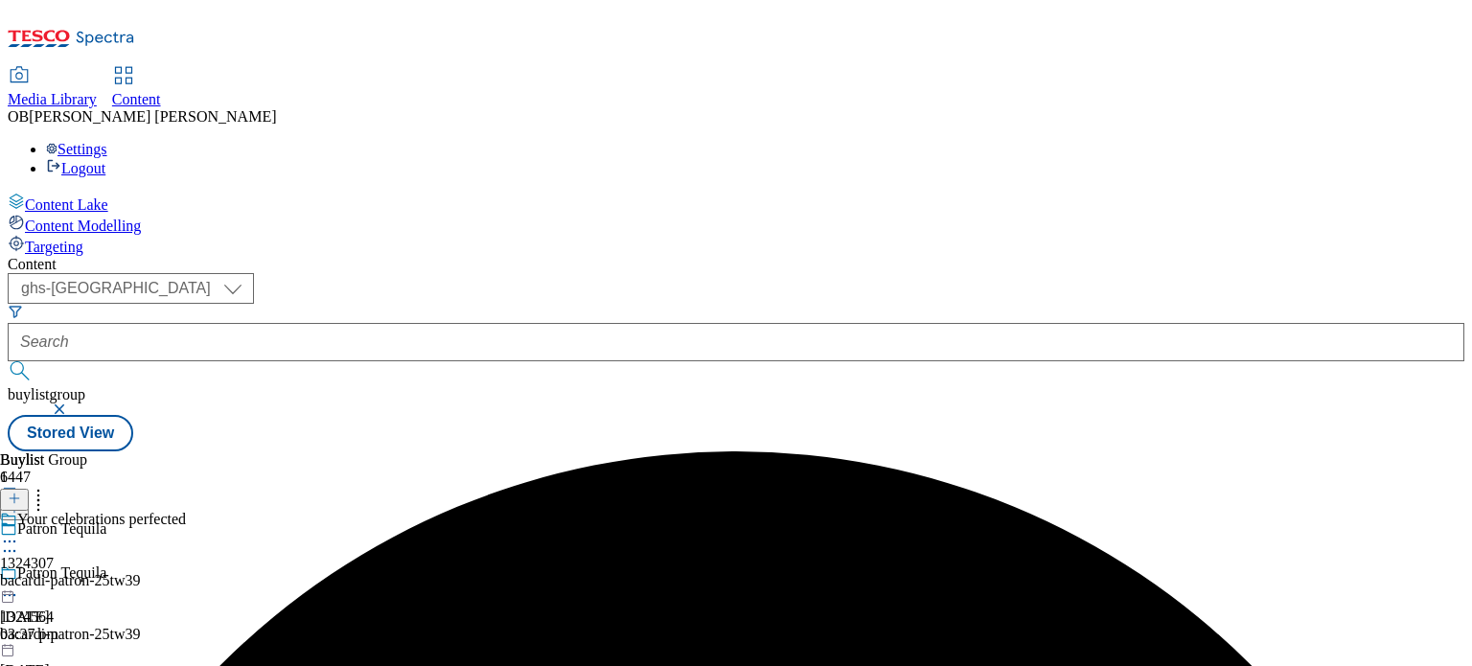
click at [19, 532] on icon at bounding box center [9, 541] width 19 height 19
click at [81, 575] on span "Edit" at bounding box center [70, 582] width 22 height 14
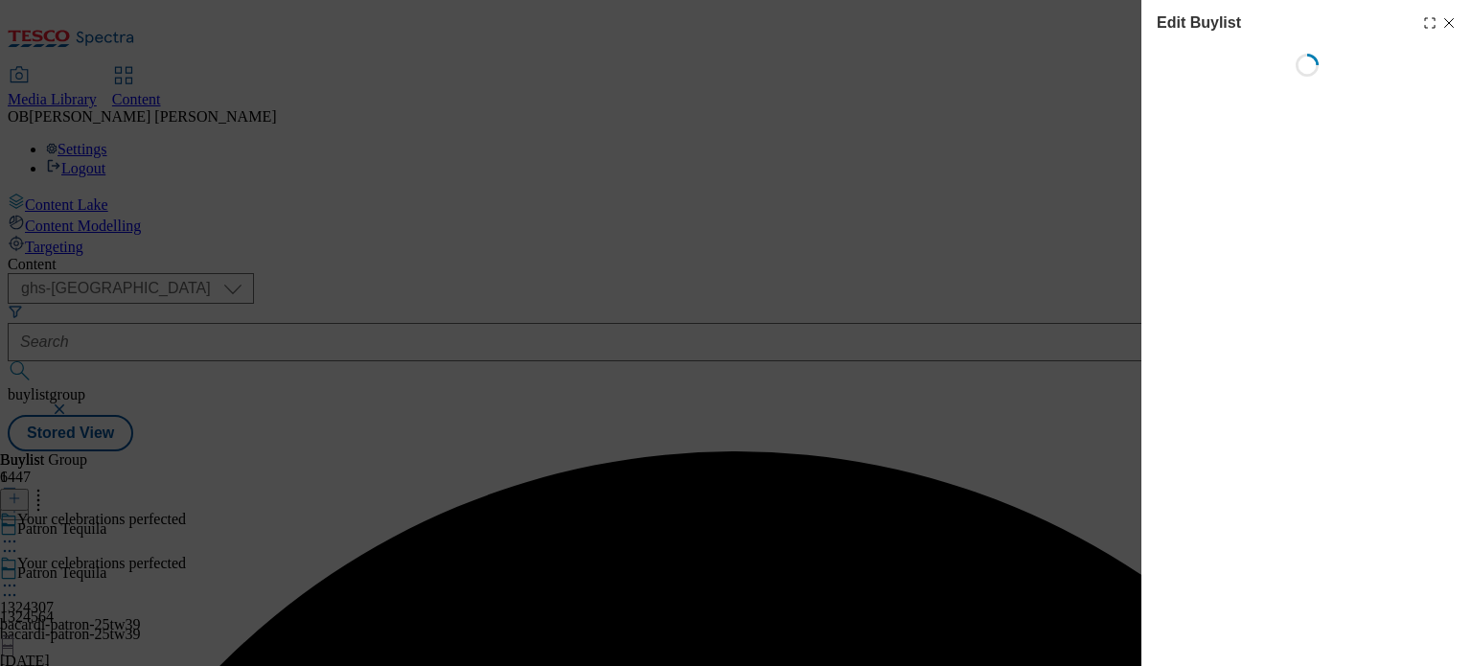
select select "evergreen"
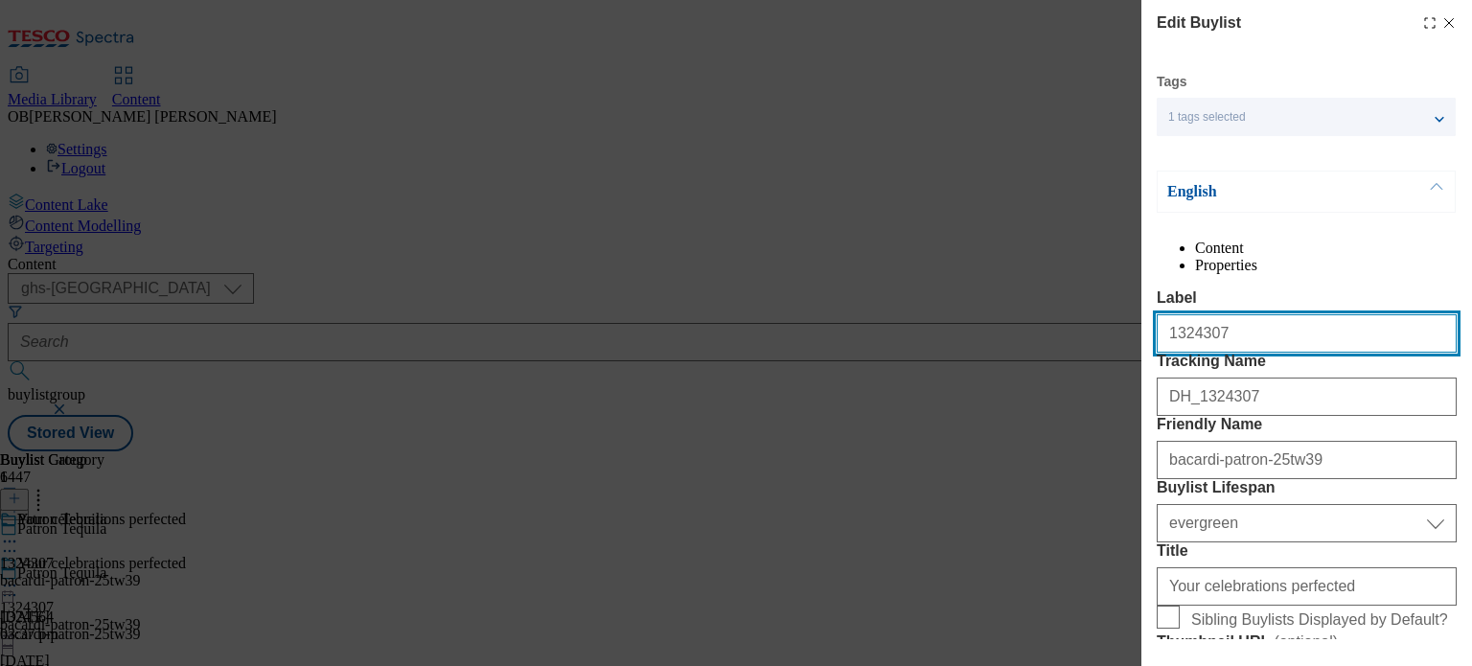
click at [1257, 353] on input "1324307" at bounding box center [1307, 333] width 300 height 38
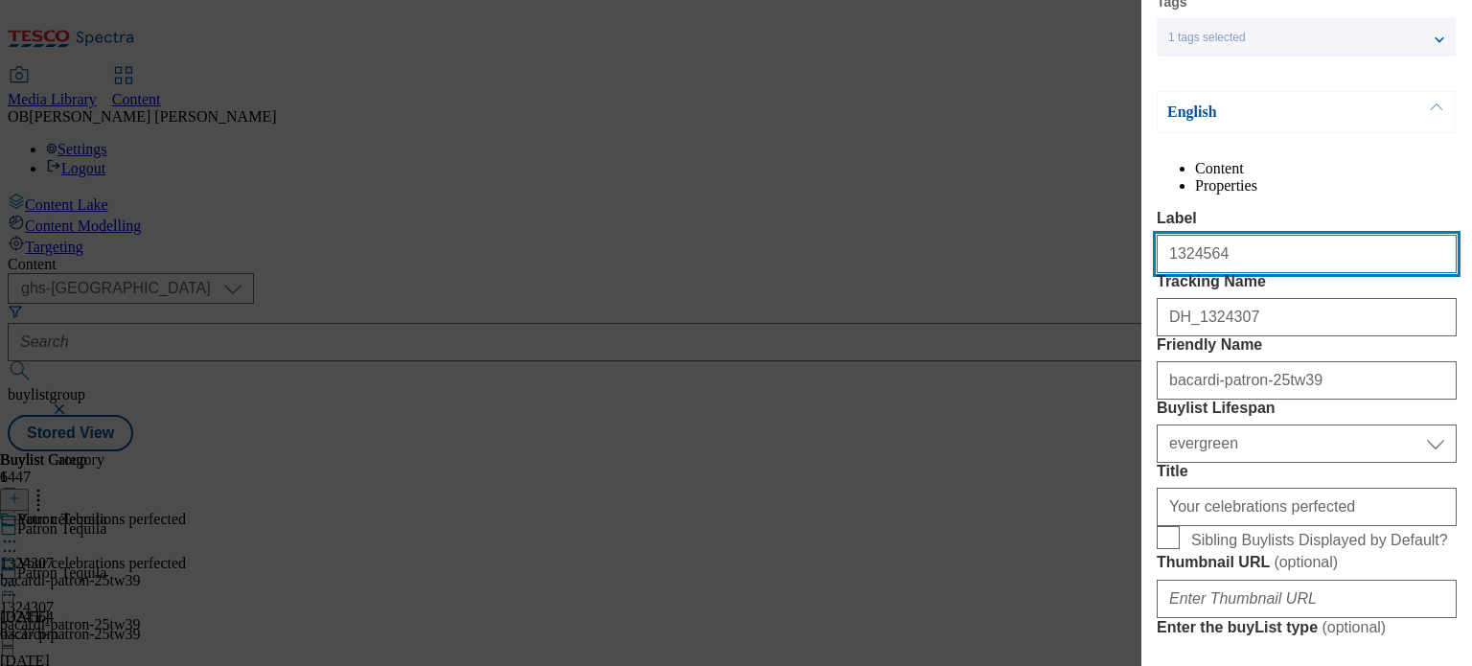
type input "1324564"
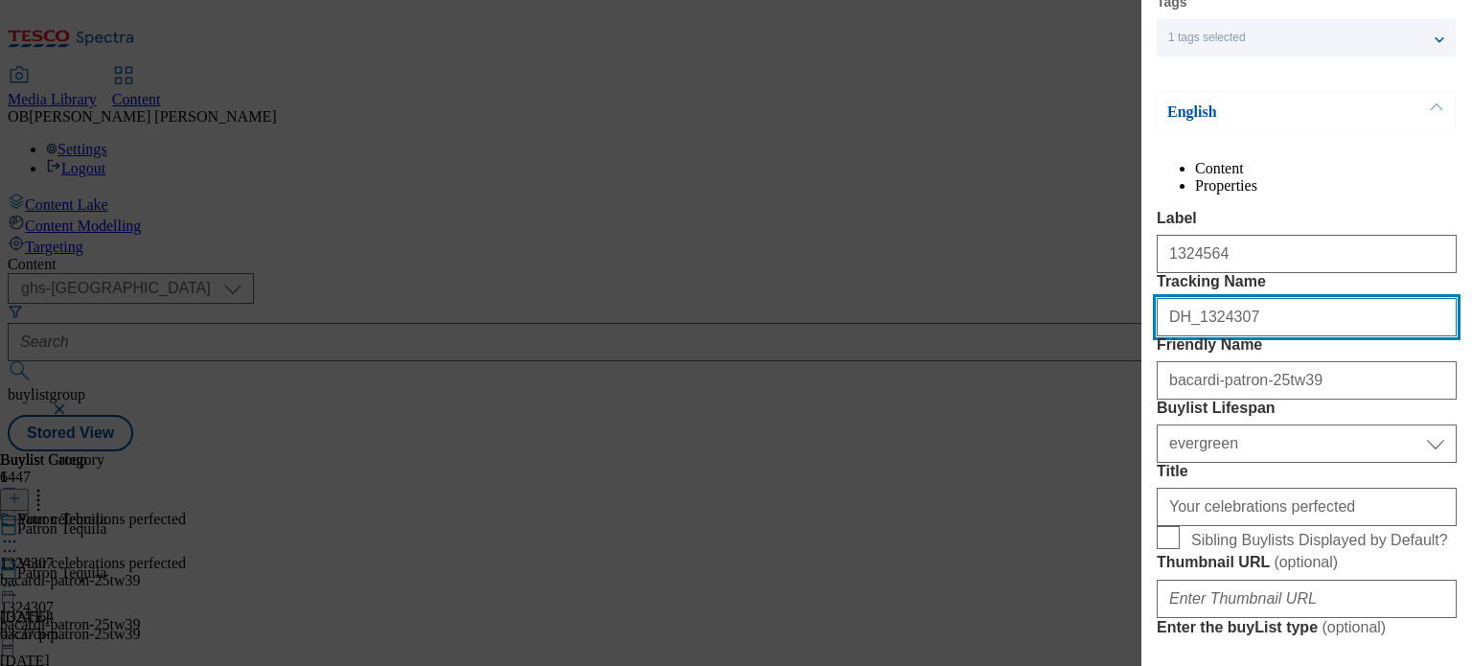
click at [1257, 336] on input "DH_1324307" at bounding box center [1307, 317] width 300 height 38
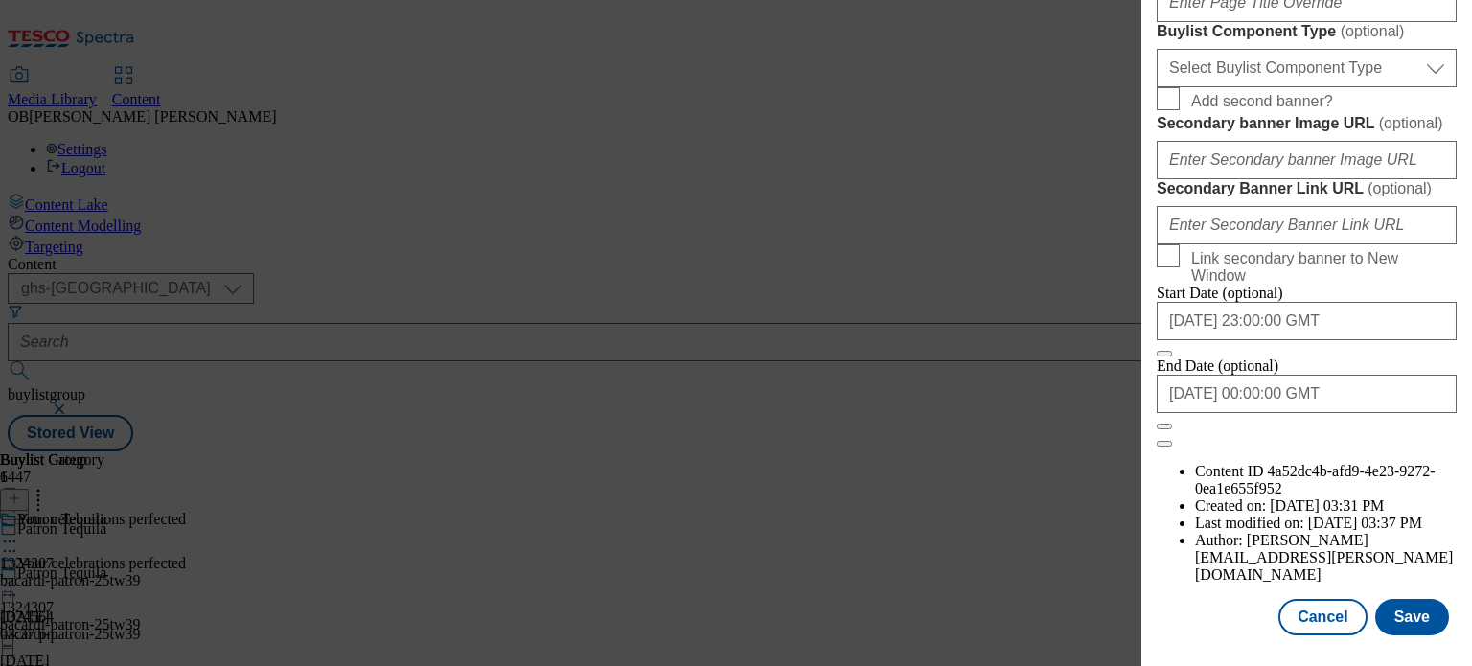
scroll to position [1790, 0]
type input "DH_1324564"
click at [1401, 616] on button "Save" at bounding box center [1412, 617] width 74 height 36
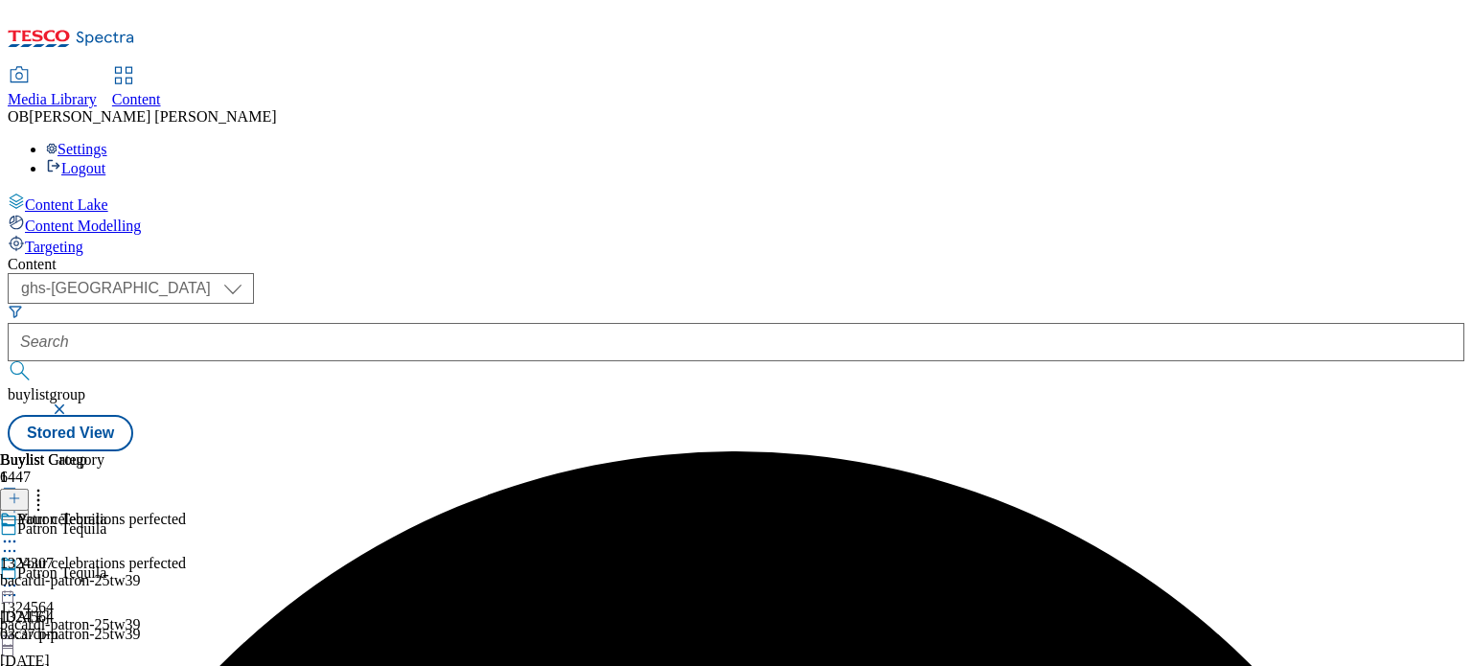
click at [19, 532] on icon at bounding box center [9, 541] width 19 height 19
click at [89, 570] on button "Edit" at bounding box center [63, 581] width 51 height 22
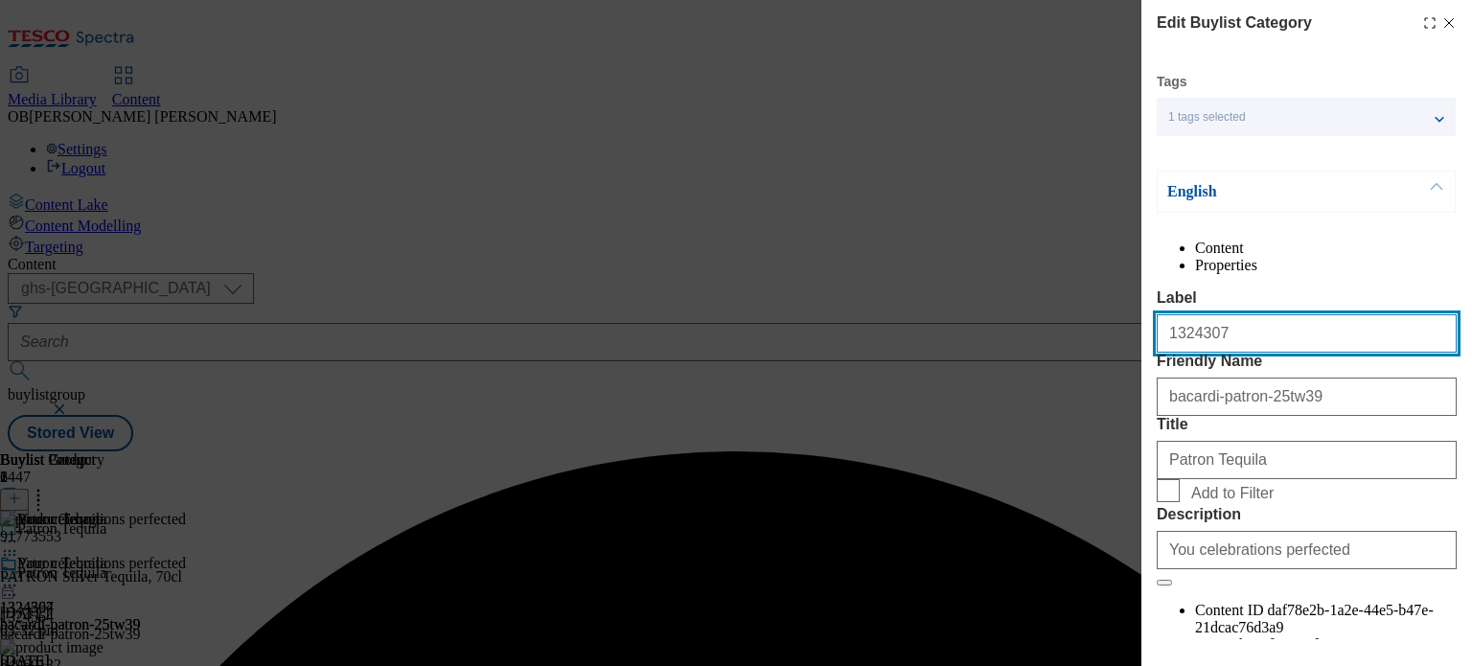
click at [1275, 353] on input "1324307" at bounding box center [1307, 333] width 300 height 38
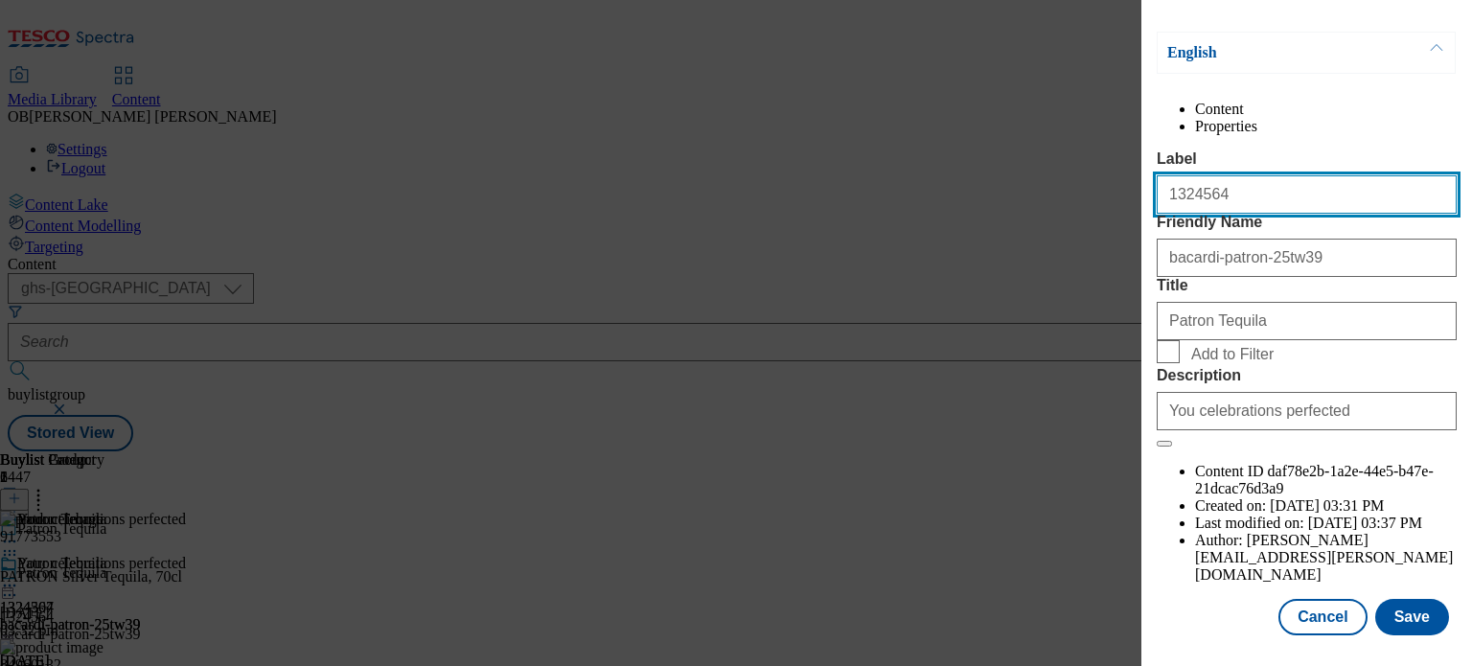
scroll to position [188, 0]
type input "1324564"
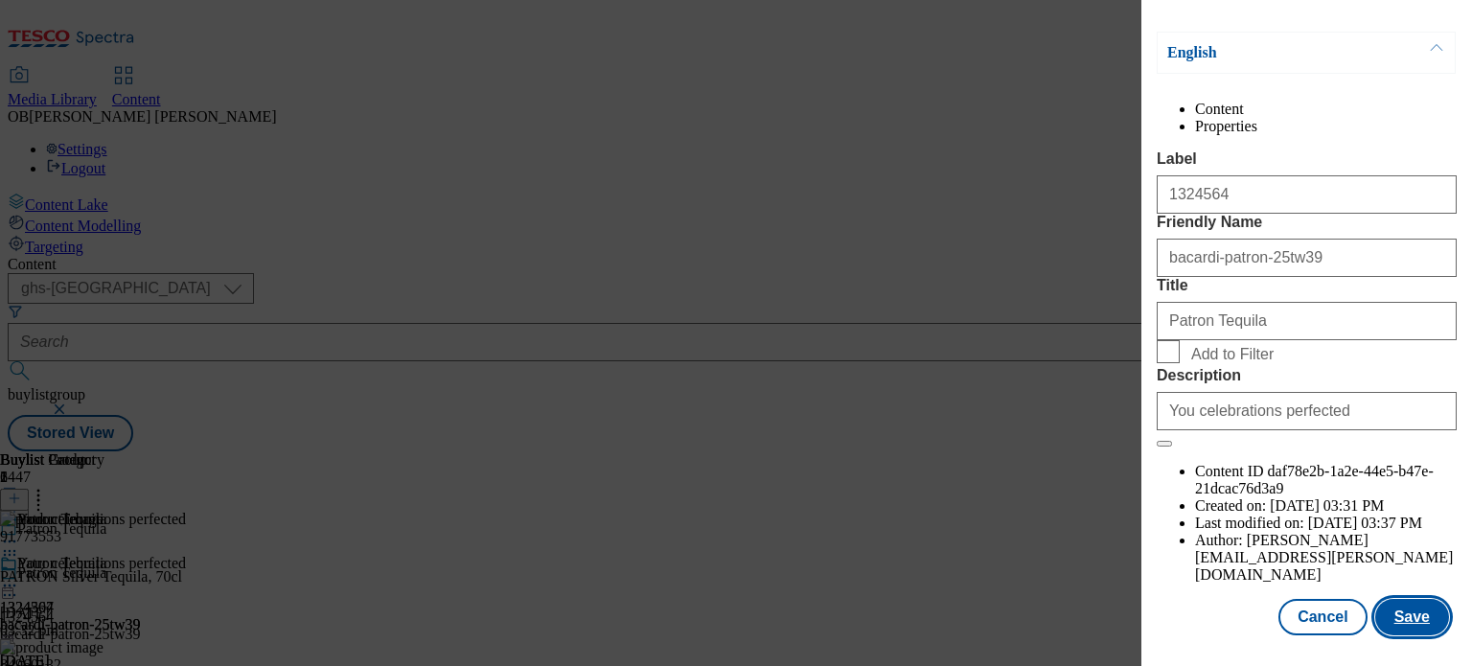
click at [1414, 599] on button "Save" at bounding box center [1412, 617] width 74 height 36
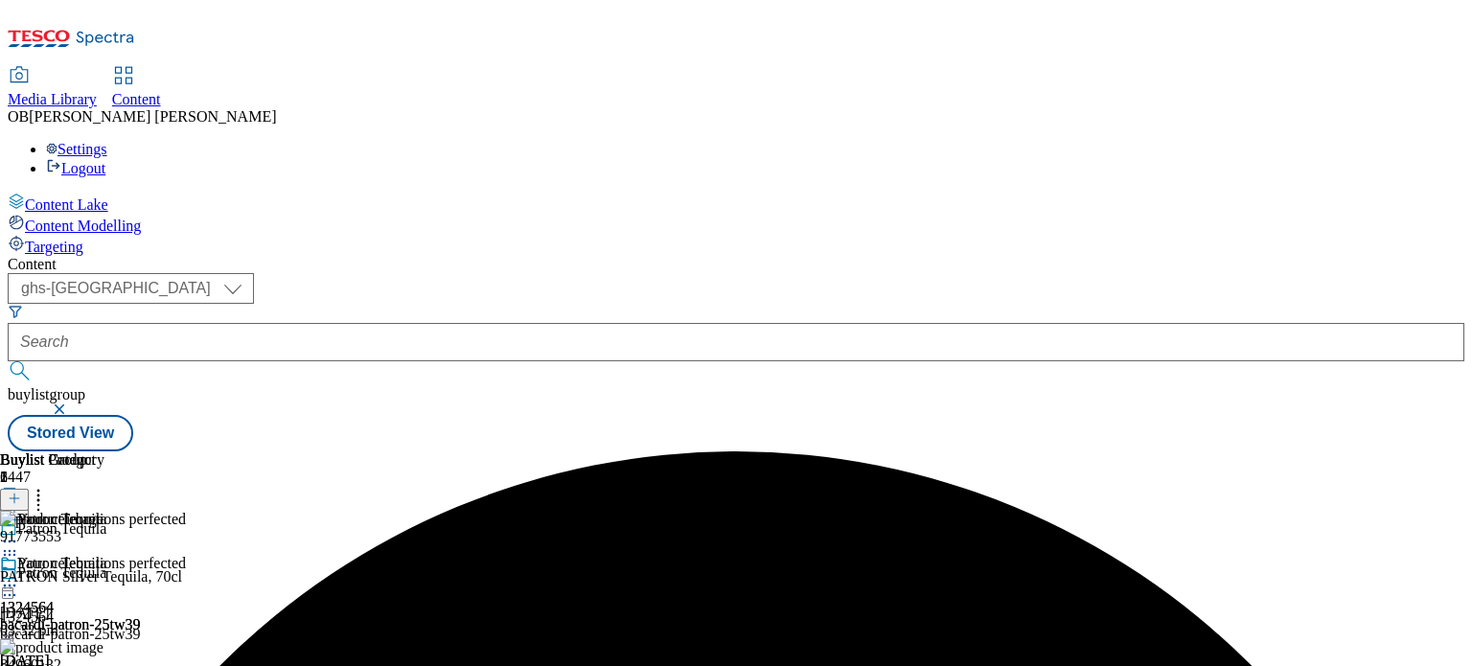
click at [19, 576] on icon at bounding box center [9, 585] width 19 height 19
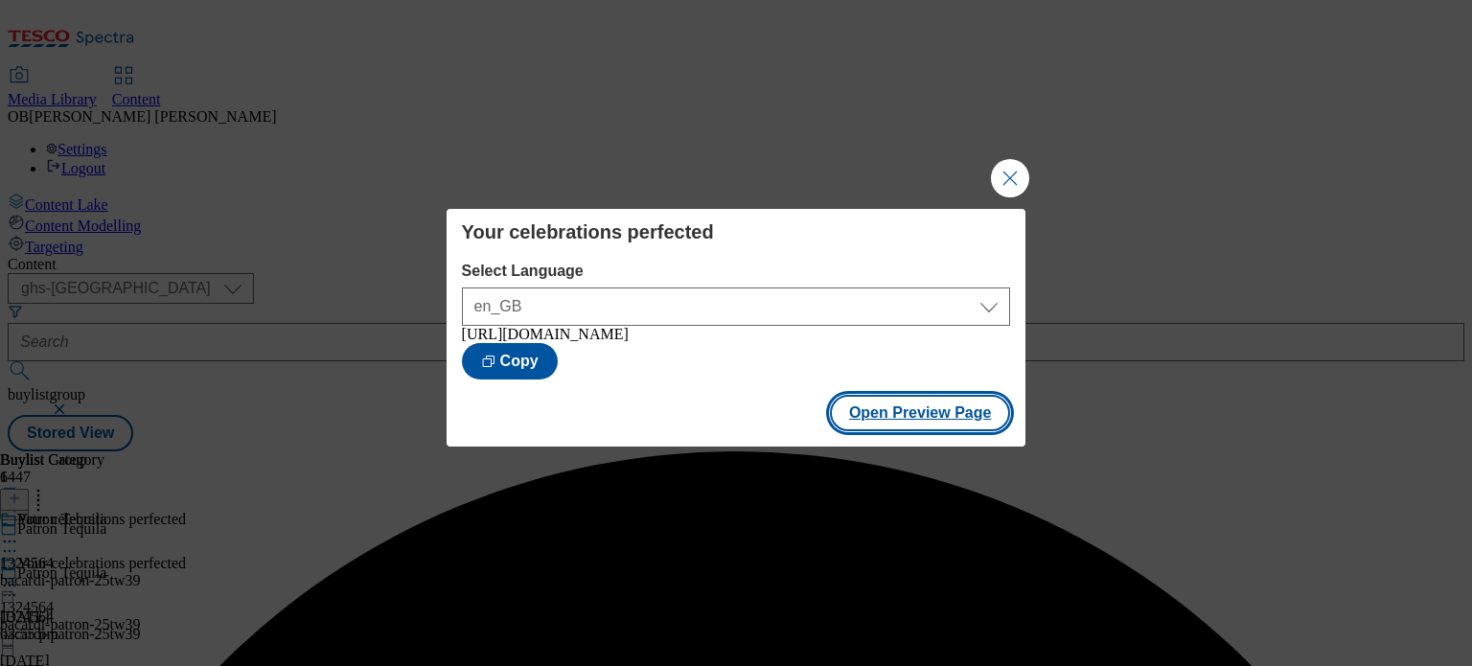
click at [965, 409] on button "Open Preview Page" at bounding box center [920, 413] width 181 height 36
click at [1008, 179] on button "Close Modal" at bounding box center [1010, 178] width 38 height 38
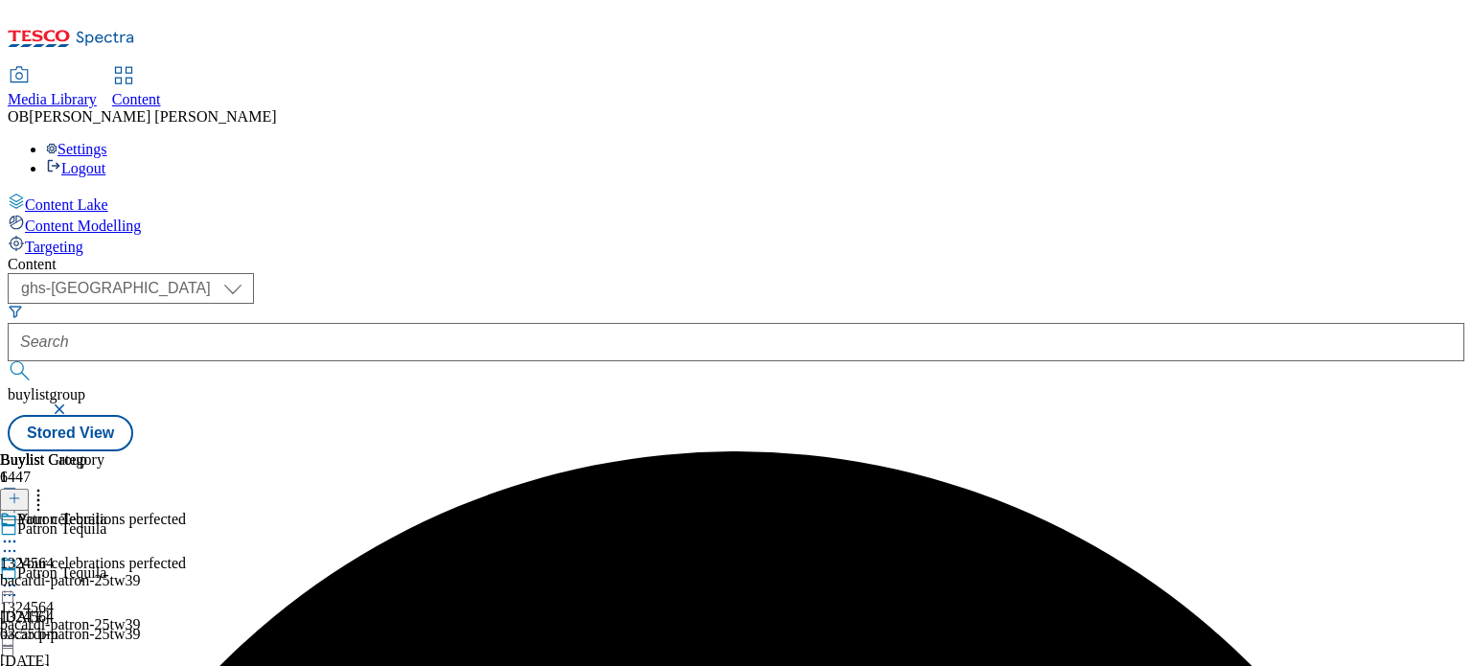
click at [19, 576] on icon at bounding box center [9, 585] width 19 height 19
